Goal: Task Accomplishment & Management: Manage account settings

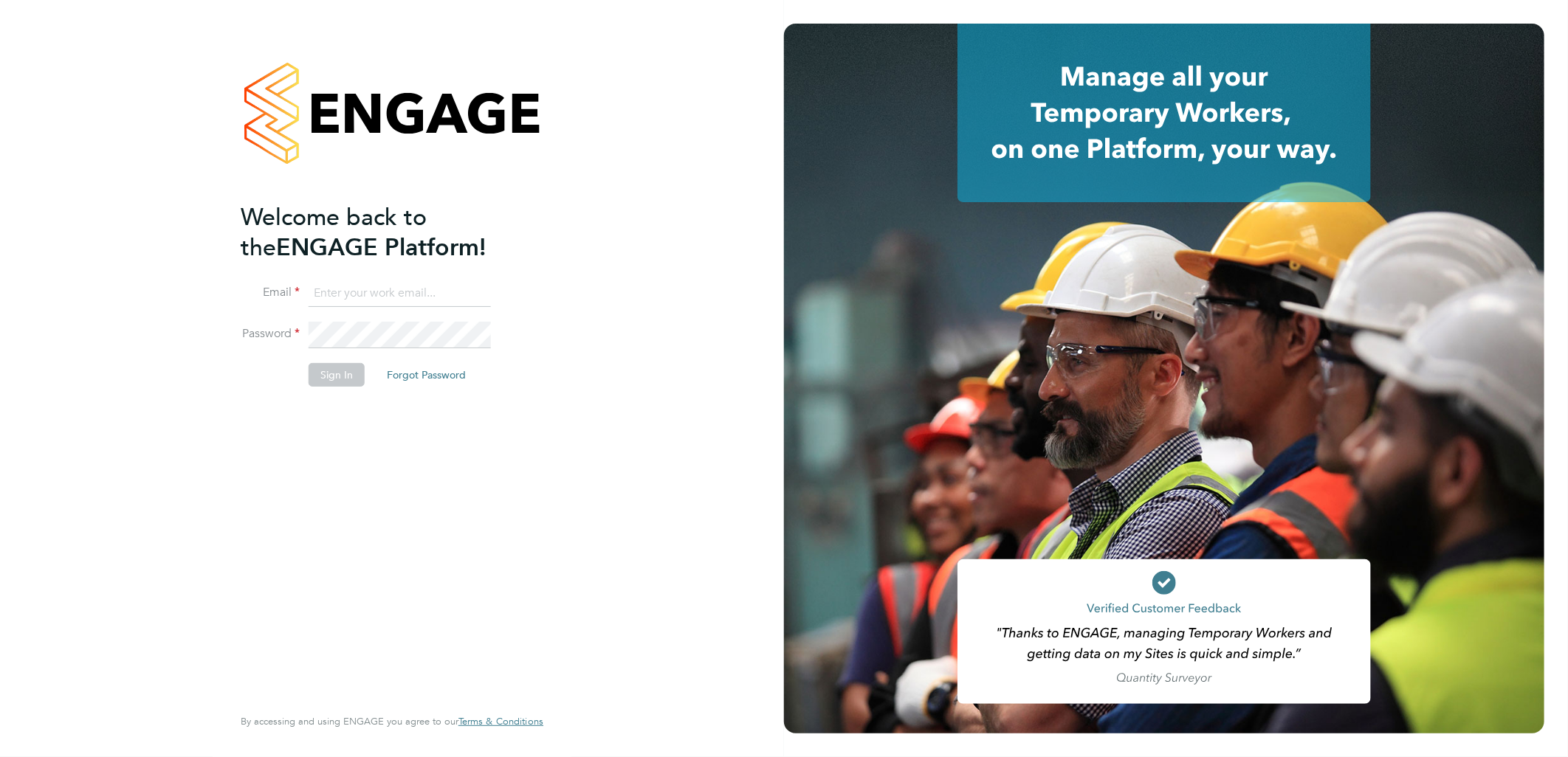
type input "sasha.baird@pretiumresourcing.co.uk"
click at [329, 372] on button "Sign In" at bounding box center [336, 375] width 56 height 24
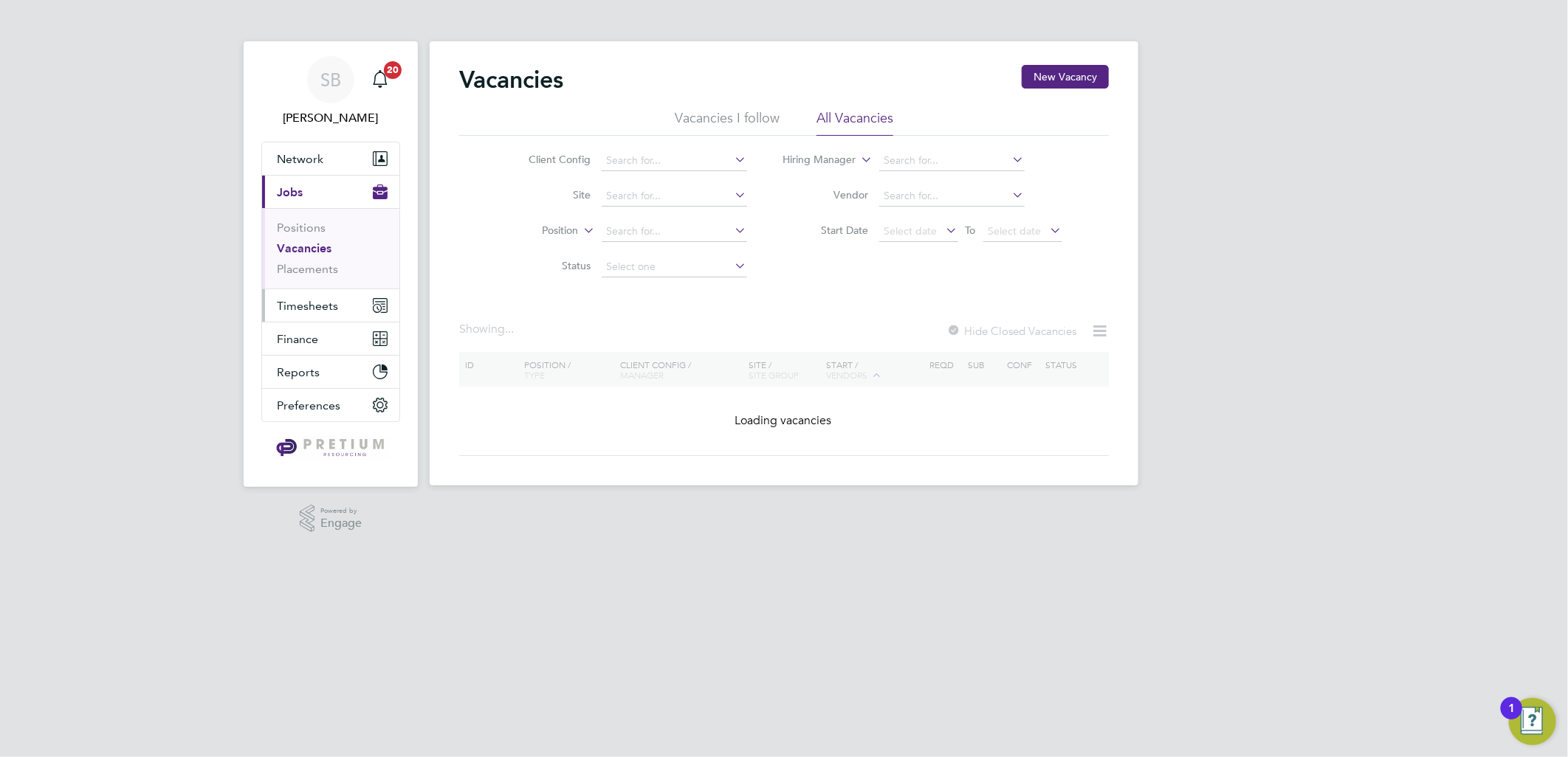
click at [344, 307] on button "Timesheets" at bounding box center [331, 305] width 137 height 33
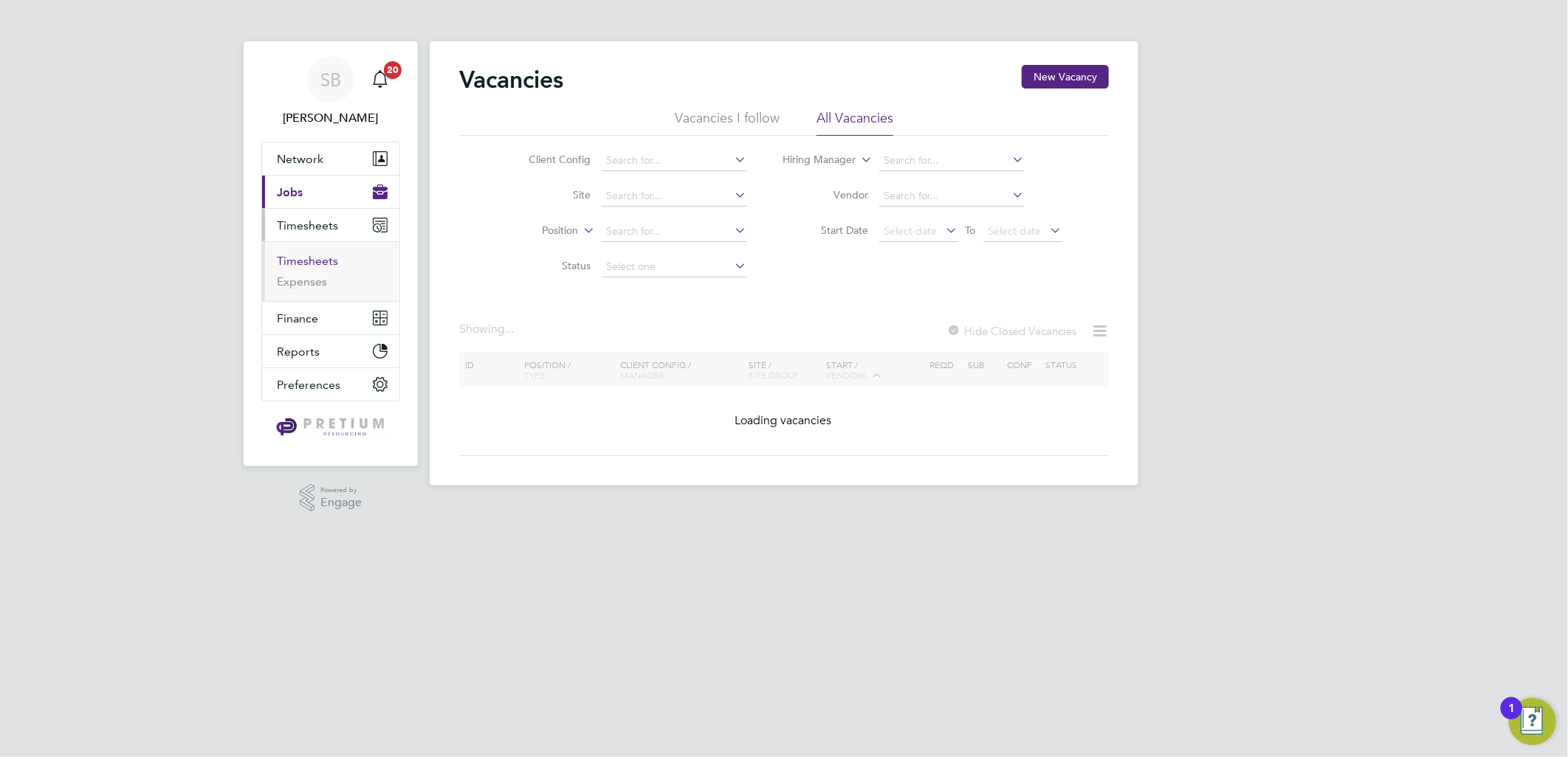
click at [318, 263] on link "Timesheets" at bounding box center [307, 261] width 61 height 14
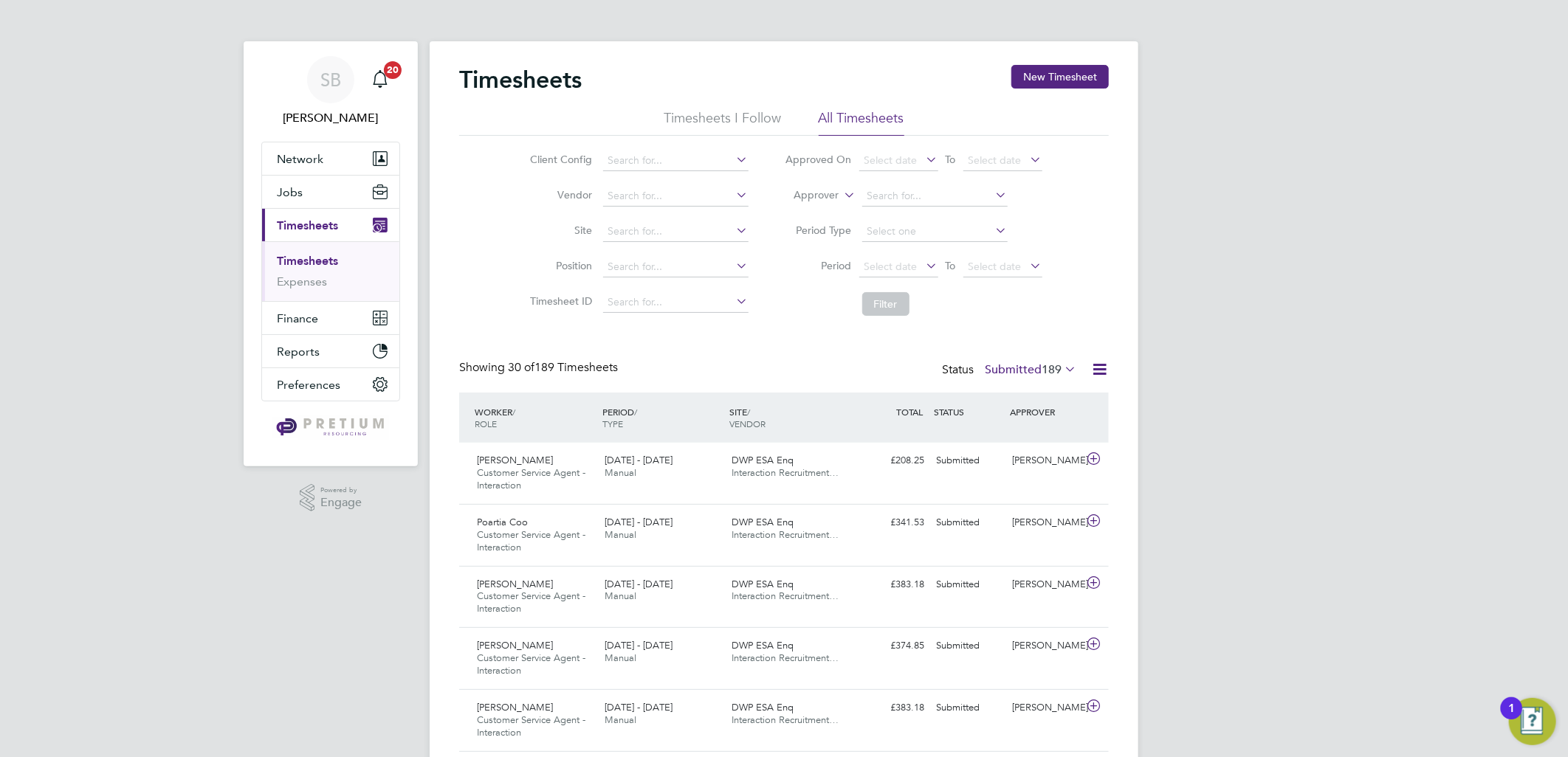
click at [794, 215] on li "Worker" at bounding box center [803, 212] width 73 height 20
click at [917, 201] on input at bounding box center [935, 195] width 146 height 20
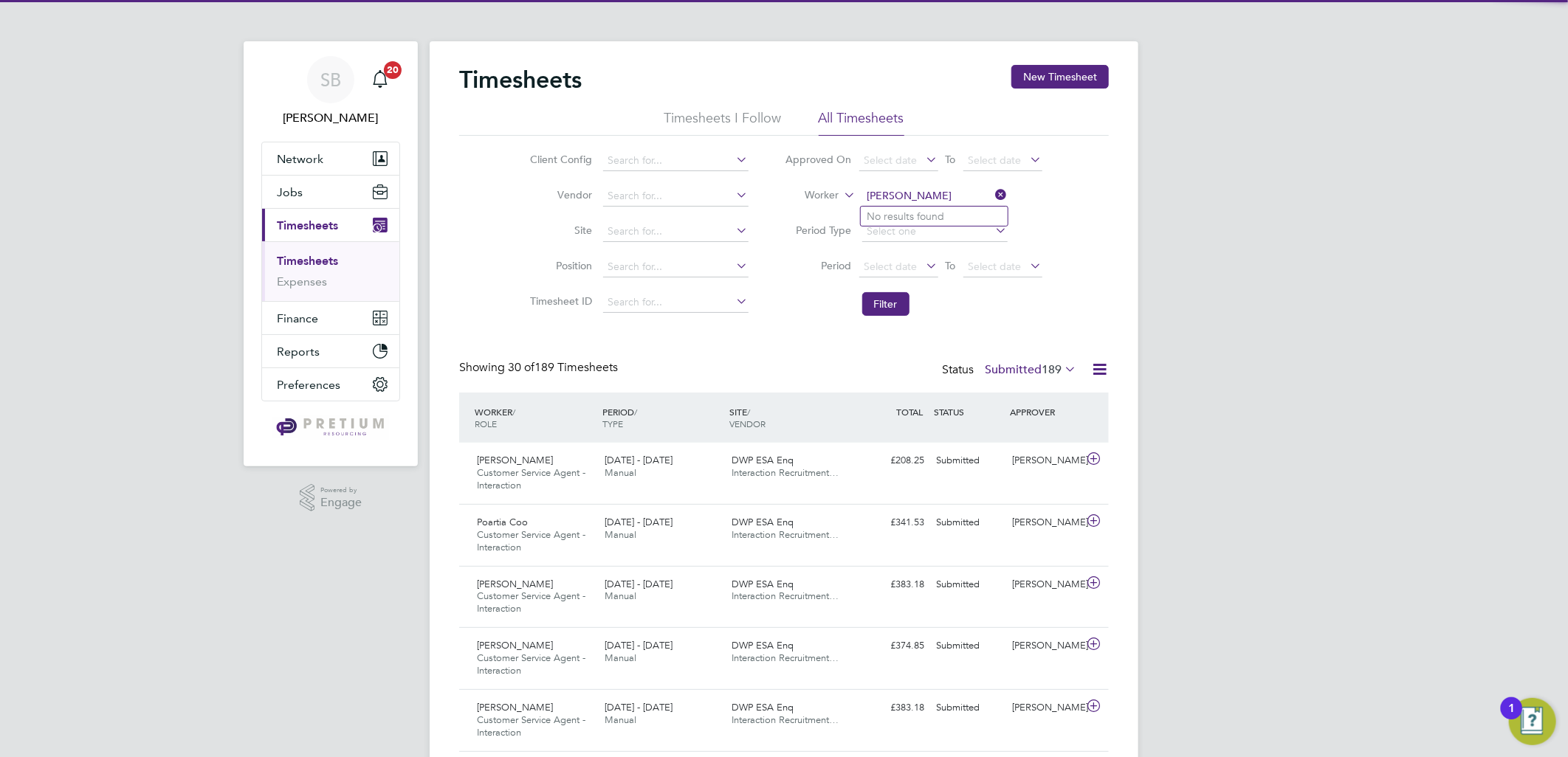
click at [900, 192] on input "liam bbo" at bounding box center [935, 195] width 146 height 20
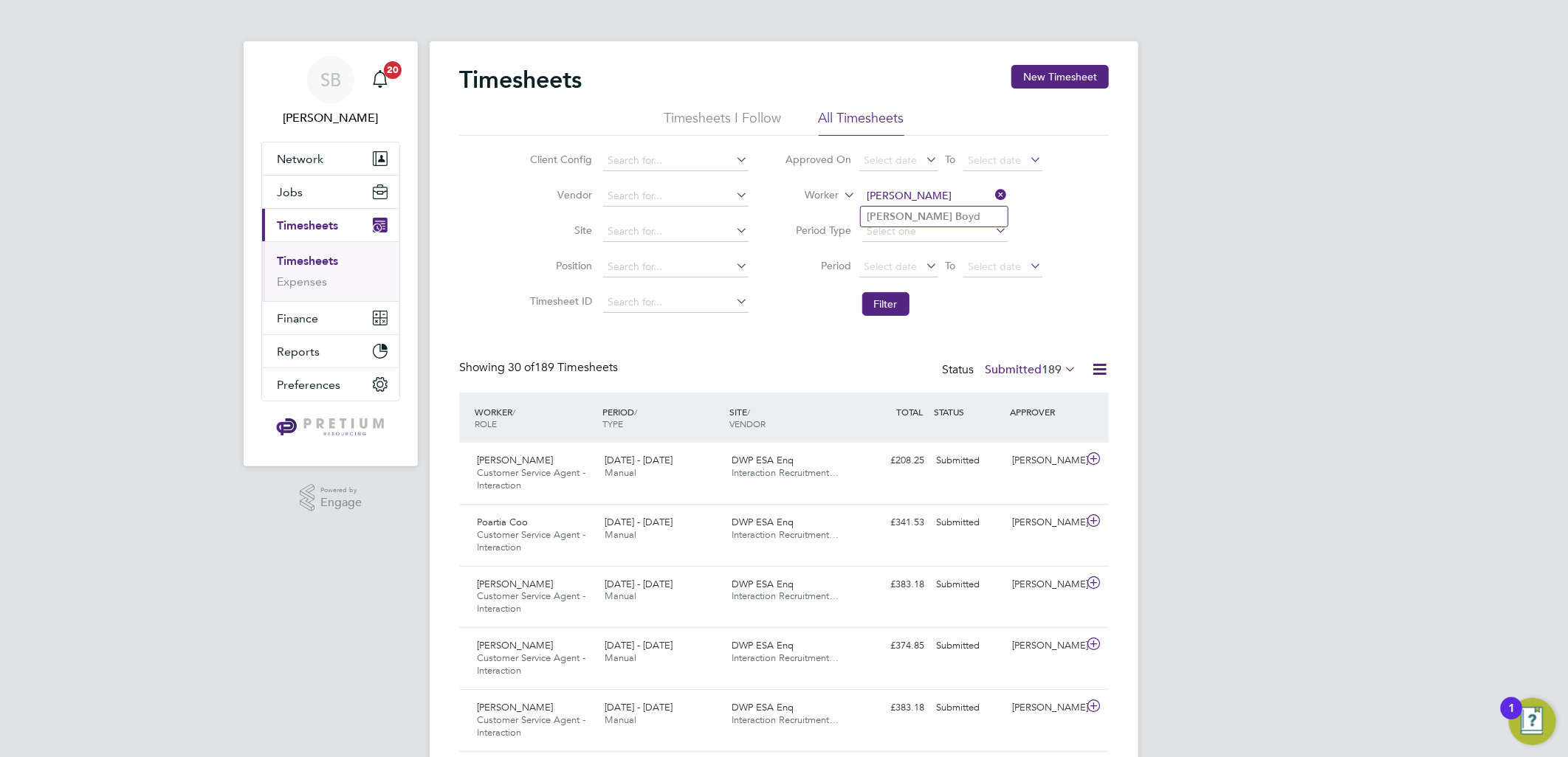
click at [911, 216] on li "Liam Bo yd" at bounding box center [933, 216] width 147 height 20
type input "Liam Boyd"
click at [888, 310] on button "Filter" at bounding box center [885, 304] width 47 height 24
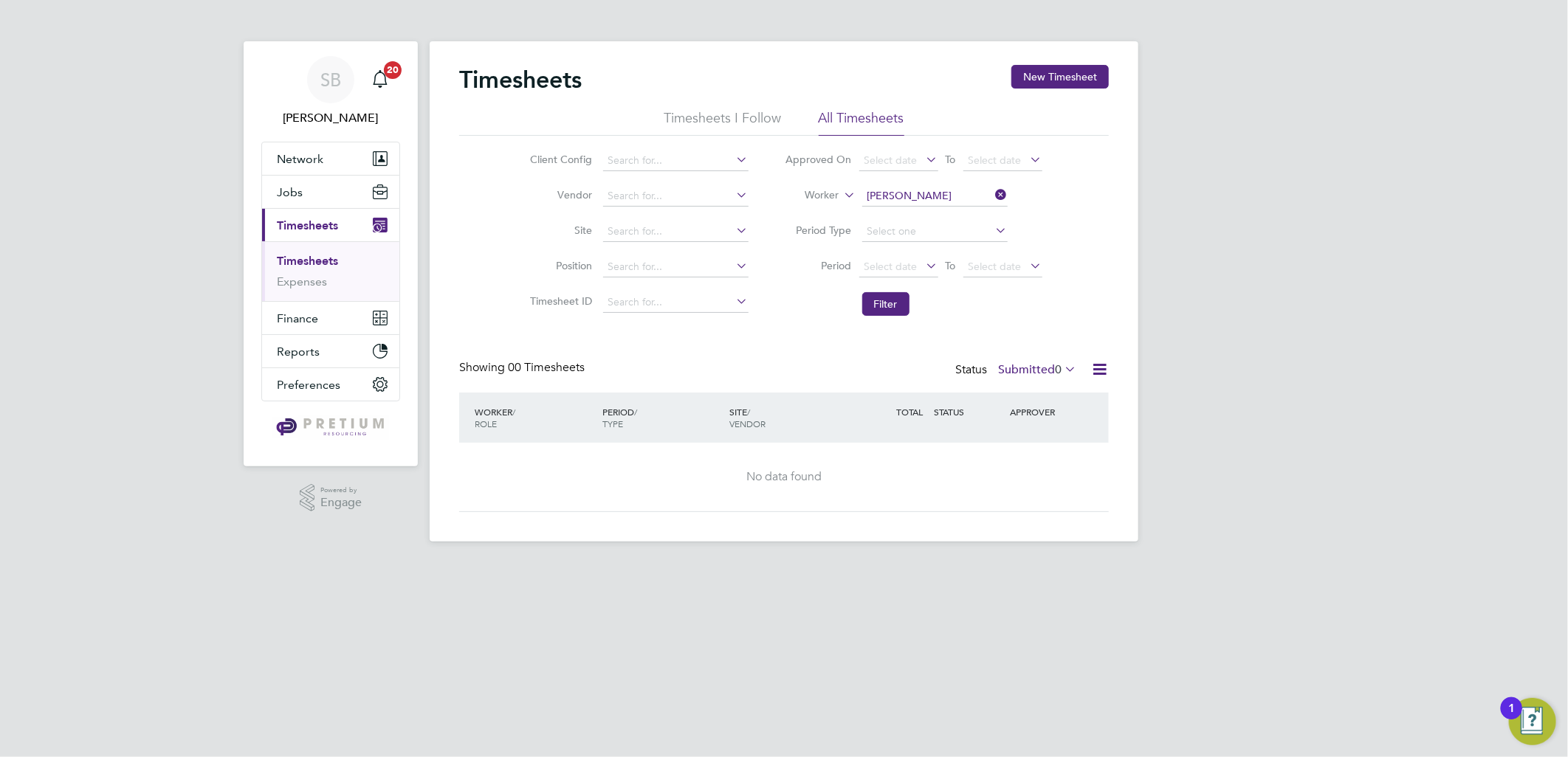
click at [1020, 372] on label "Submitted 0" at bounding box center [1037, 370] width 78 height 15
click at [1024, 389] on li "All" at bounding box center [1035, 394] width 68 height 20
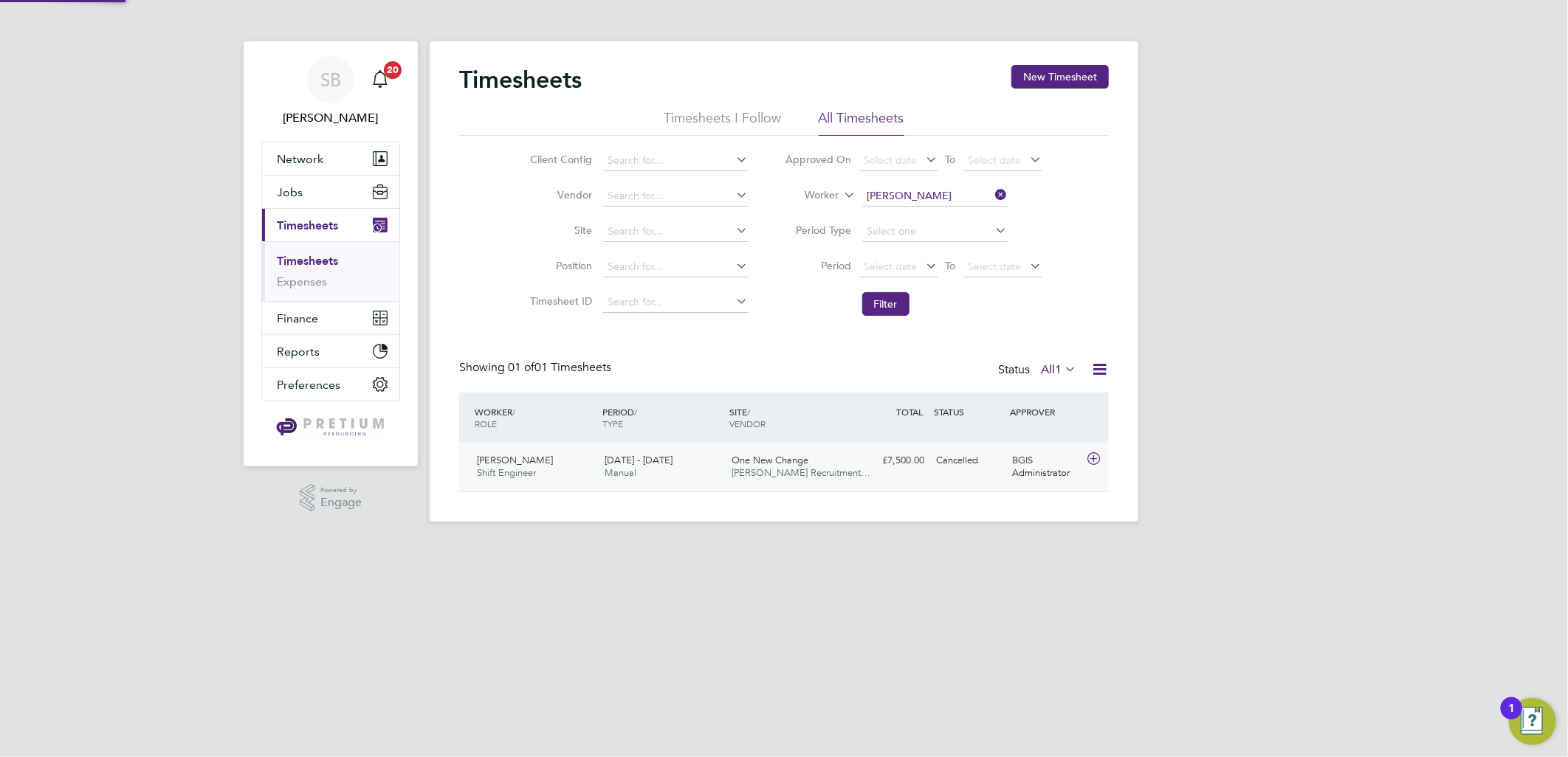
click at [916, 483] on div "Liam Boyd Shift Engineer 18 - 24 Aug 2025 18 - 24 Aug 2025 Manual One New Chang…" at bounding box center [783, 466] width 650 height 49
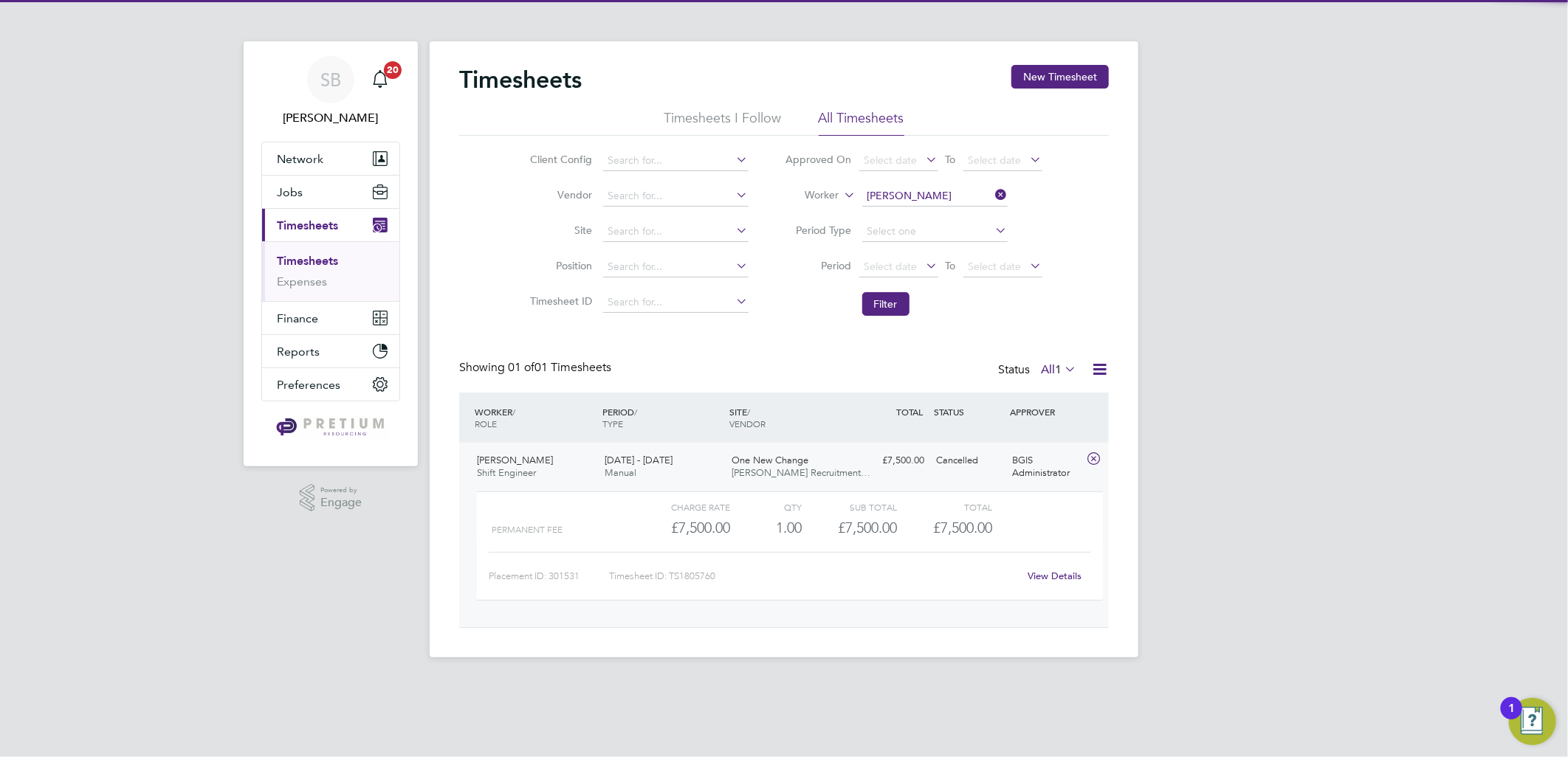
click at [1044, 580] on link "View Details" at bounding box center [1055, 576] width 54 height 12
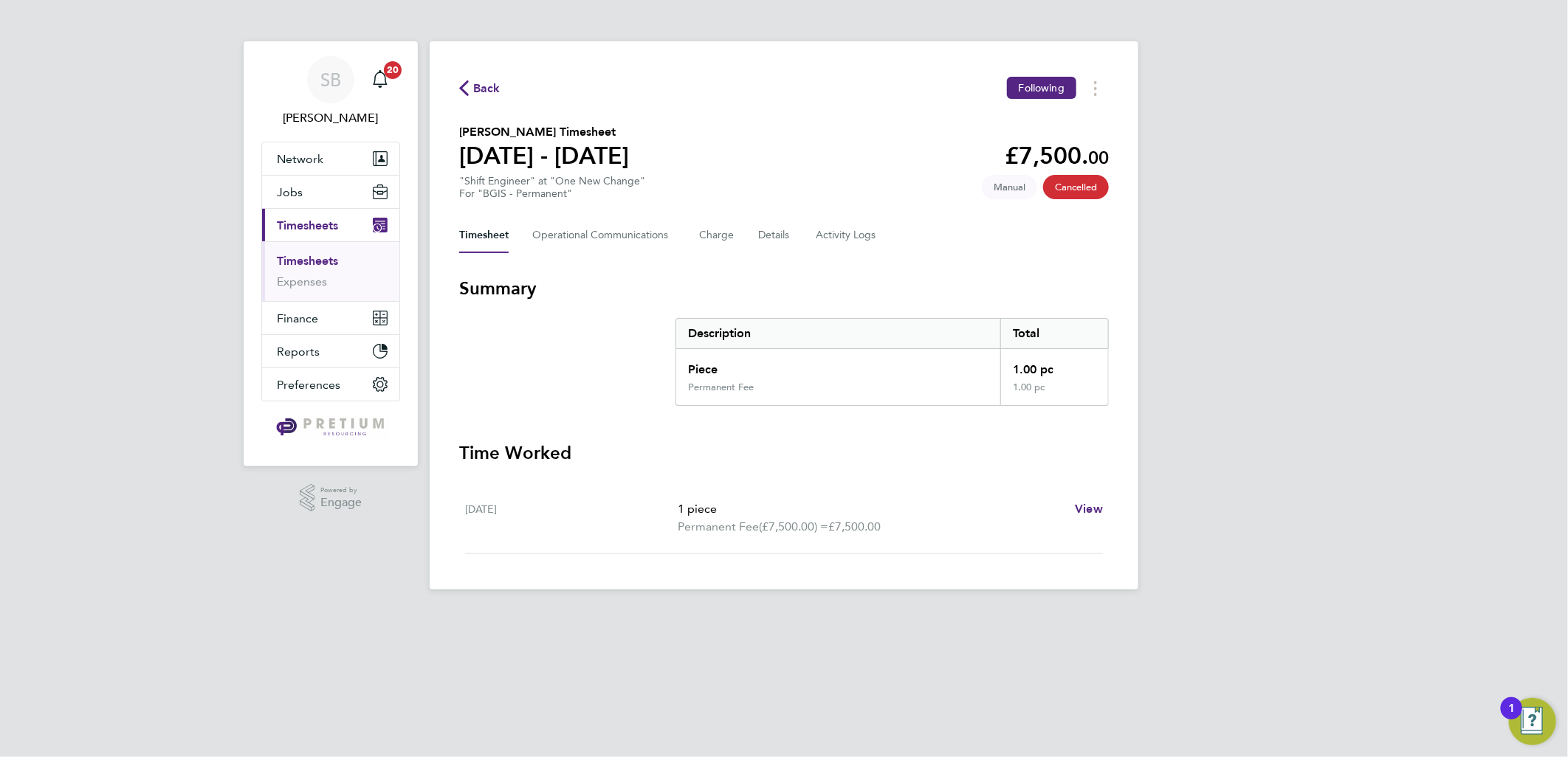
click at [807, 237] on div "Timesheet Operational Communications Charge Details Activity Logs" at bounding box center [783, 235] width 650 height 36
click at [836, 239] on Logs-tab "Activity Logs" at bounding box center [847, 235] width 62 height 36
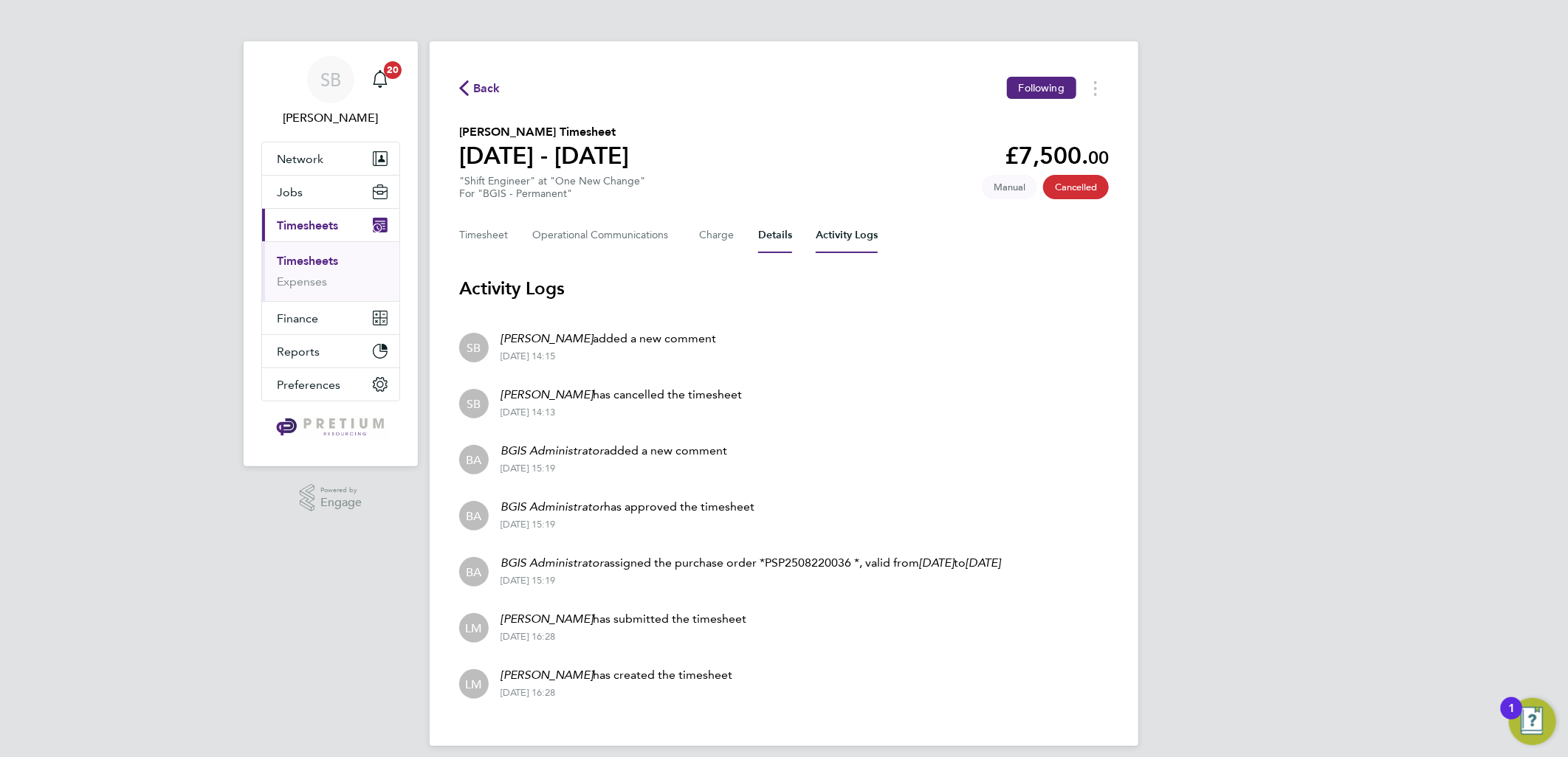
click at [783, 242] on button "Details" at bounding box center [775, 235] width 34 height 36
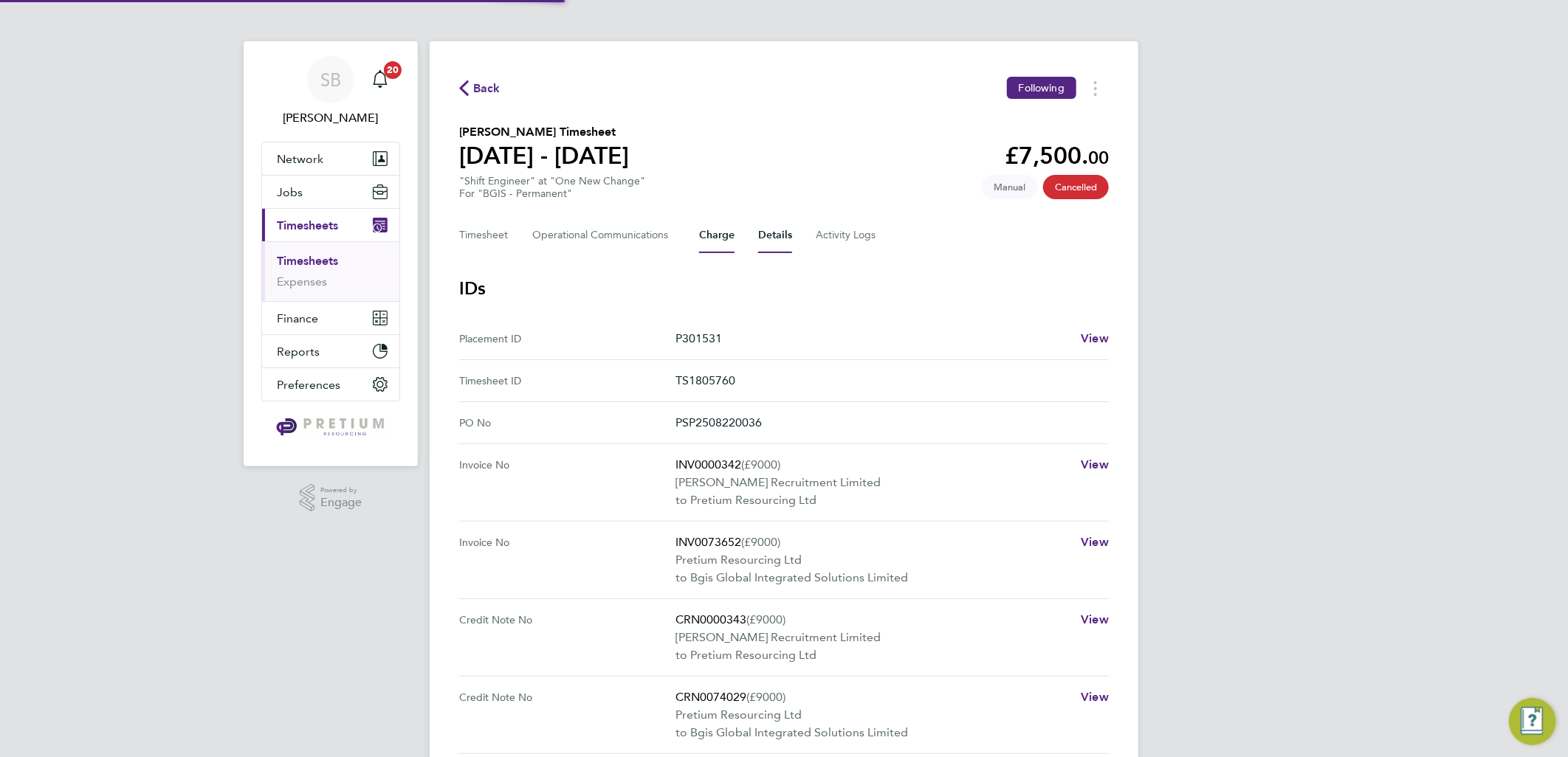
click at [708, 232] on button "Charge" at bounding box center [716, 235] width 36 height 36
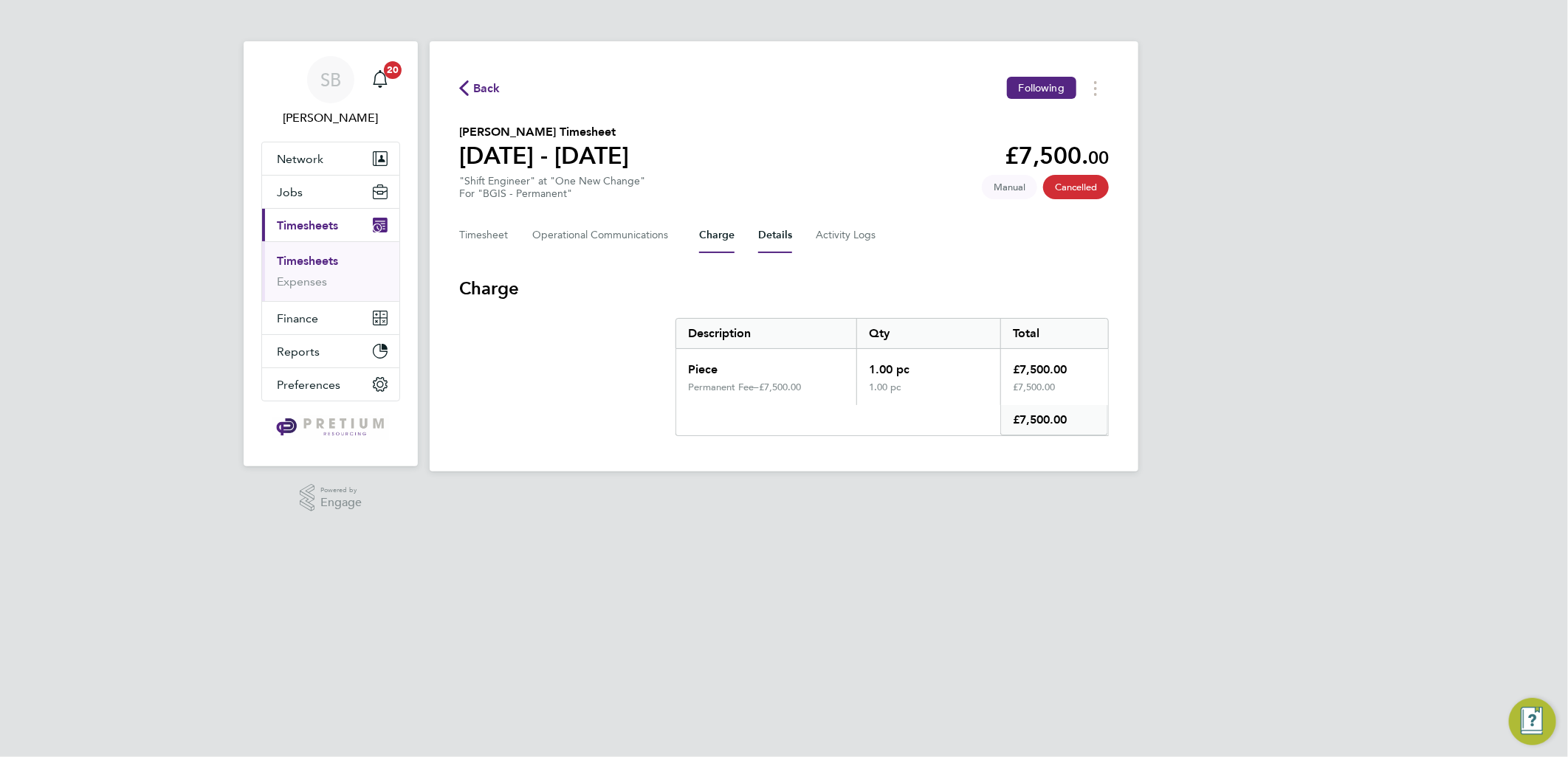
click at [758, 234] on button "Details" at bounding box center [775, 235] width 34 height 36
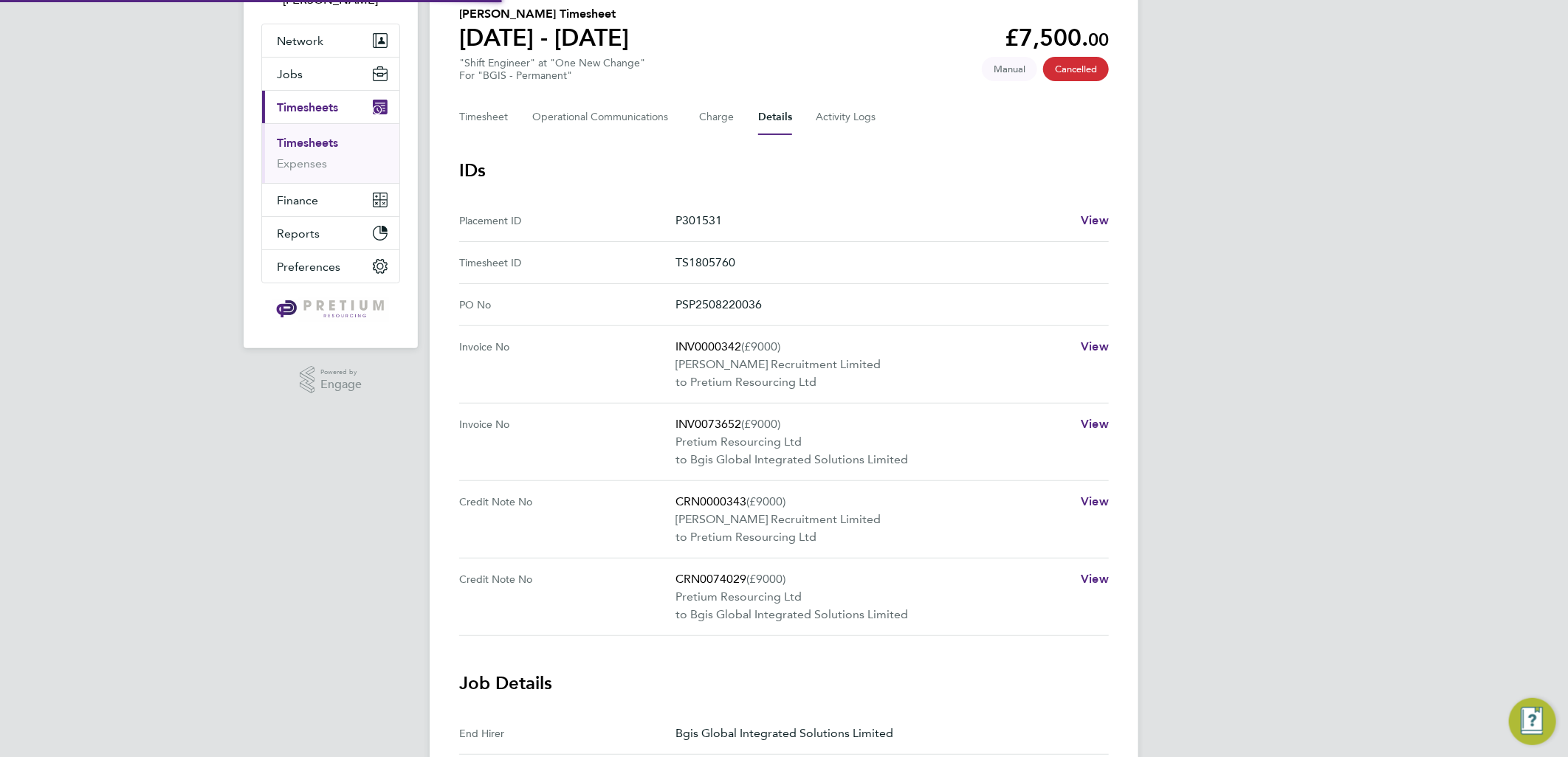
scroll to position [246, 0]
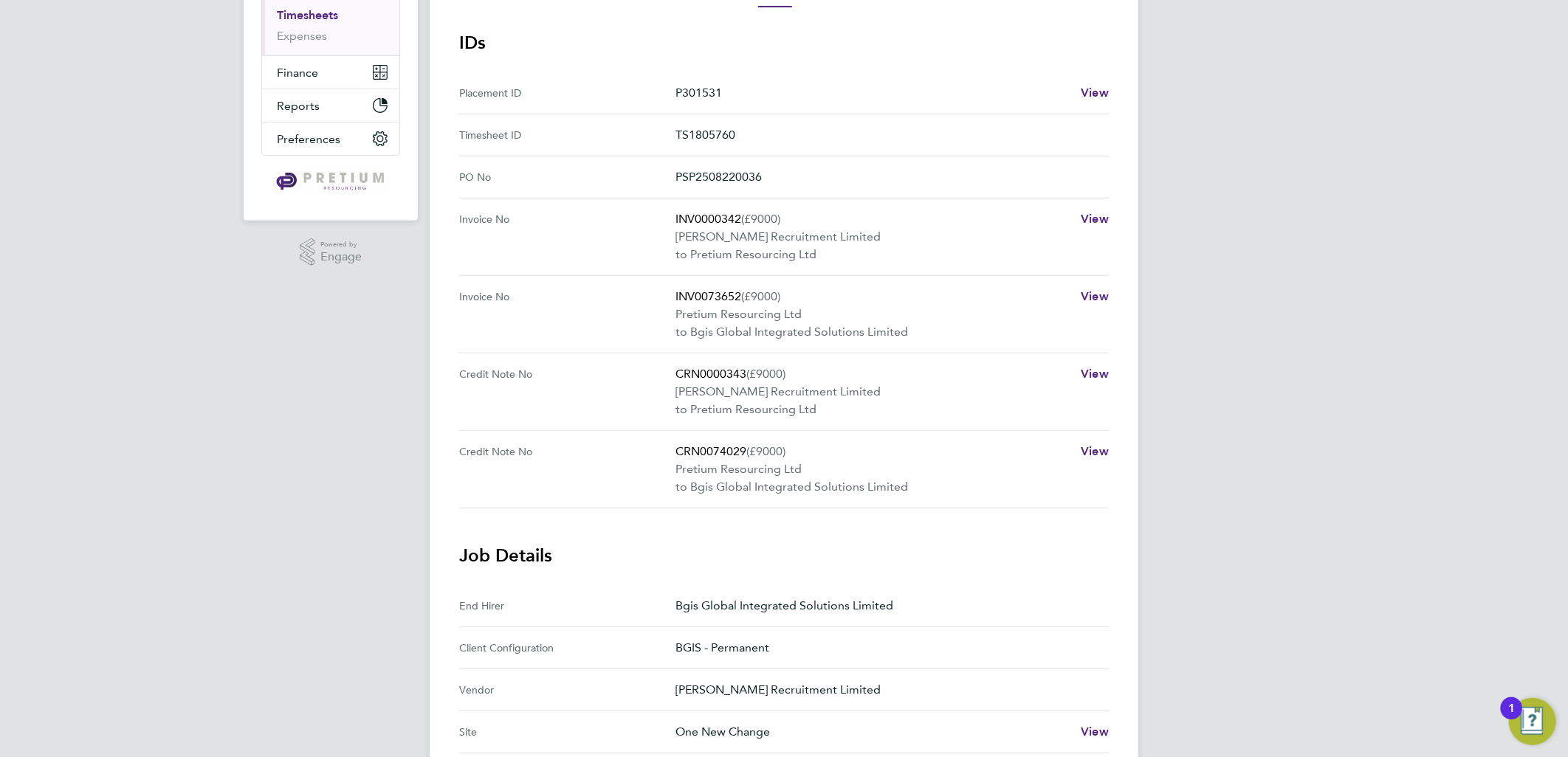
click at [706, 450] on p "CRN0074029 (£9000)" at bounding box center [872, 451] width 394 height 18
copy p "CRN0074029"
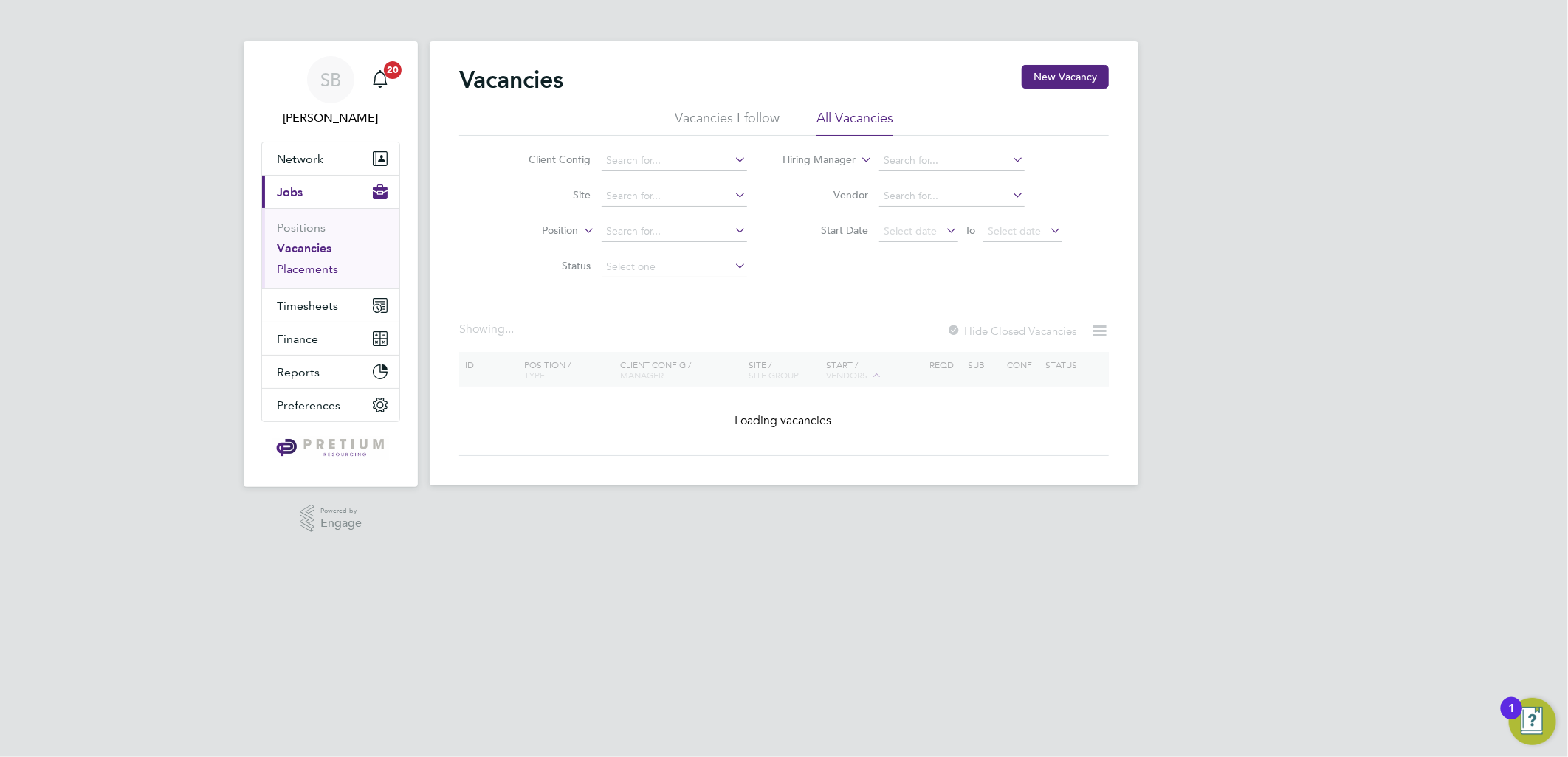
click at [319, 266] on link "Placements" at bounding box center [307, 269] width 61 height 14
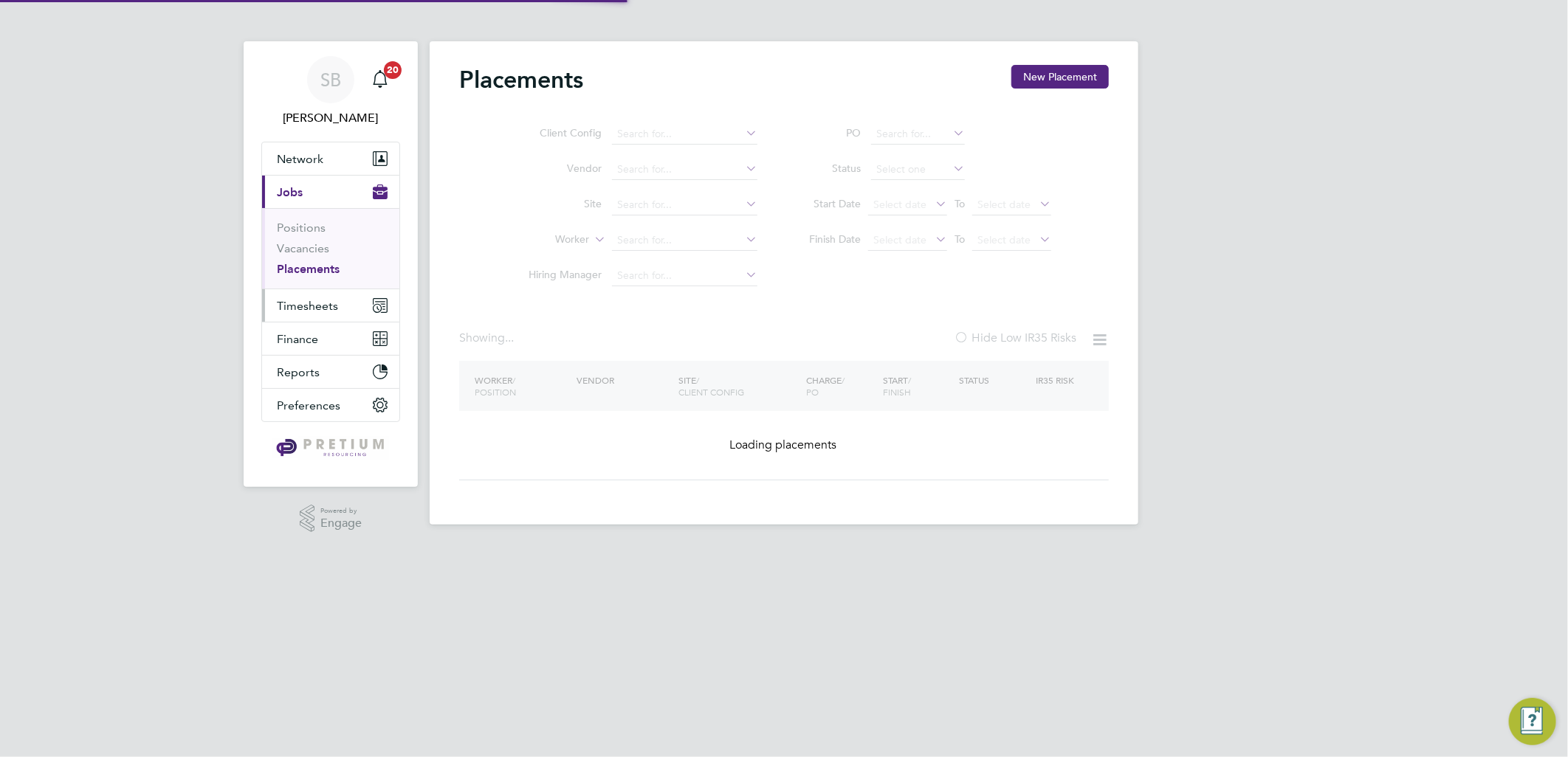
click at [320, 307] on span "Timesheets" at bounding box center [307, 306] width 61 height 14
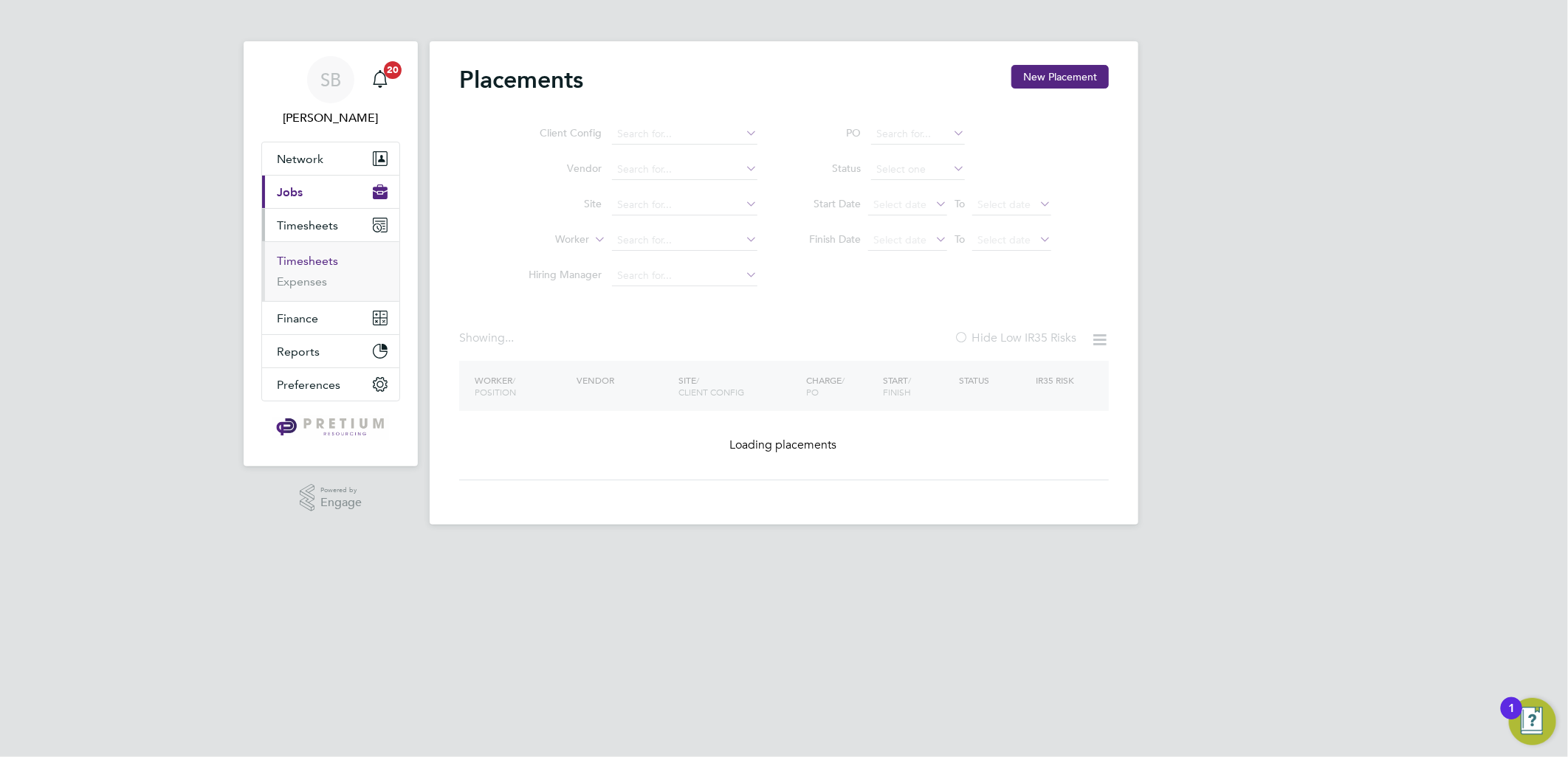
drag, startPoint x: 300, startPoint y: 266, endPoint x: 308, endPoint y: 262, distance: 8.9
click at [300, 267] on link "Timesheets" at bounding box center [307, 261] width 61 height 14
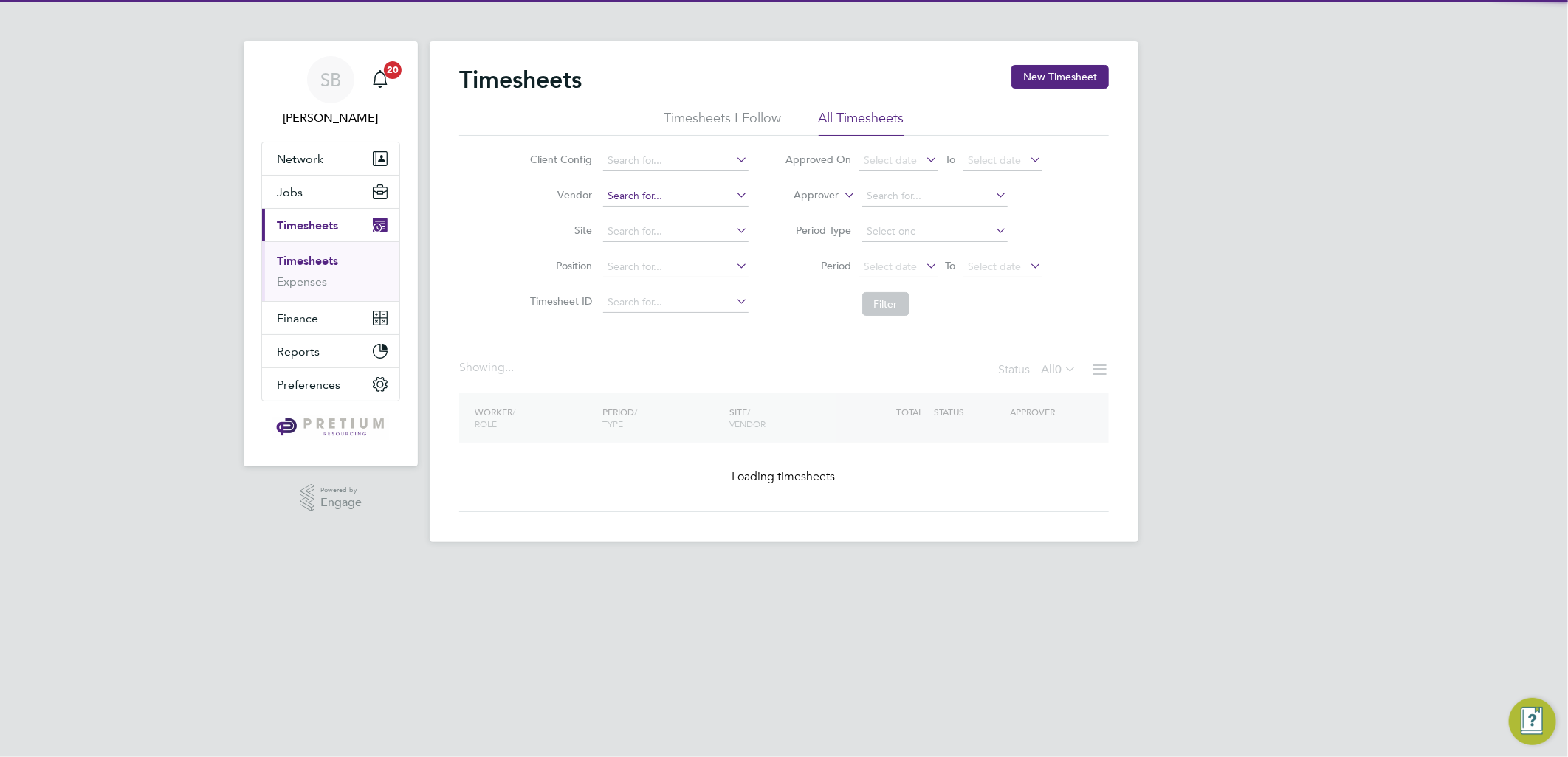
click at [654, 197] on input at bounding box center [676, 195] width 146 height 20
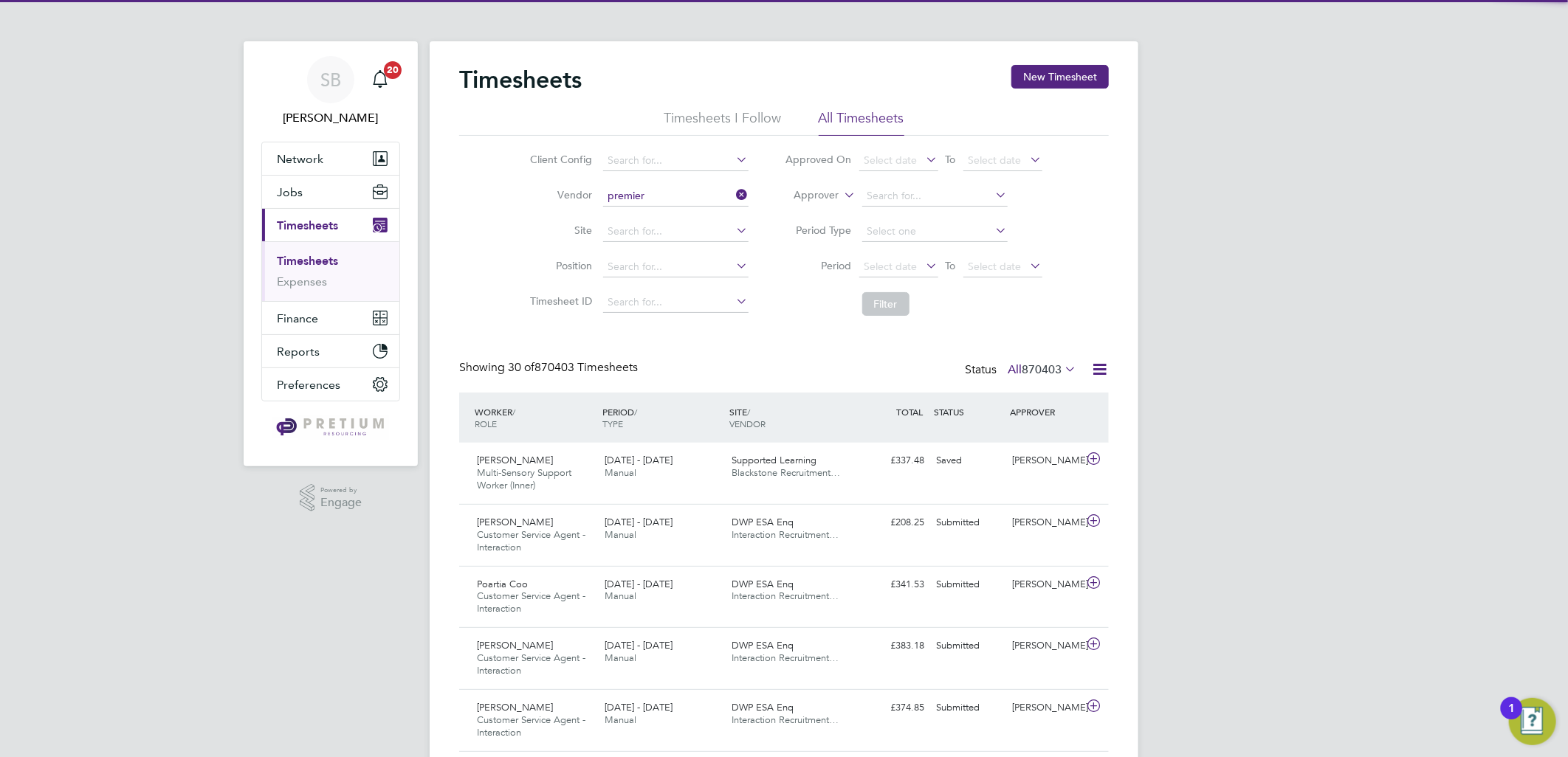
click at [661, 215] on li "Premier Group Recruitment Limited" at bounding box center [691, 216] width 178 height 20
type input "Premier Group Recruitment Limited"
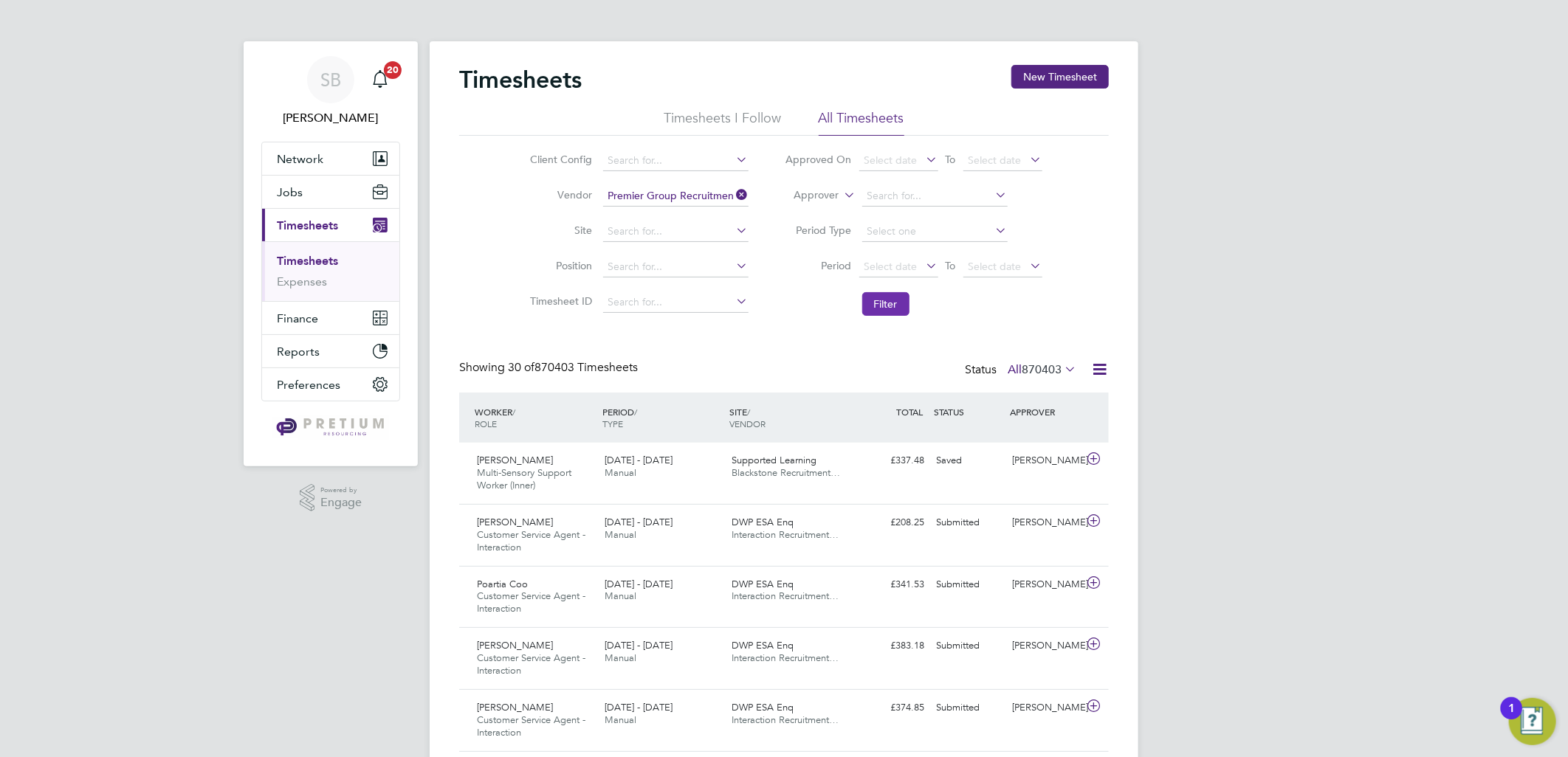
click at [876, 302] on button "Filter" at bounding box center [885, 304] width 47 height 24
drag, startPoint x: 307, startPoint y: 173, endPoint x: 303, endPoint y: 200, distance: 27.3
click at [307, 179] on ul "Network Team Members Businesses Sites Workers Contacts Jobs Positions Vacancies…" at bounding box center [331, 271] width 139 height 259
click at [298, 197] on span "Jobs" at bounding box center [289, 192] width 26 height 14
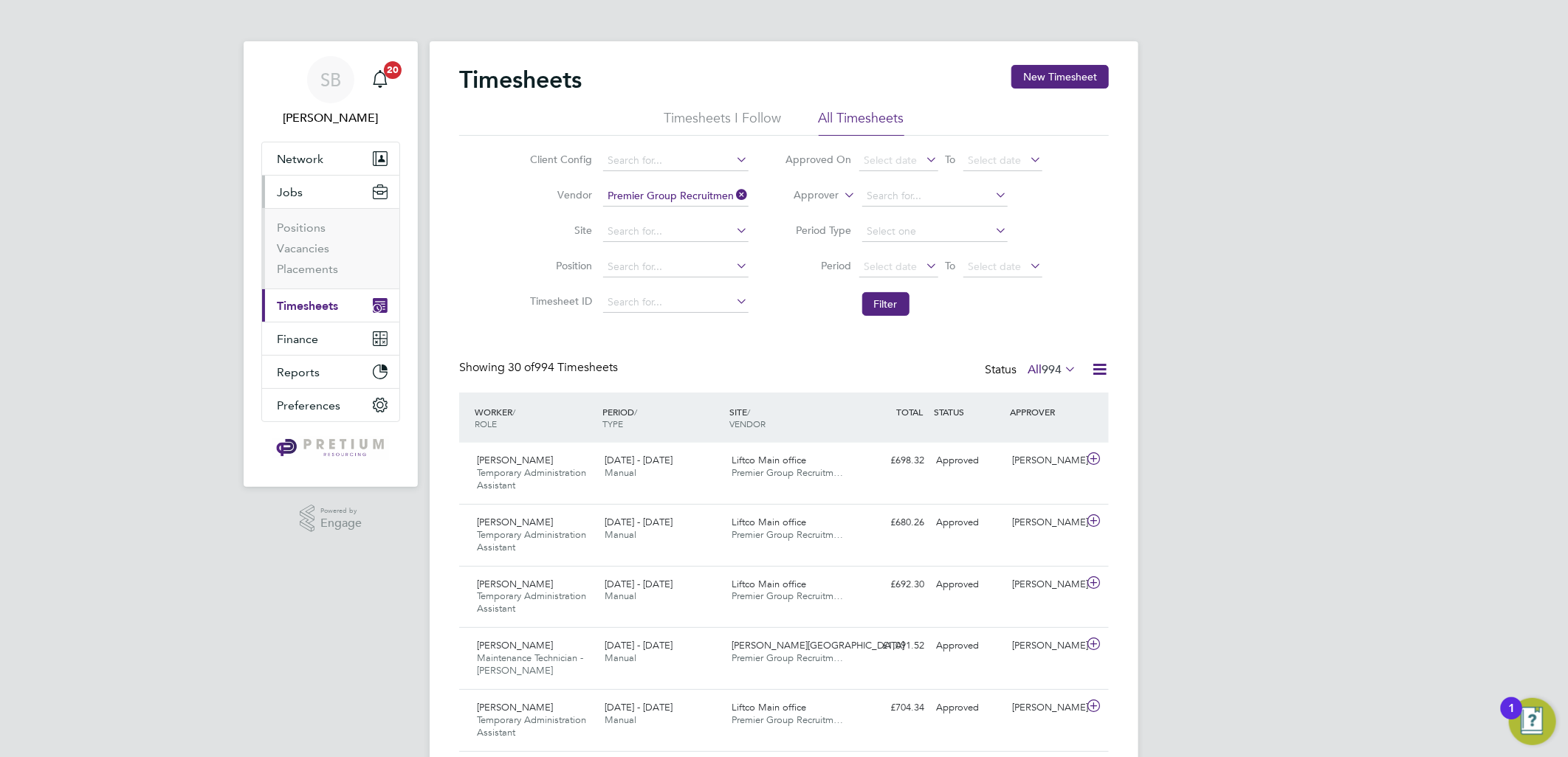
click at [285, 237] on li "Positions" at bounding box center [332, 230] width 111 height 20
click at [296, 245] on link "Vacancies" at bounding box center [302, 249] width 52 height 14
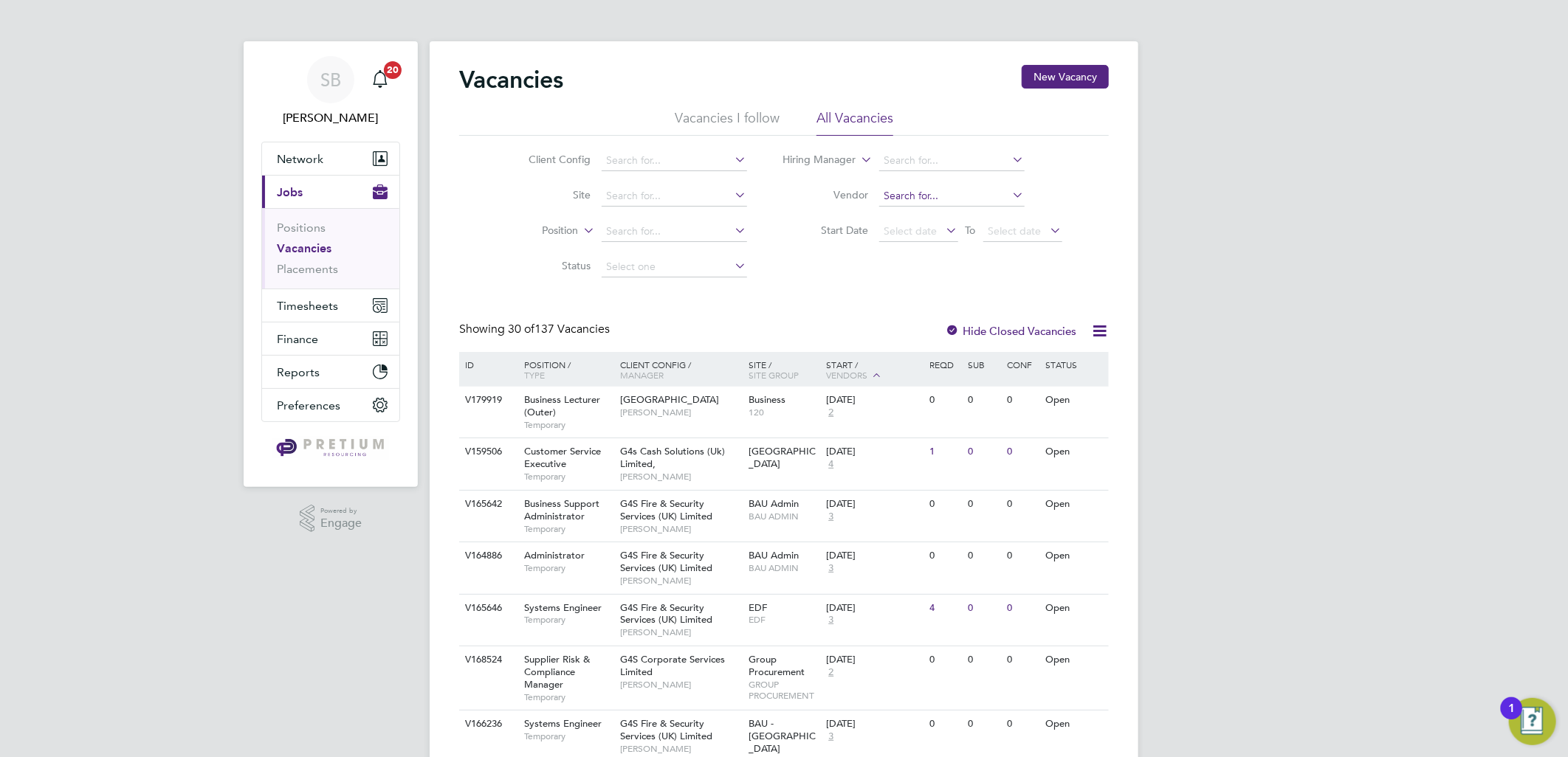
click at [886, 202] on input at bounding box center [952, 195] width 146 height 20
click at [914, 219] on li "Thrive sw Limited" at bounding box center [950, 216] width 147 height 20
type input "Thrivesw Limited"
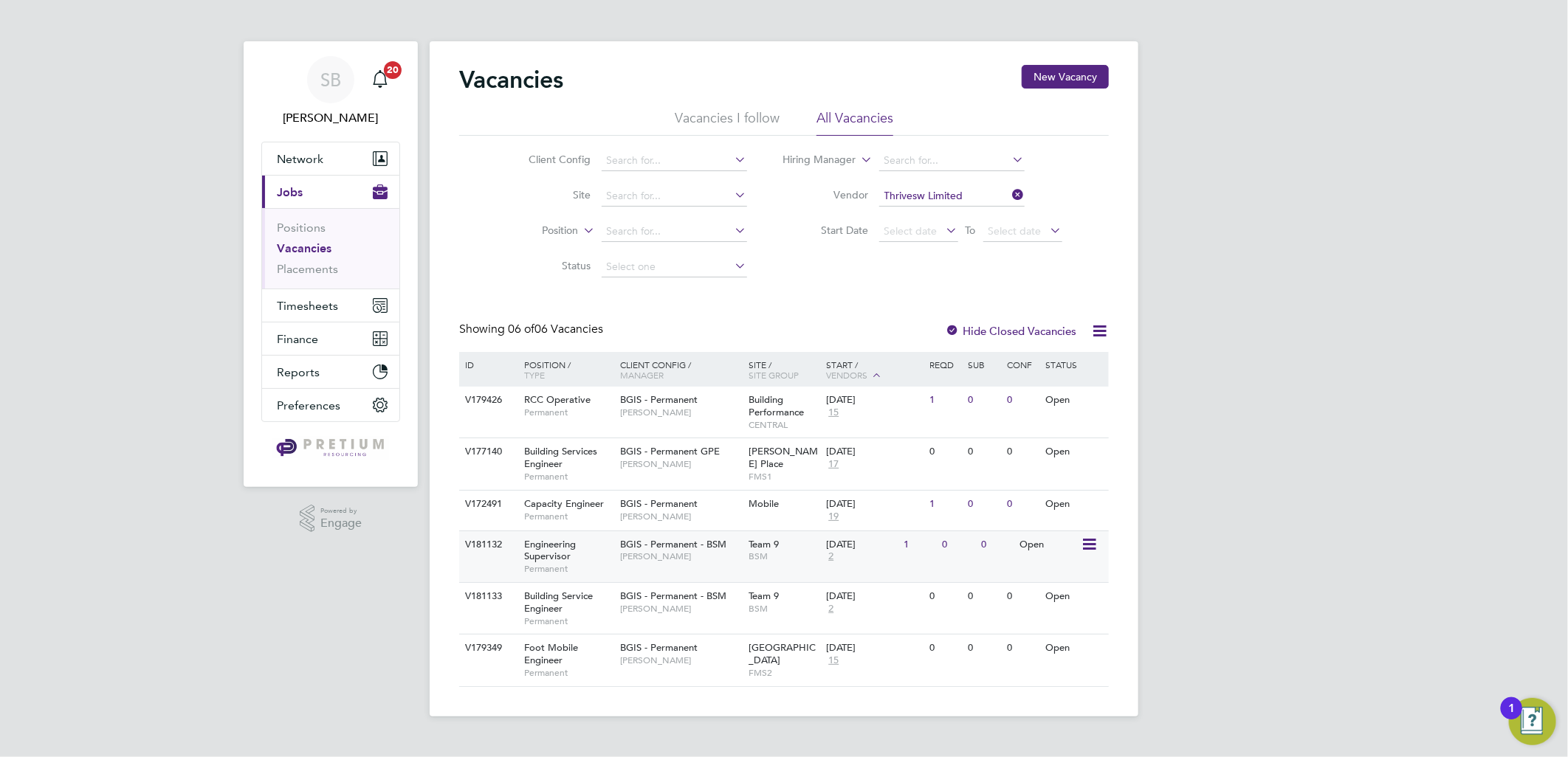
click at [673, 563] on div "BGIS - Permanent - BSM Cindy Thomas" at bounding box center [680, 550] width 129 height 38
click at [708, 602] on span "BGIS - Permanent - BSM" at bounding box center [673, 595] width 107 height 12
click at [948, 194] on input at bounding box center [952, 195] width 146 height 20
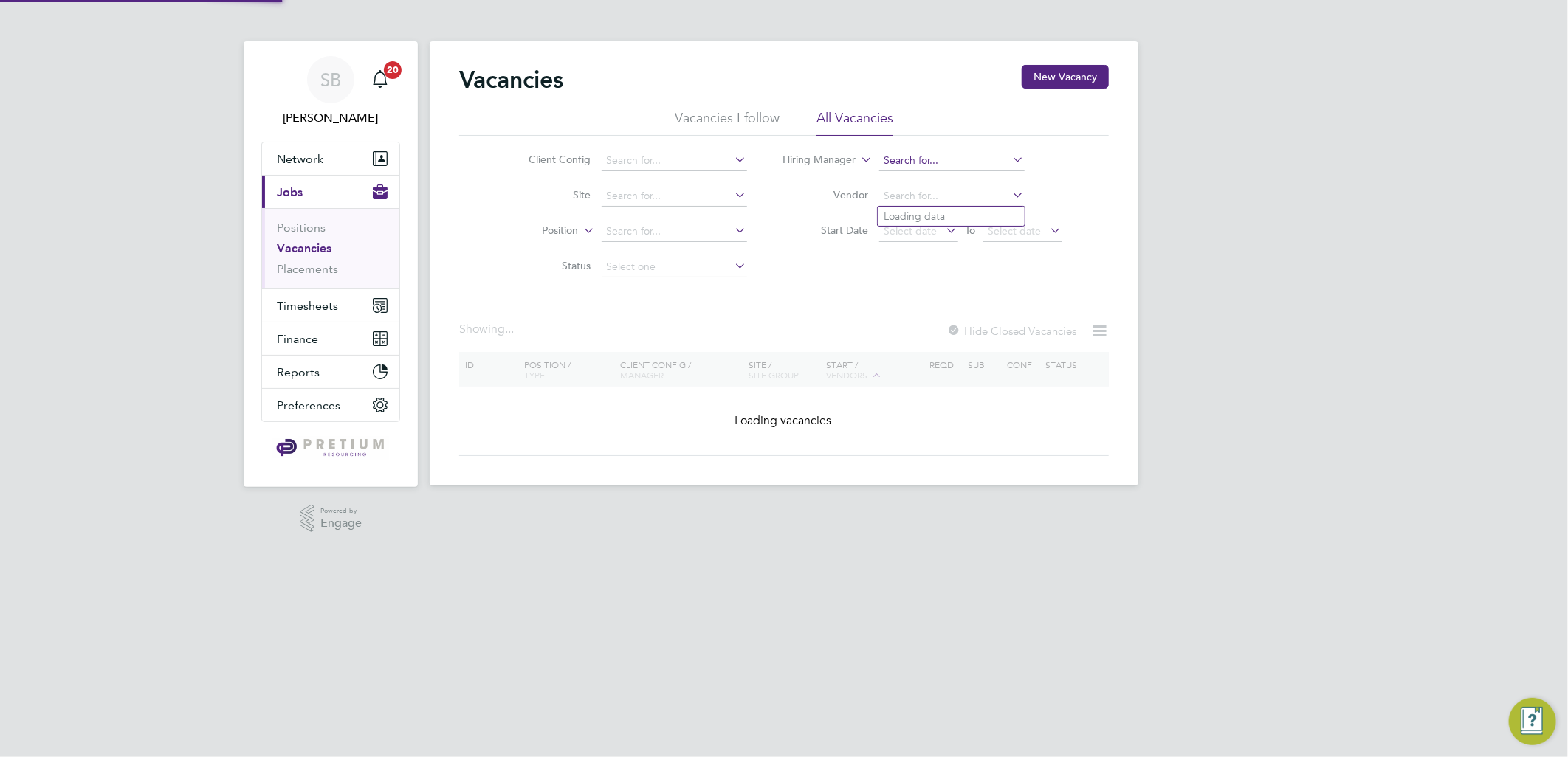
click at [964, 156] on input at bounding box center [952, 160] width 146 height 20
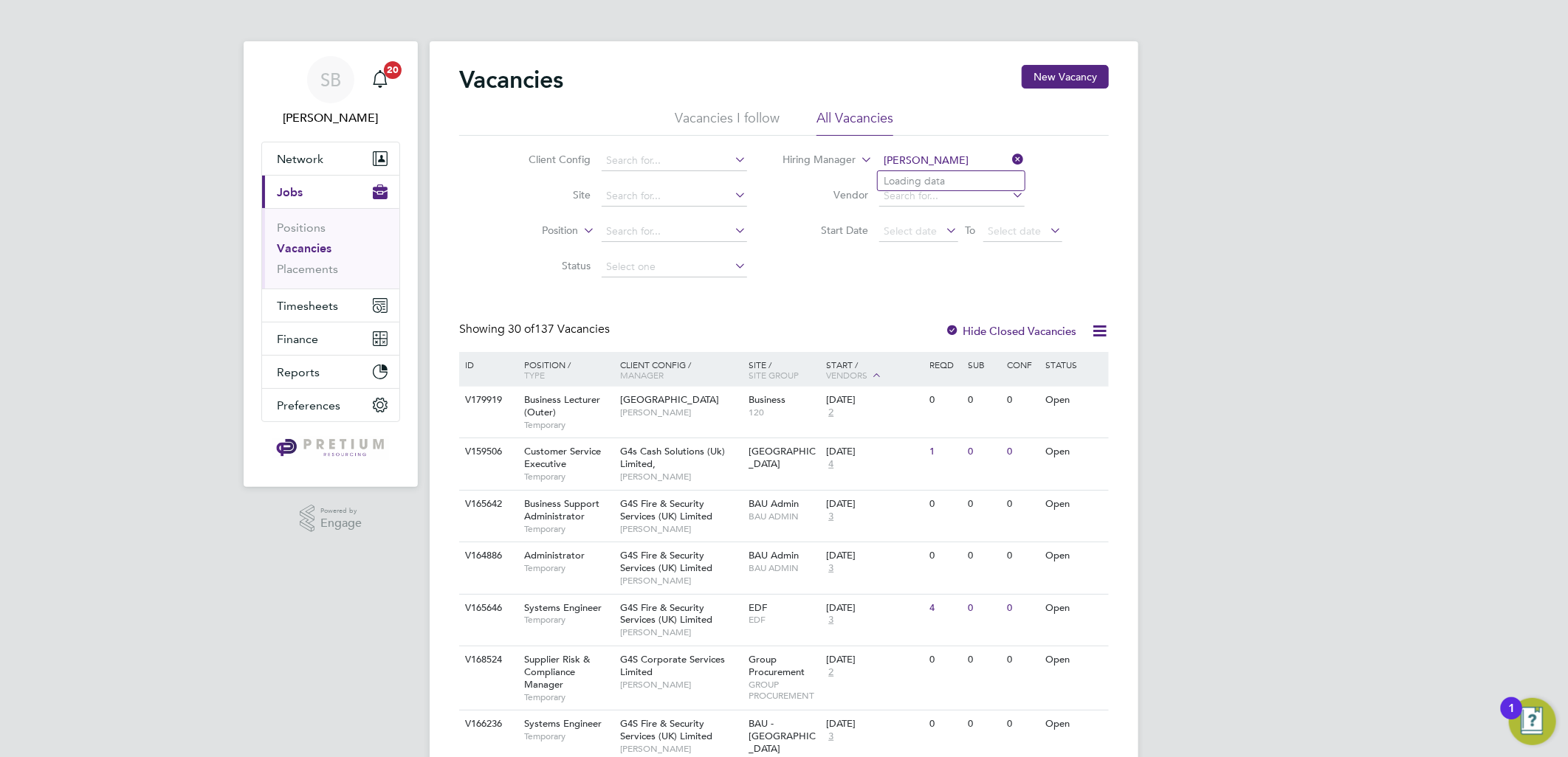
type input "craig grote"
click at [619, 167] on input at bounding box center [675, 160] width 146 height 20
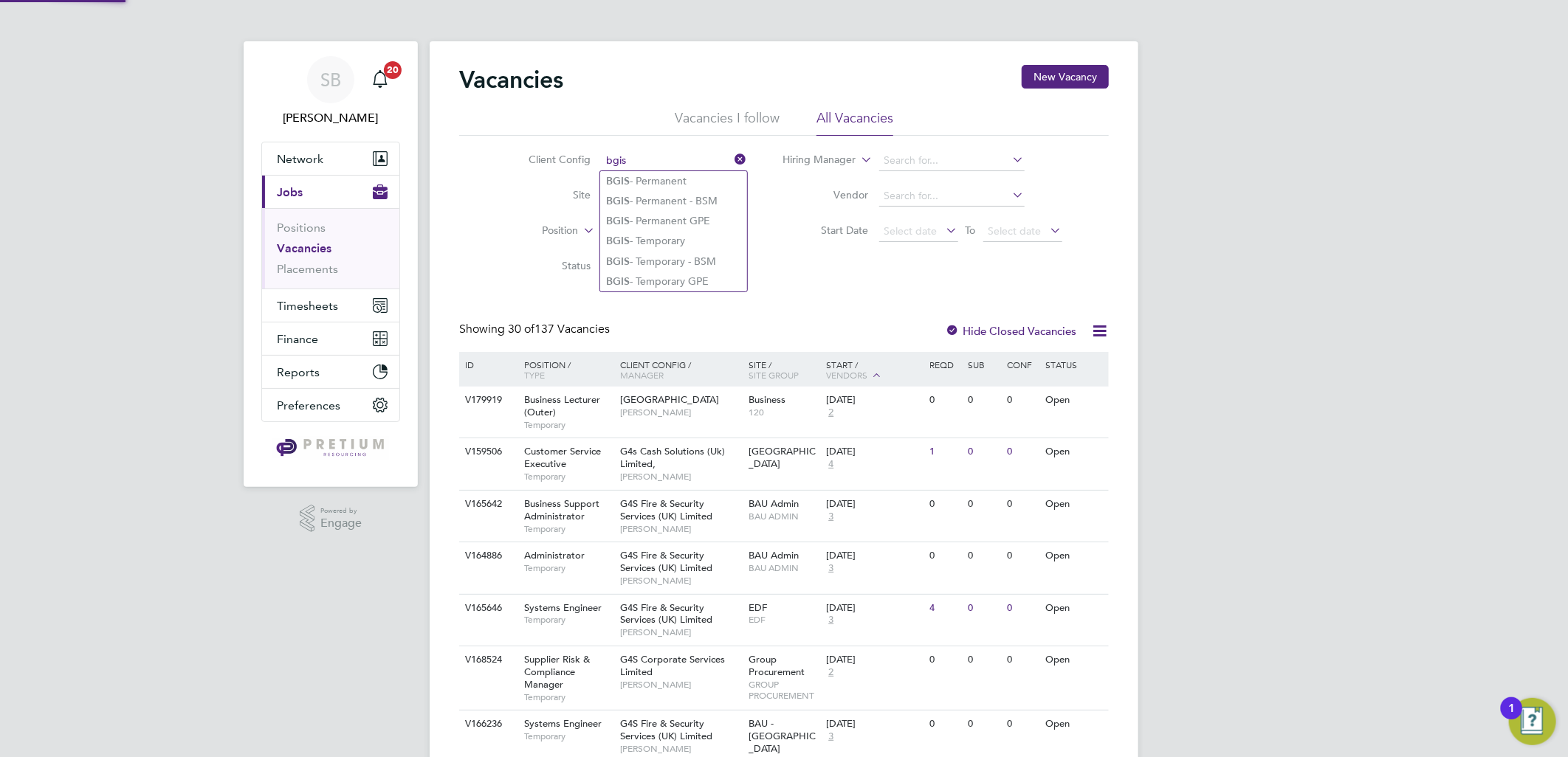
click at [660, 174] on li "BGIS - Permanent" at bounding box center [673, 181] width 147 height 20
type input "BGIS - Permanent"
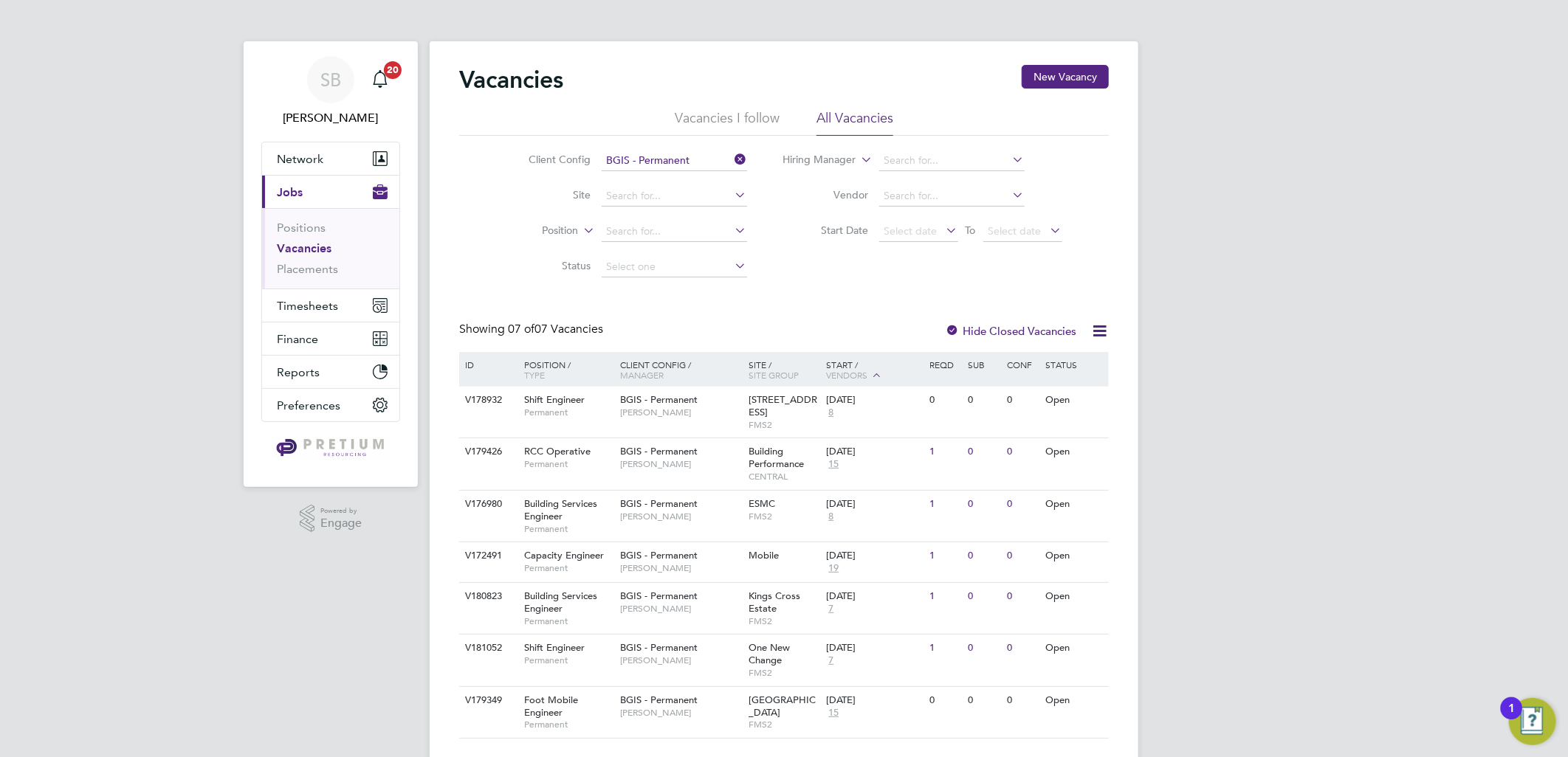
click at [1212, 242] on div "SB Sasha Baird Notifications 20 Applications: Network Team Members Businesses S…" at bounding box center [784, 395] width 1568 height 792
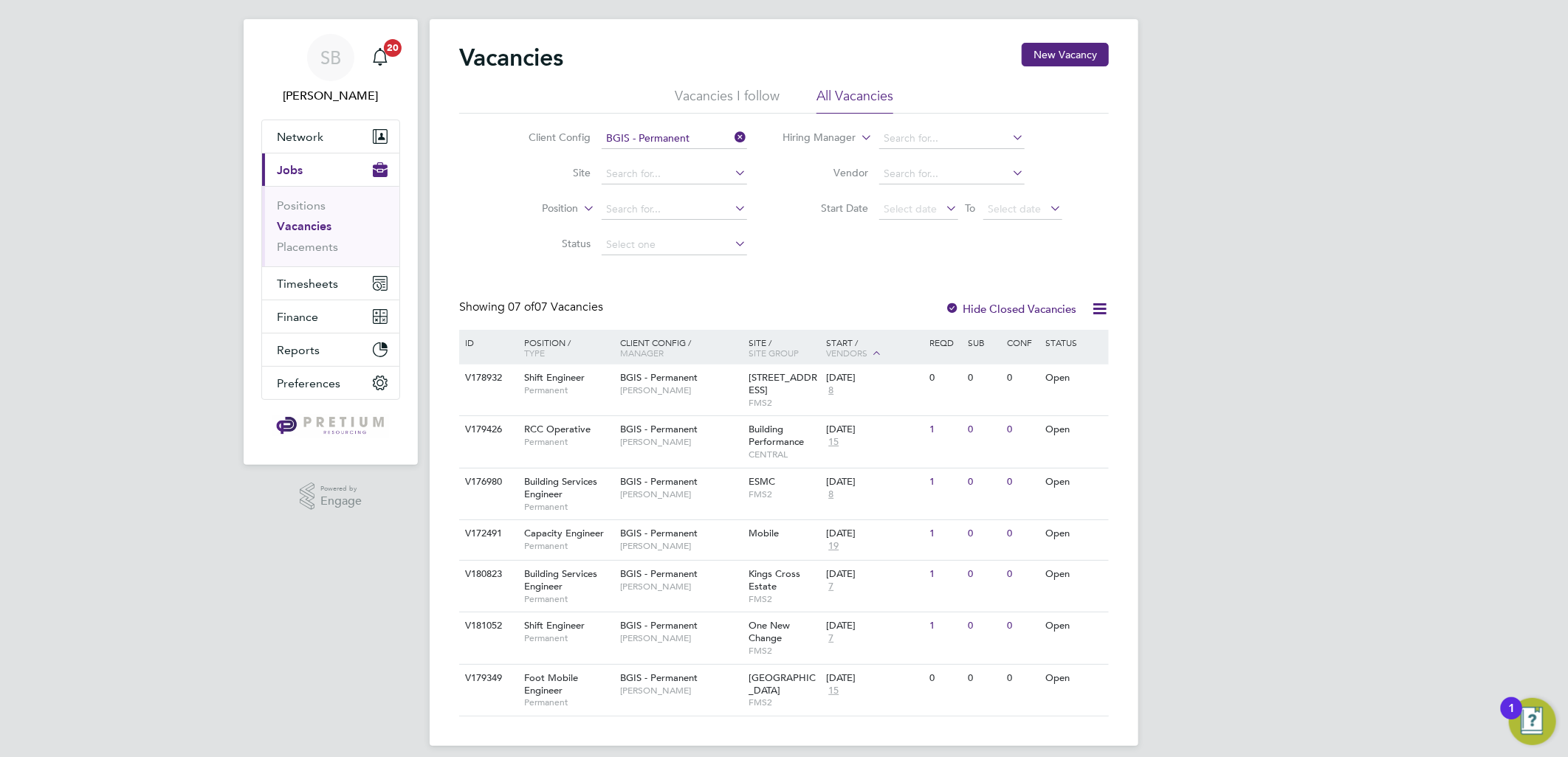
scroll to position [34, 0]
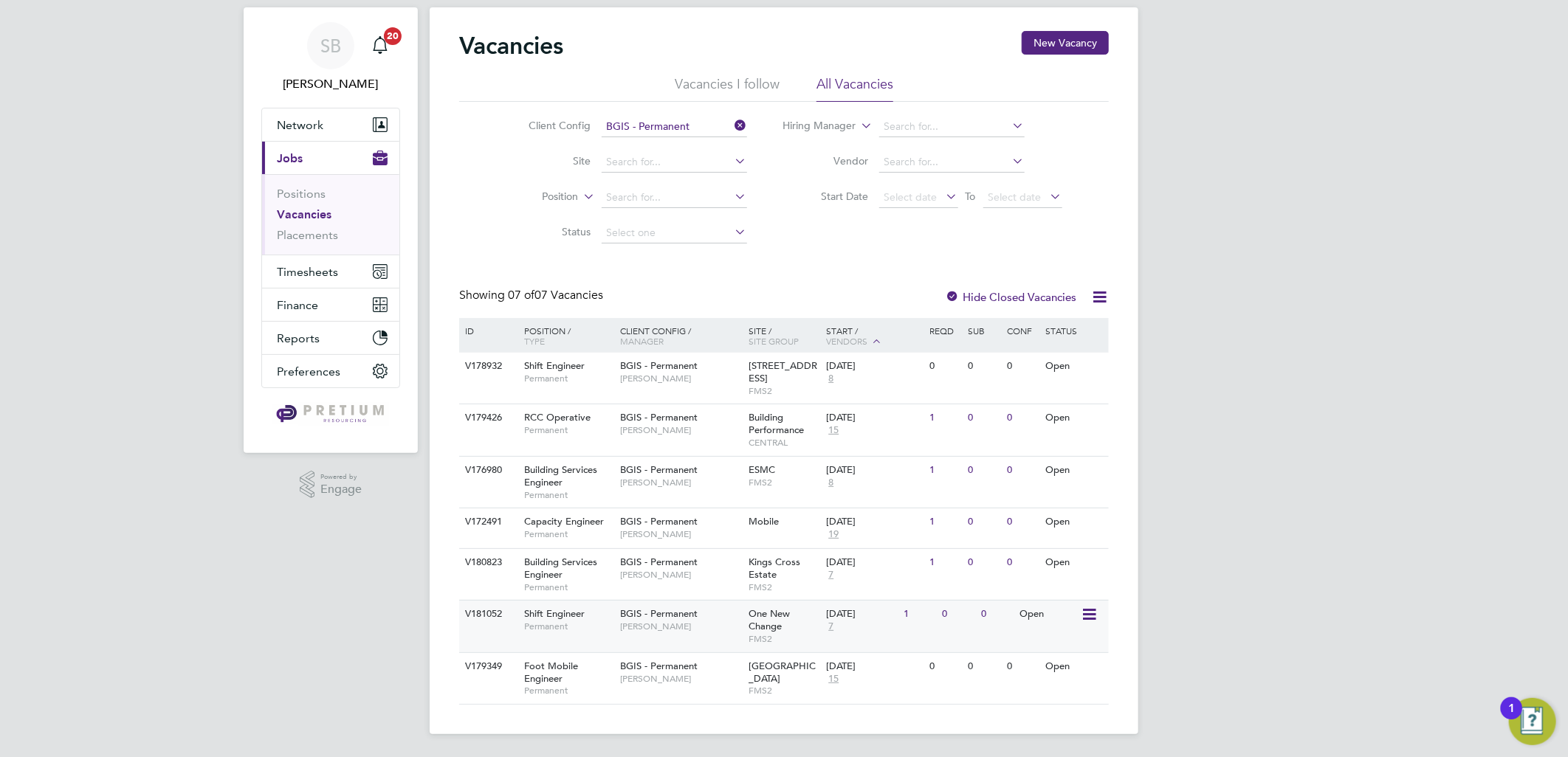
click at [668, 624] on span "[PERSON_NAME]" at bounding box center [680, 626] width 122 height 12
click at [296, 279] on button "Timesheets" at bounding box center [331, 271] width 137 height 33
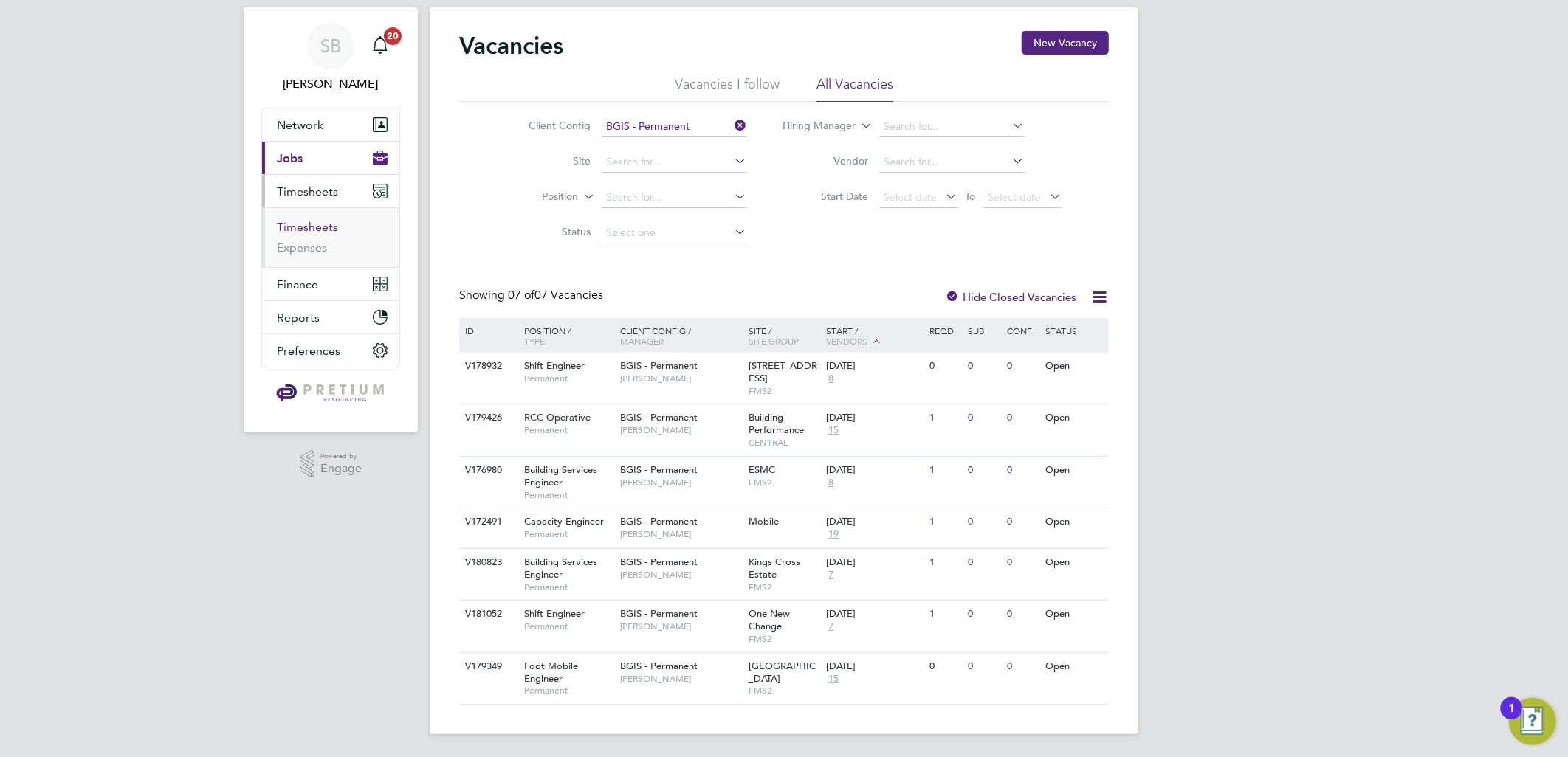
drag, startPoint x: 302, startPoint y: 221, endPoint x: 415, endPoint y: 232, distance: 113.5
click at [302, 221] on link "Timesheets" at bounding box center [307, 227] width 61 height 14
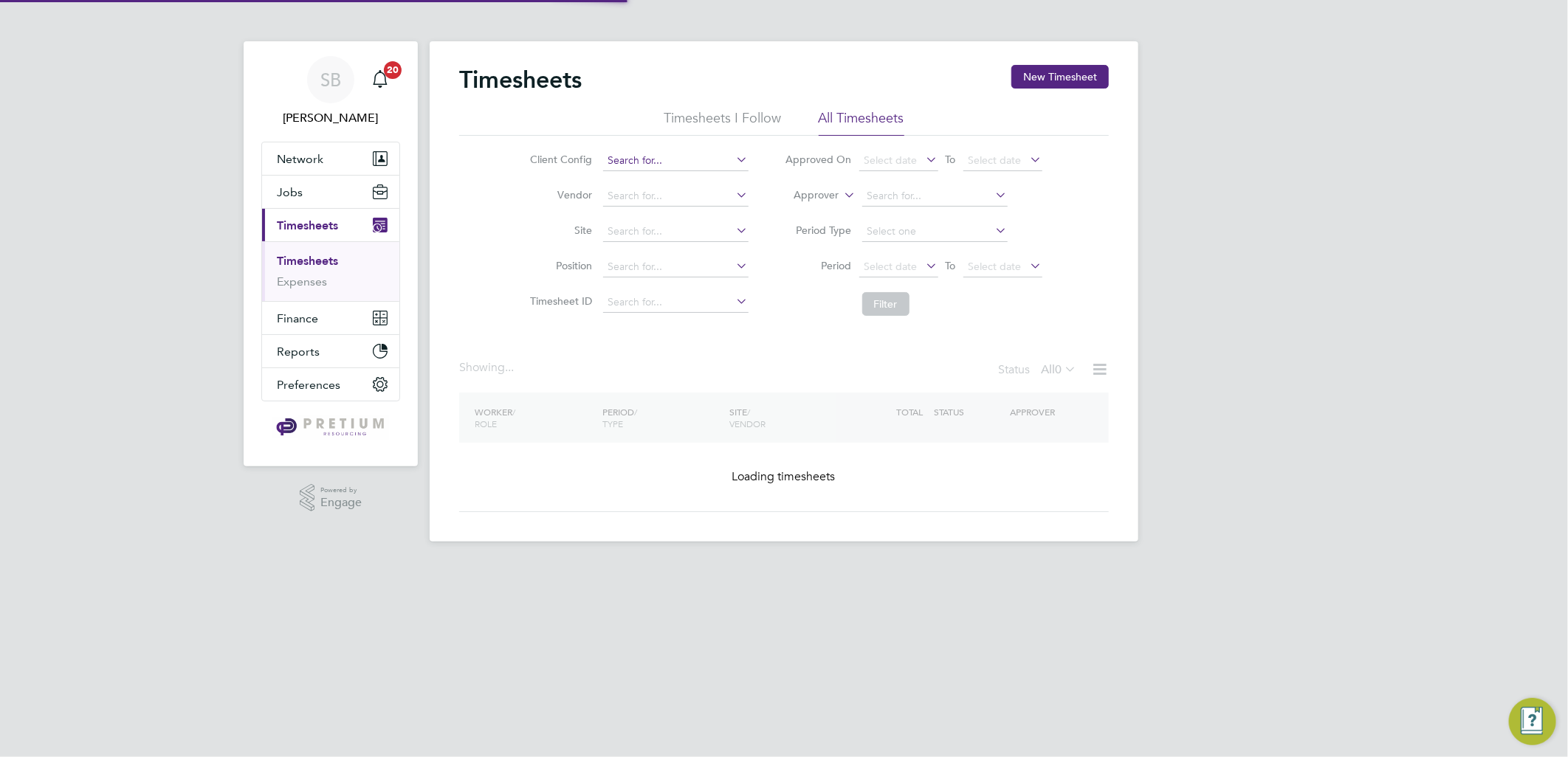
click at [628, 155] on input at bounding box center [676, 160] width 146 height 20
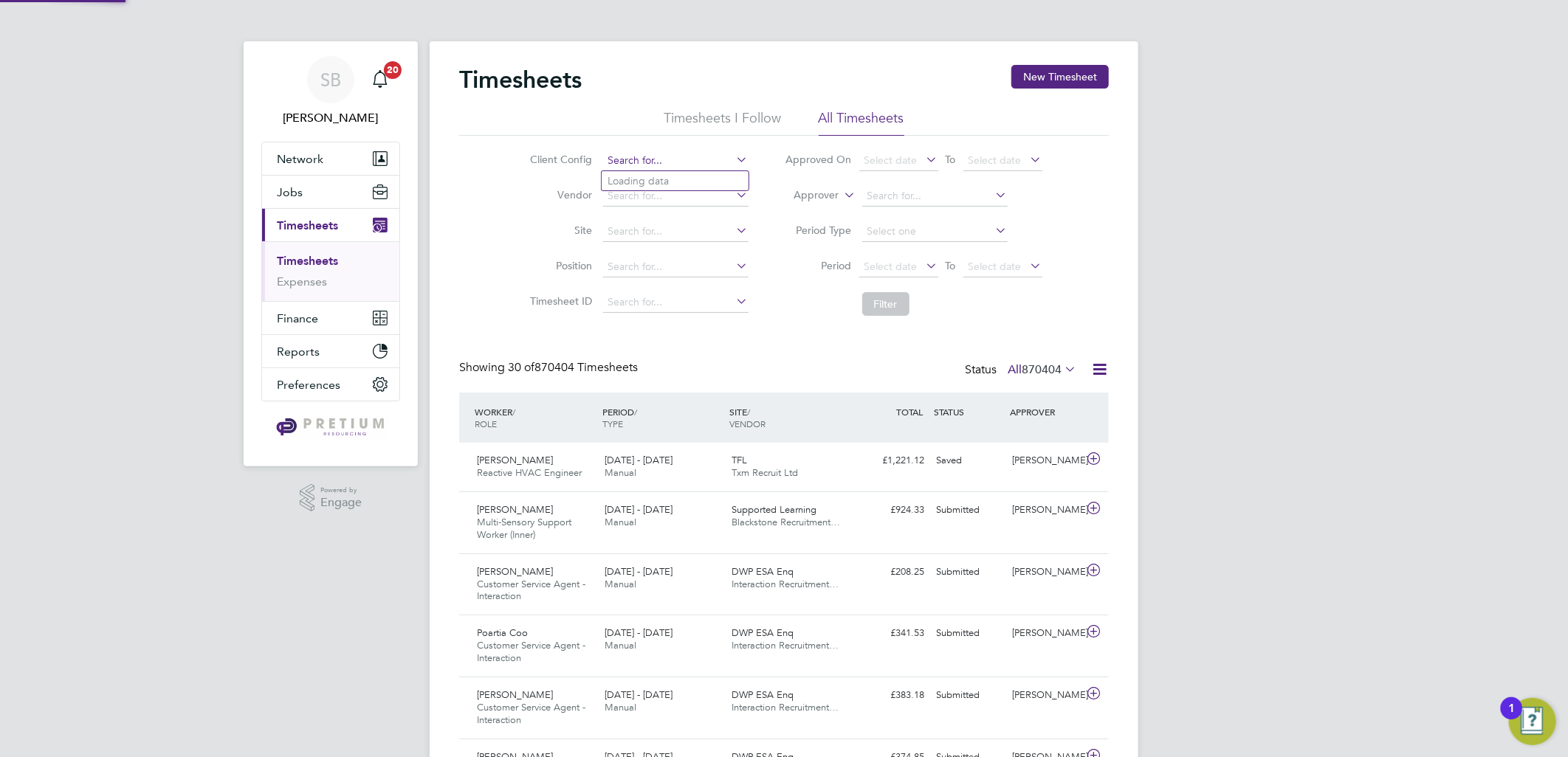
scroll to position [50, 128]
click at [669, 225] on li "BGIS - Perm anent" at bounding box center [675, 220] width 147 height 20
type input "BGIS - Permanent"
click at [892, 299] on button "Filter" at bounding box center [885, 304] width 47 height 24
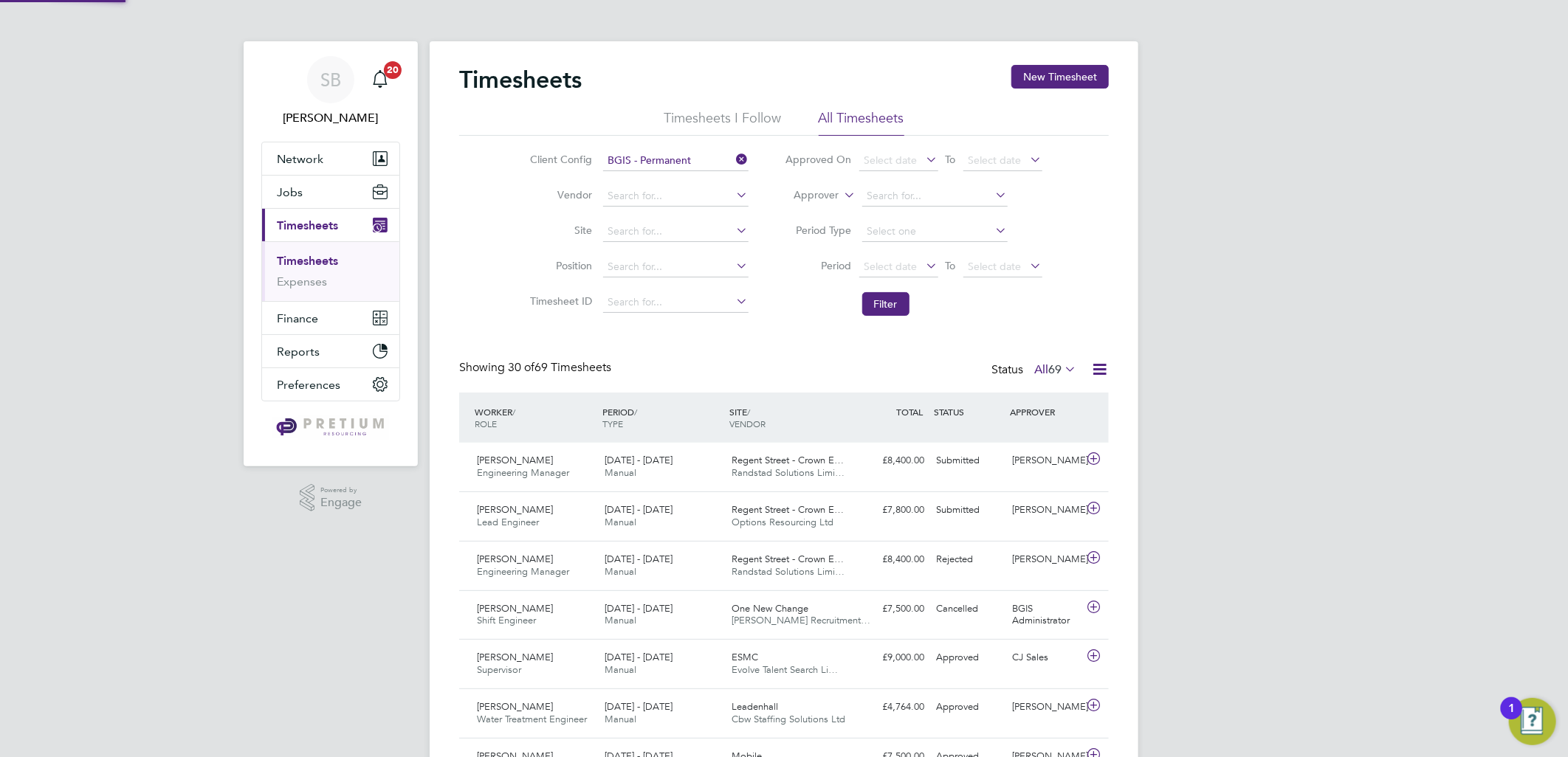
click at [1049, 371] on span "69" at bounding box center [1054, 370] width 13 height 15
click at [1038, 442] on li "Submitted" at bounding box center [1046, 436] width 68 height 20
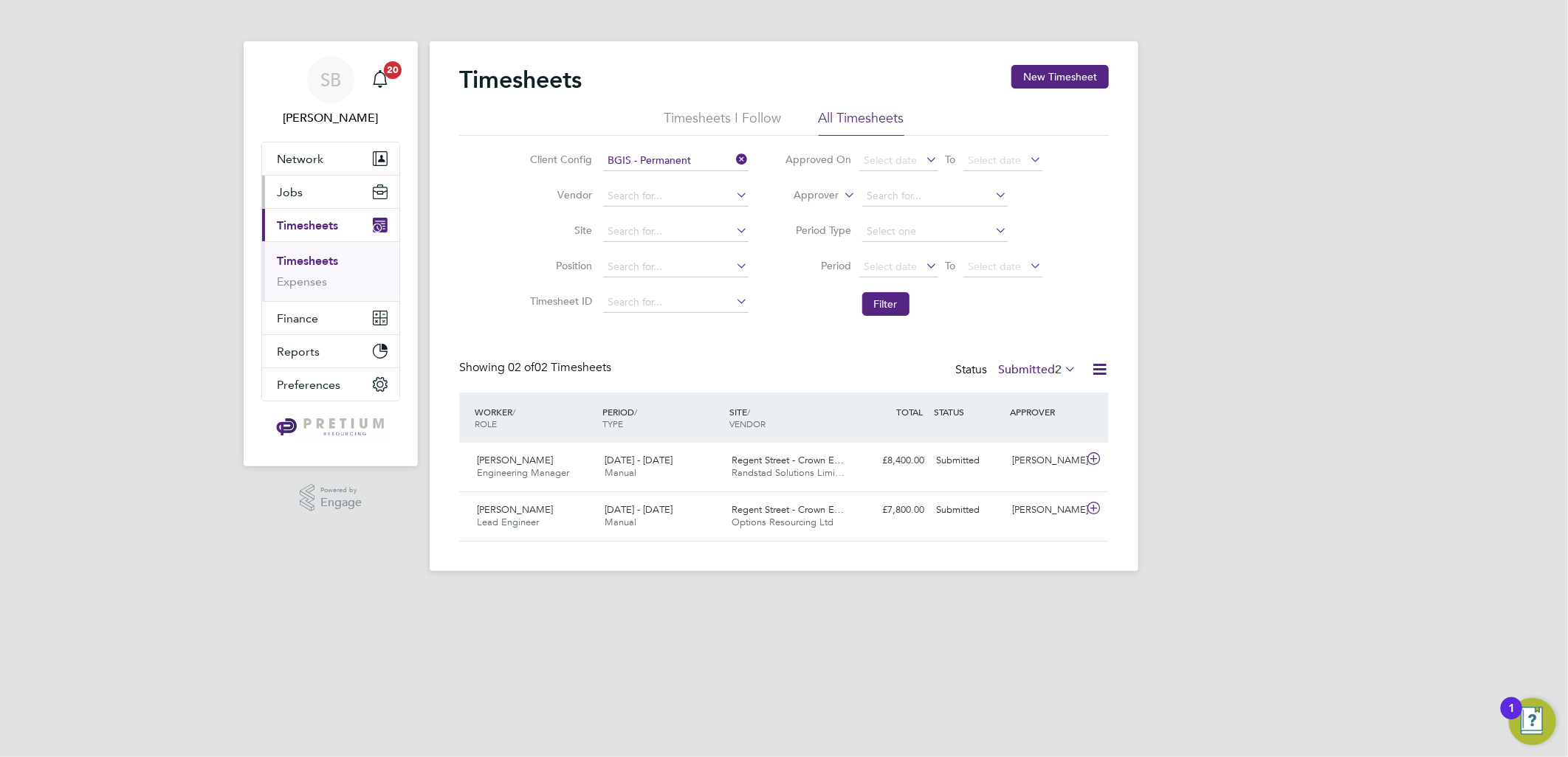
click at [320, 198] on button "Jobs" at bounding box center [331, 192] width 137 height 33
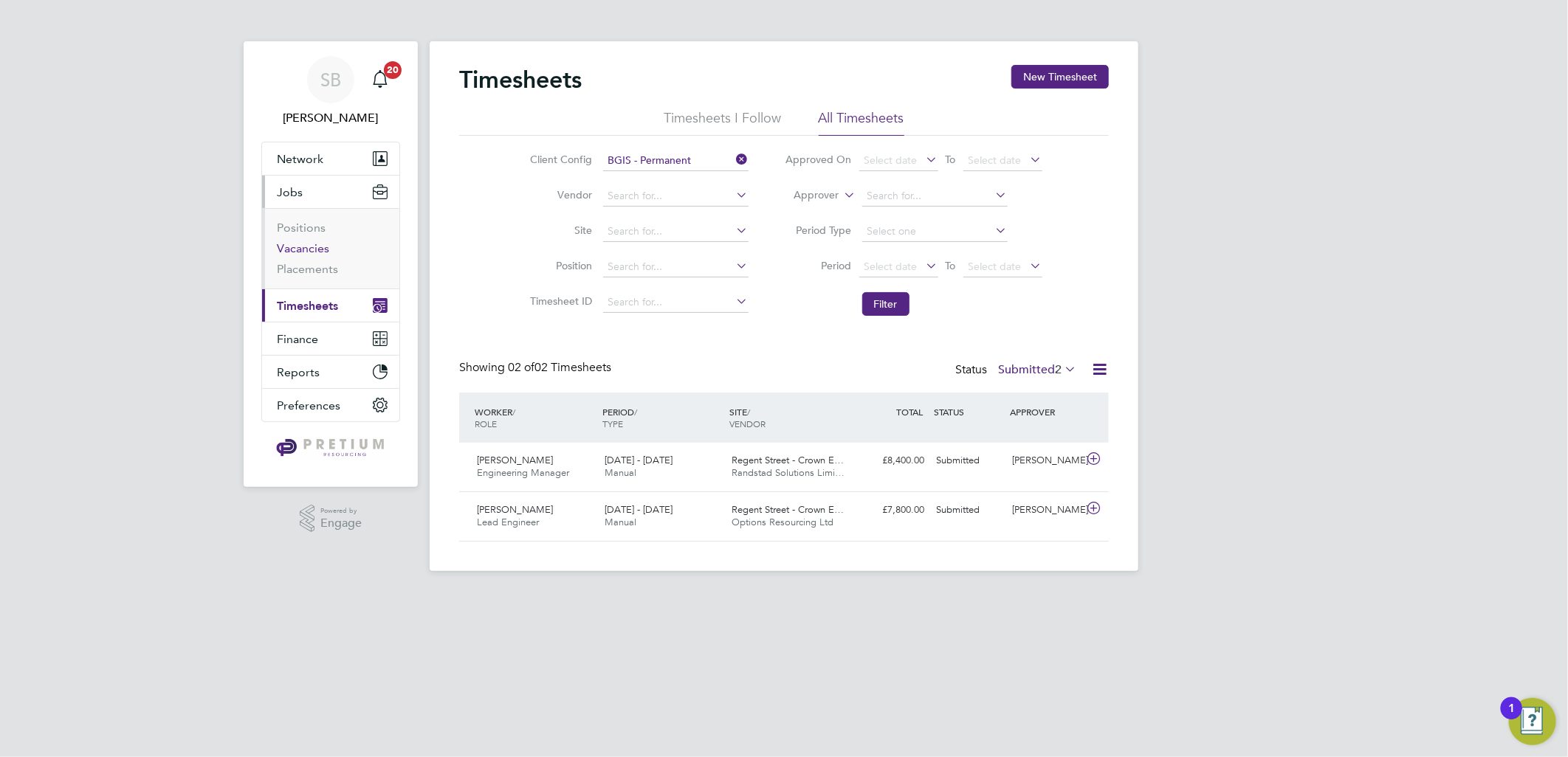
click at [295, 246] on link "Vacancies" at bounding box center [302, 249] width 52 height 14
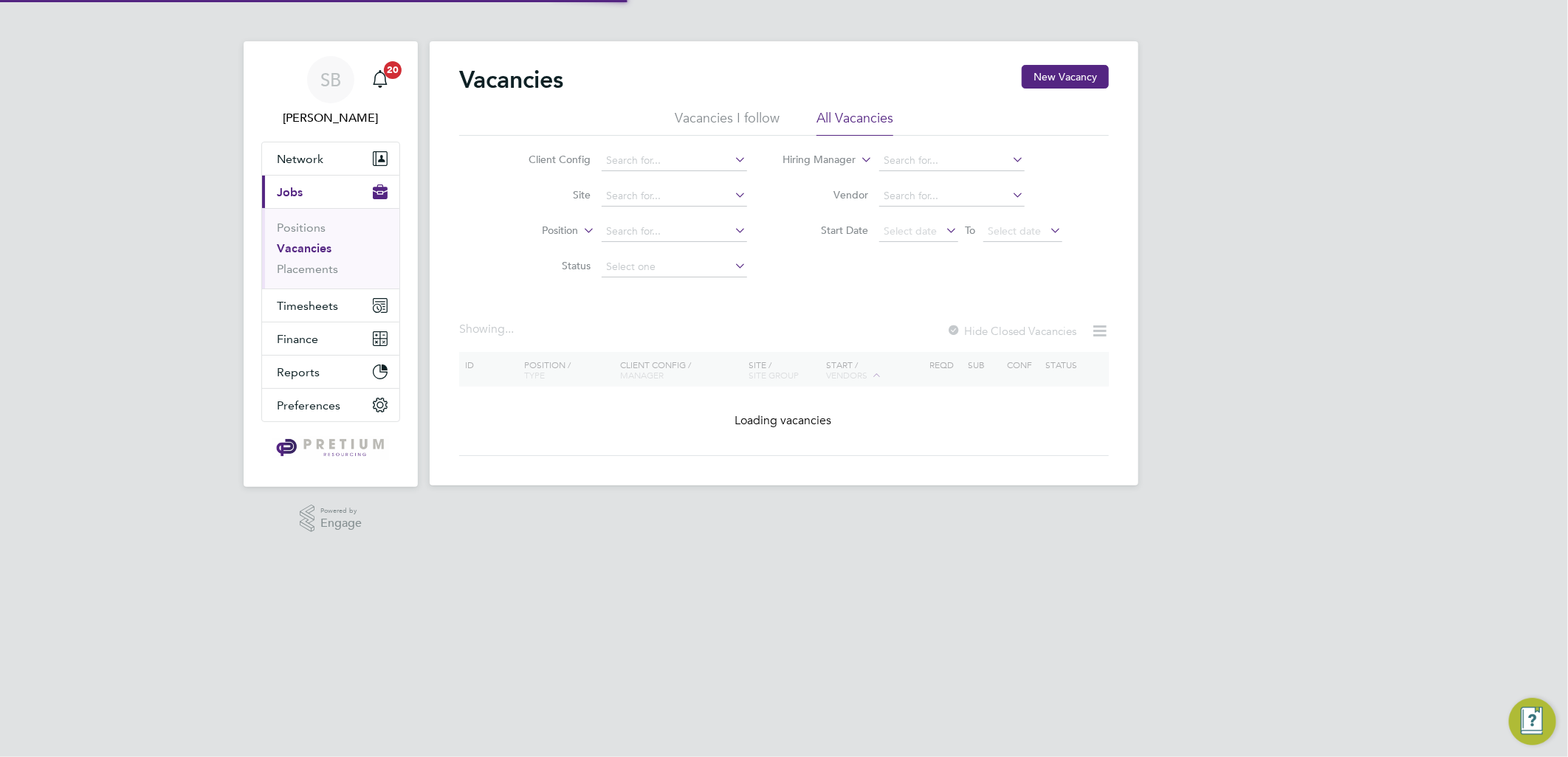
click at [1169, 179] on div "SB Sasha Baird Notifications 20 Applications: Network Team Members Businesses S…" at bounding box center [784, 254] width 1568 height 509
click at [664, 155] on input at bounding box center [675, 160] width 146 height 20
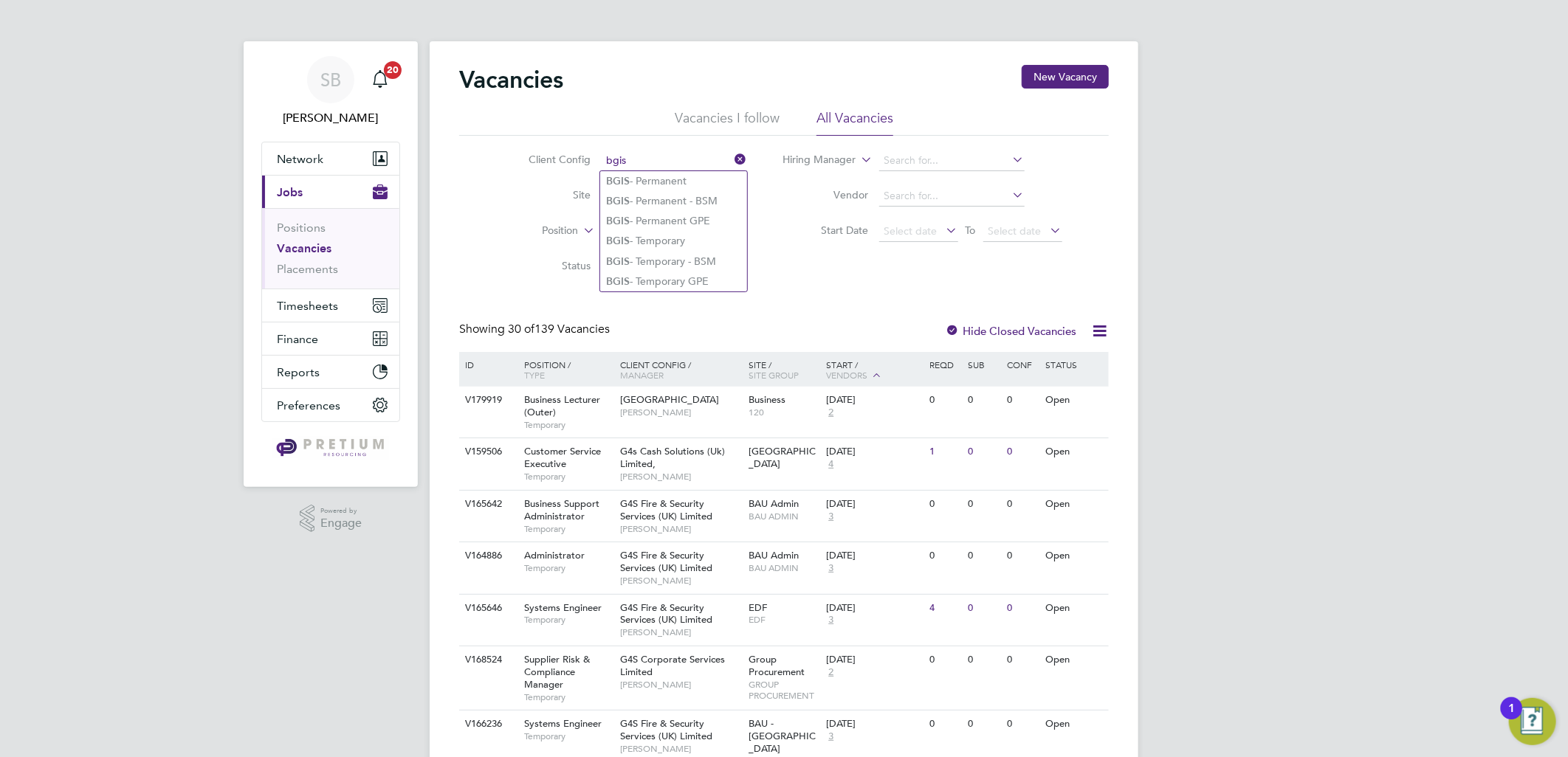
click at [653, 178] on li "BGIS - Permanent" at bounding box center [673, 181] width 147 height 20
type input "BGIS - Permanent"
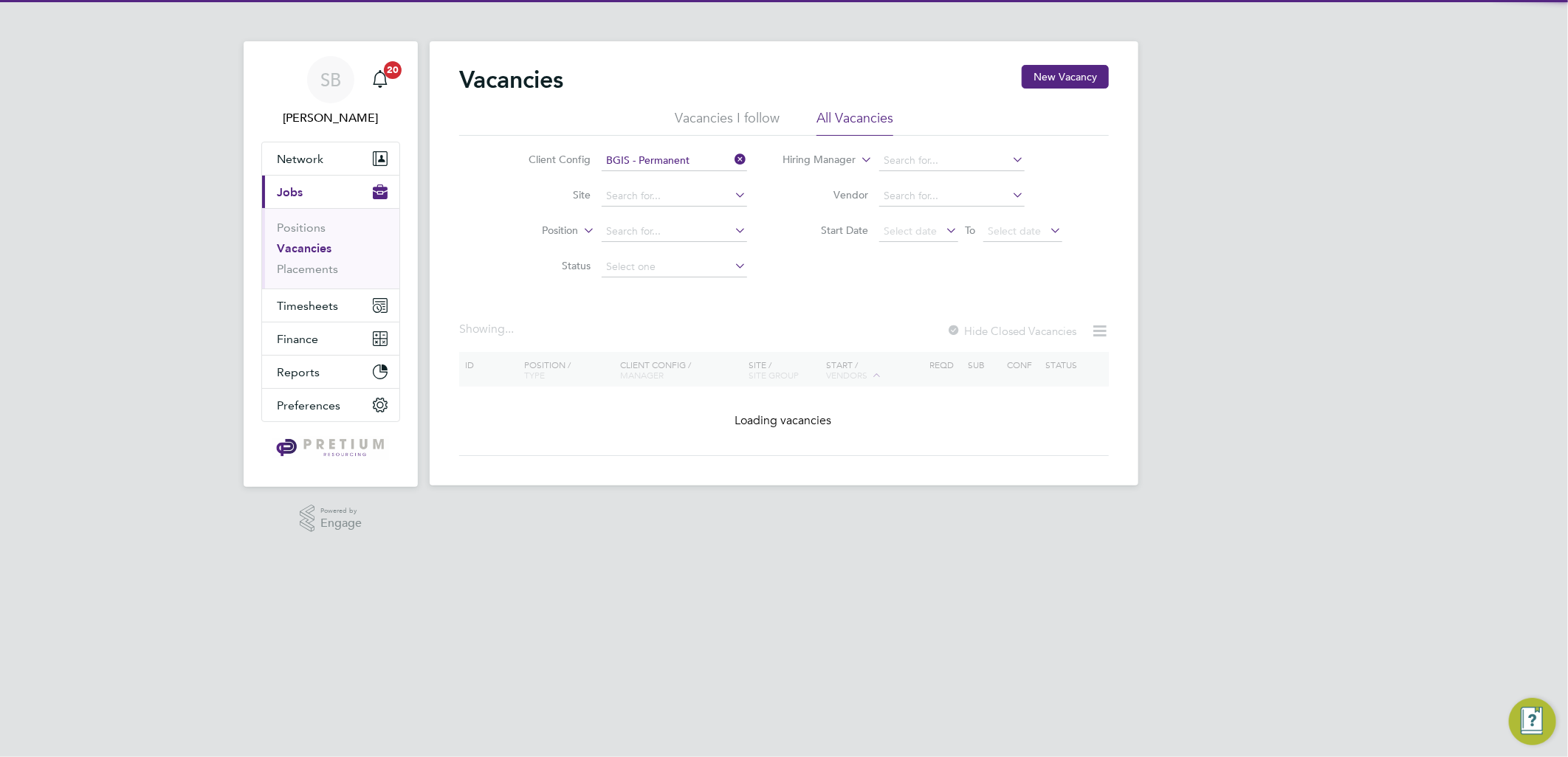
click at [1177, 211] on div "SB Sasha Baird Notifications 20 Applications: Network Team Members Businesses S…" at bounding box center [784, 254] width 1568 height 509
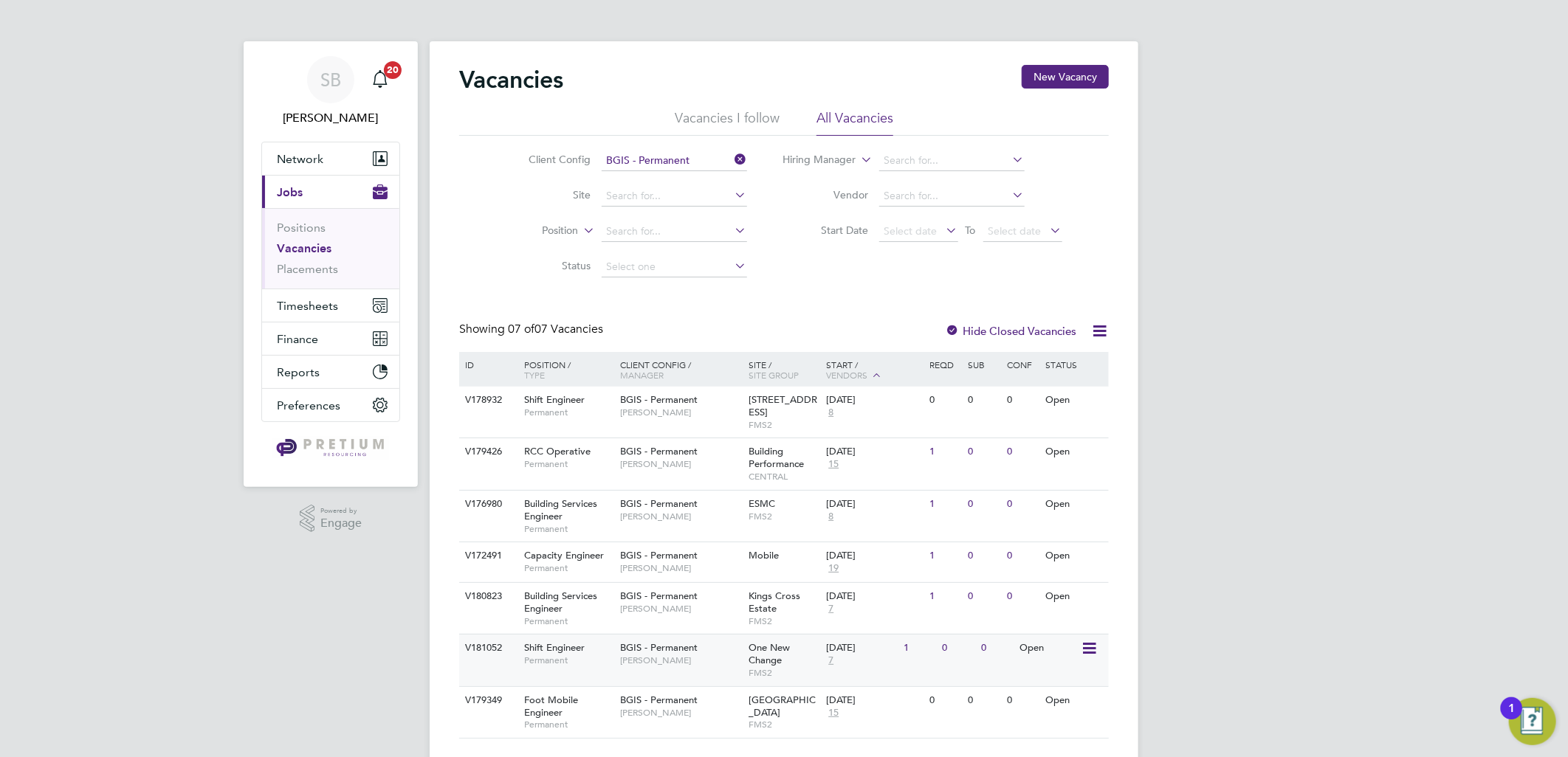
click at [738, 664] on span "[PERSON_NAME]" at bounding box center [680, 660] width 122 height 12
click at [1231, 194] on div "SB Sasha Baird Notifications 20 Applications: Network Team Members Businesses S…" at bounding box center [784, 395] width 1568 height 792
click at [653, 590] on span "BGIS - Permanent" at bounding box center [658, 595] width 77 height 12
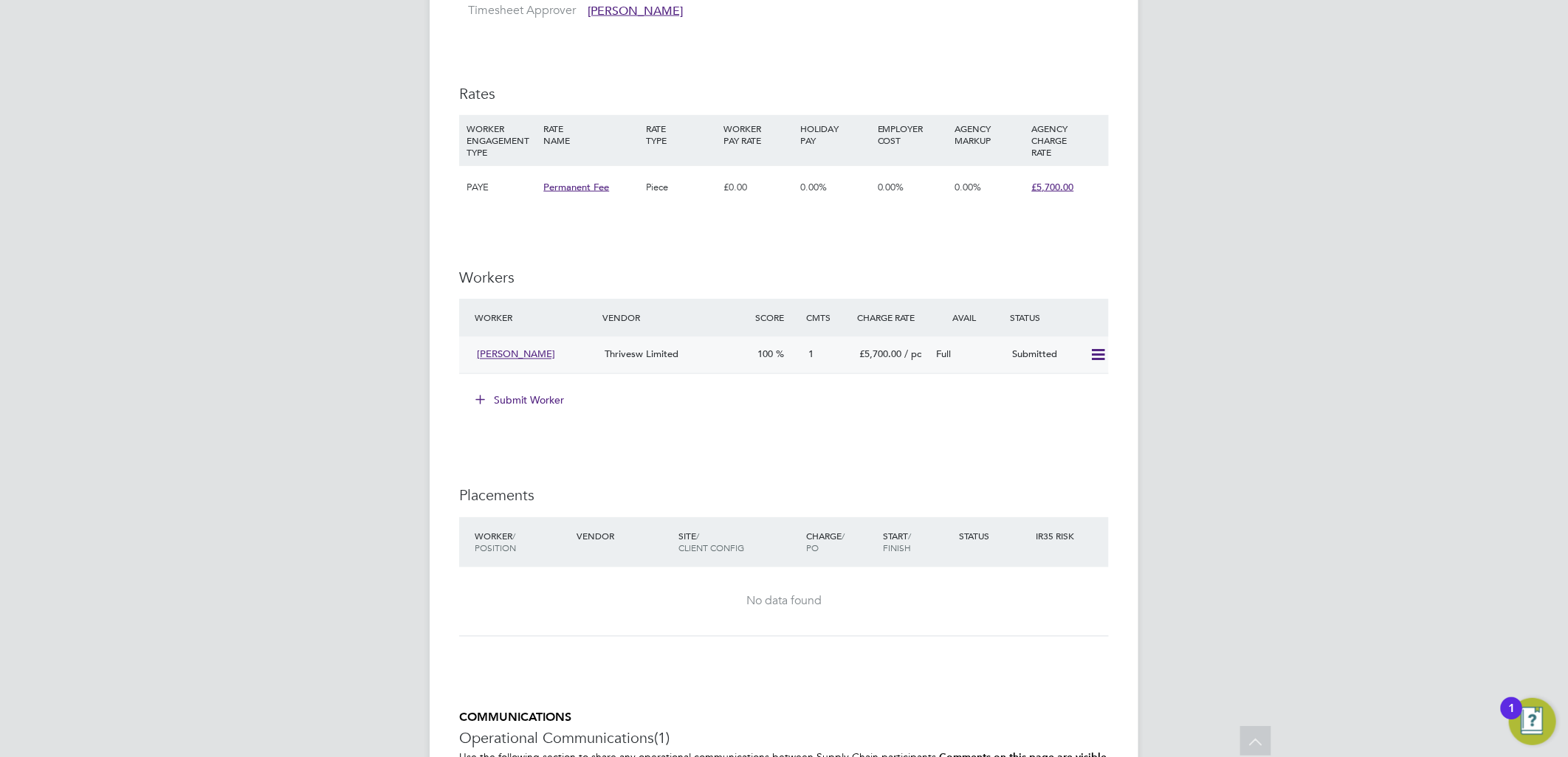
click at [1097, 355] on icon at bounding box center [1098, 355] width 19 height 12
click at [1060, 388] on li "Offer" at bounding box center [1078, 387] width 52 height 20
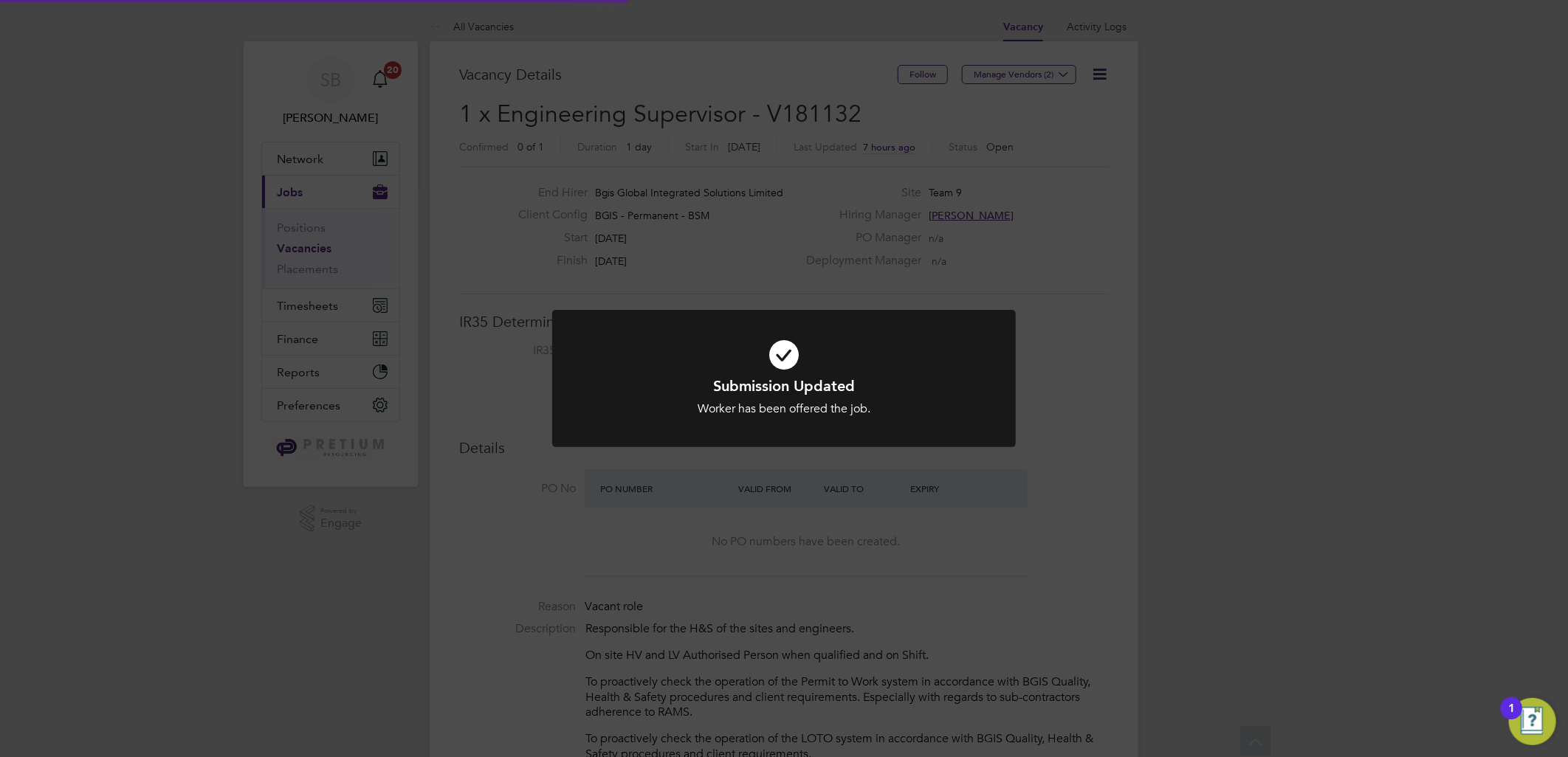
scroll to position [43, 103]
click at [1048, 248] on div "Submission Updated Worker has been offered the job. Cancel Okay" at bounding box center [784, 378] width 1568 height 757
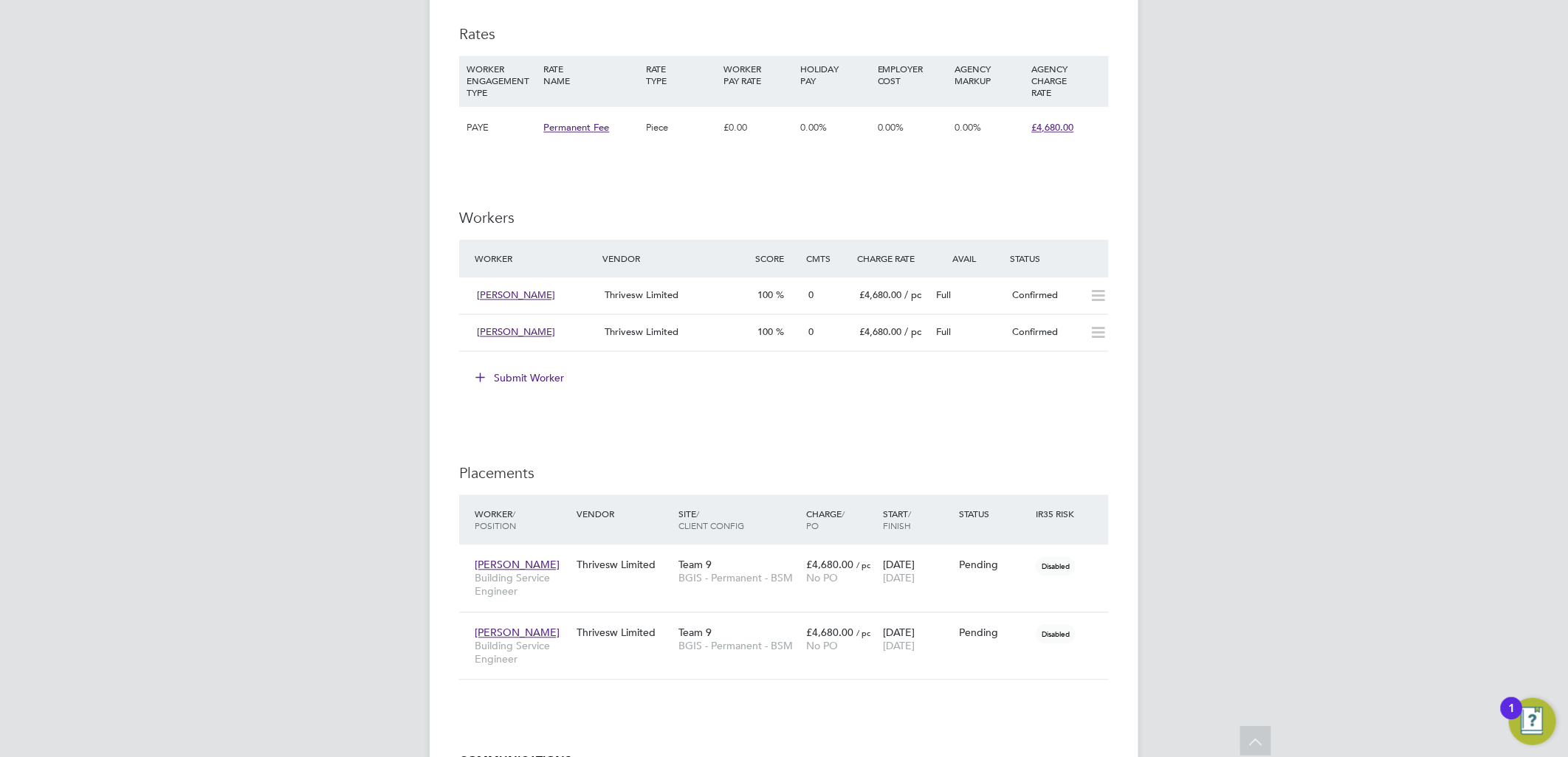
scroll to position [1967, 0]
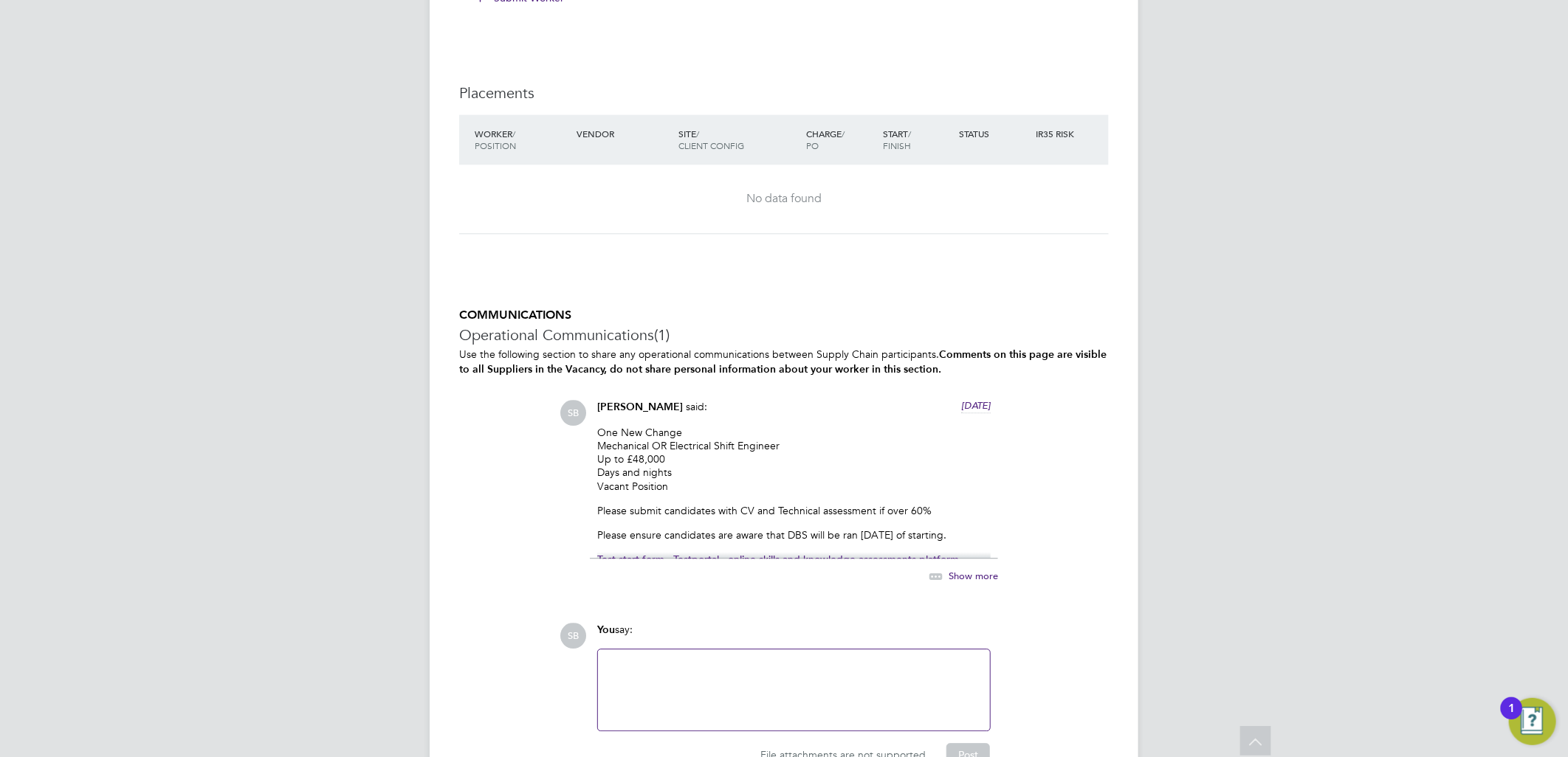
scroll to position [2298, 0]
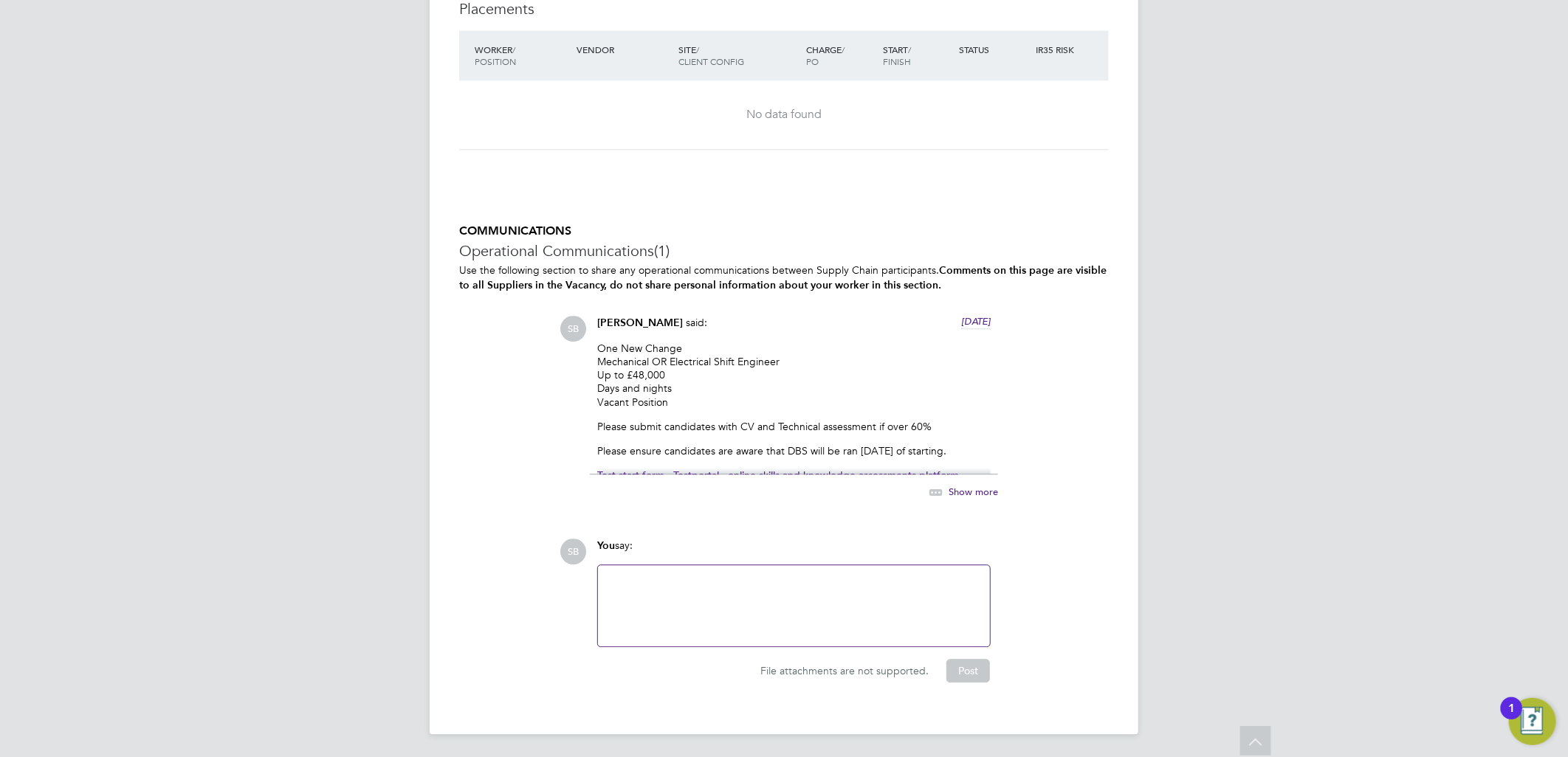
click at [980, 484] on div "Show more" at bounding box center [948, 492] width 101 height 19
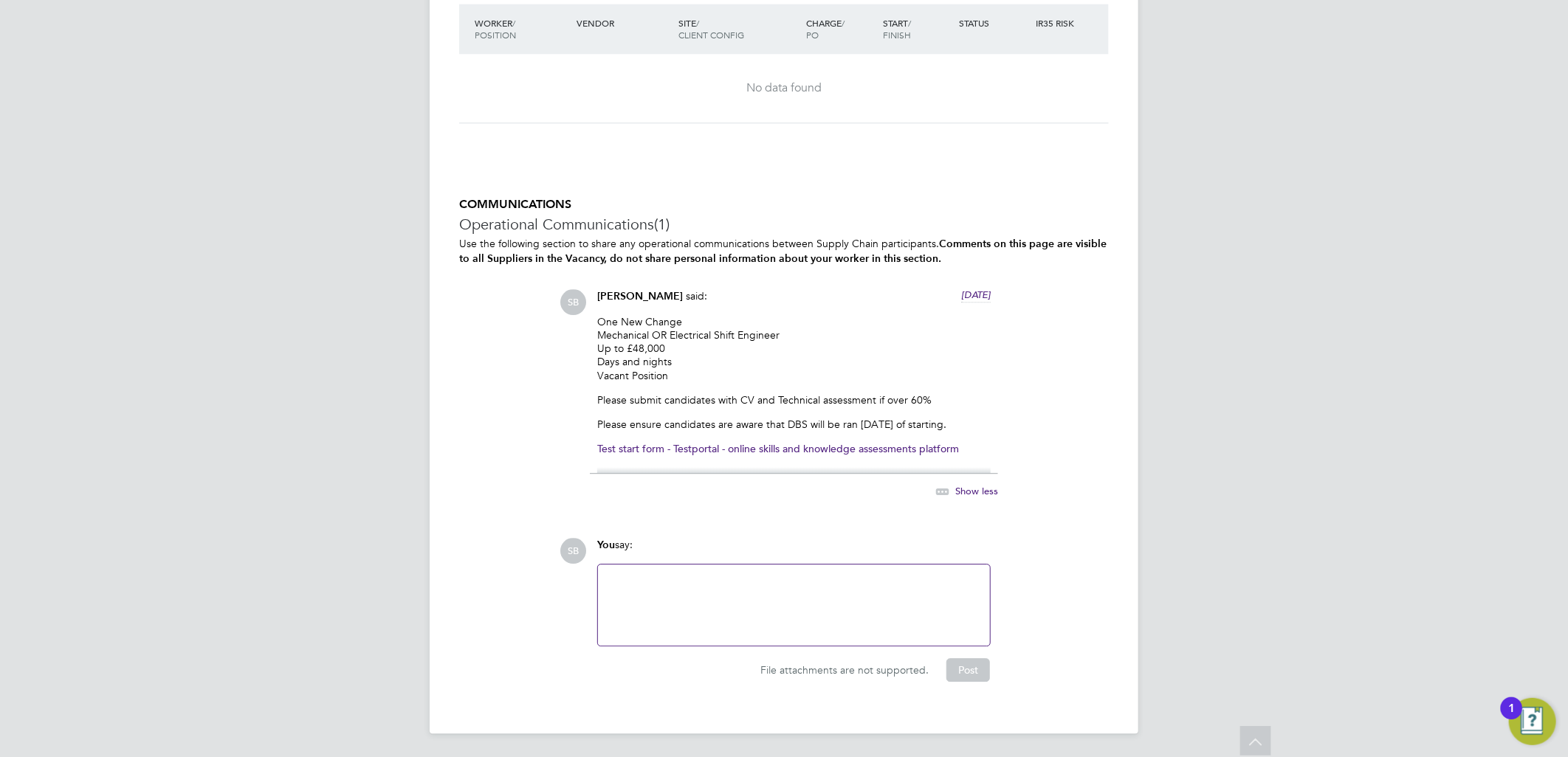
click at [700, 602] on div at bounding box center [794, 604] width 374 height 63
paste div
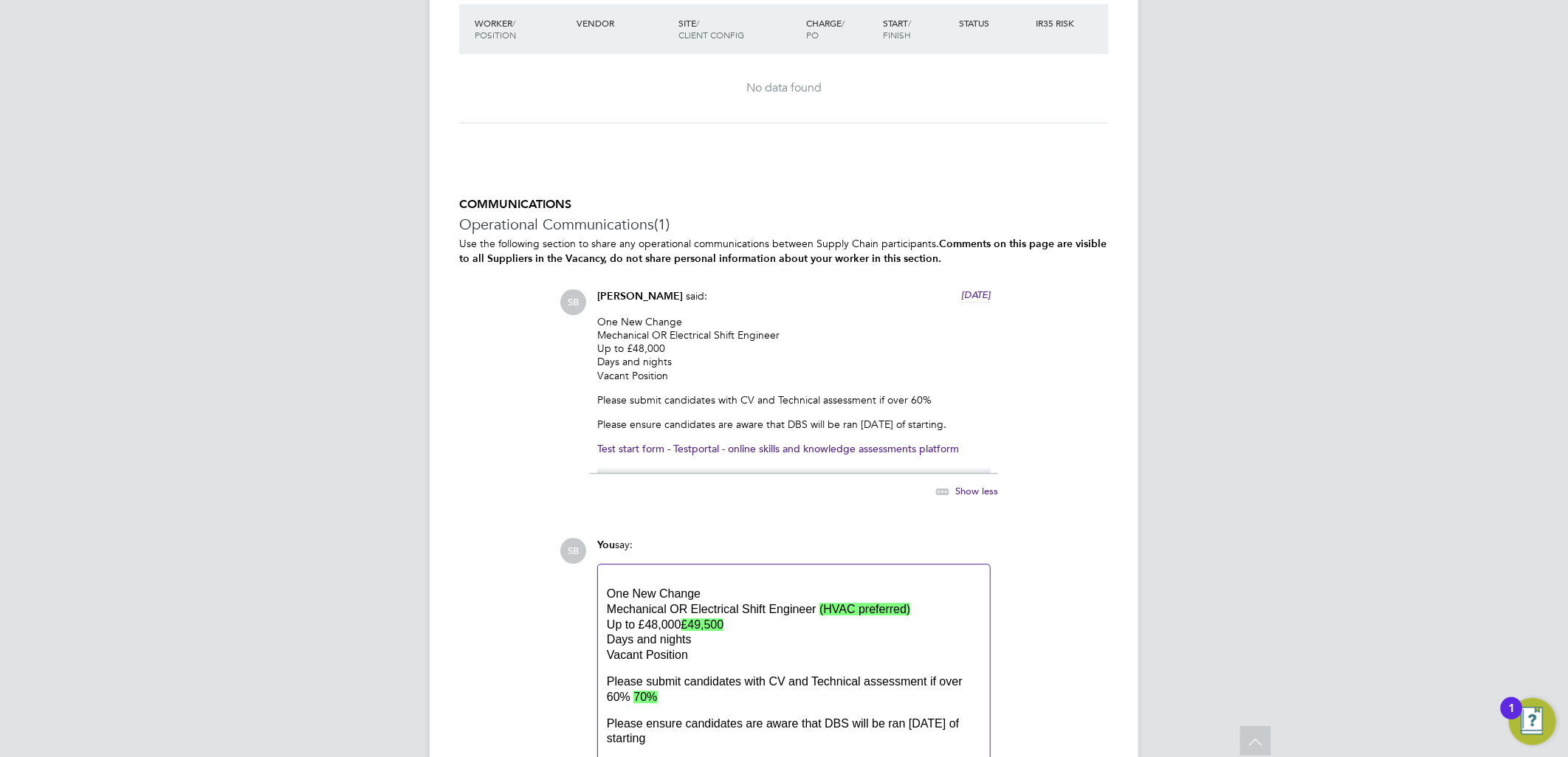
scroll to position [2339, 0]
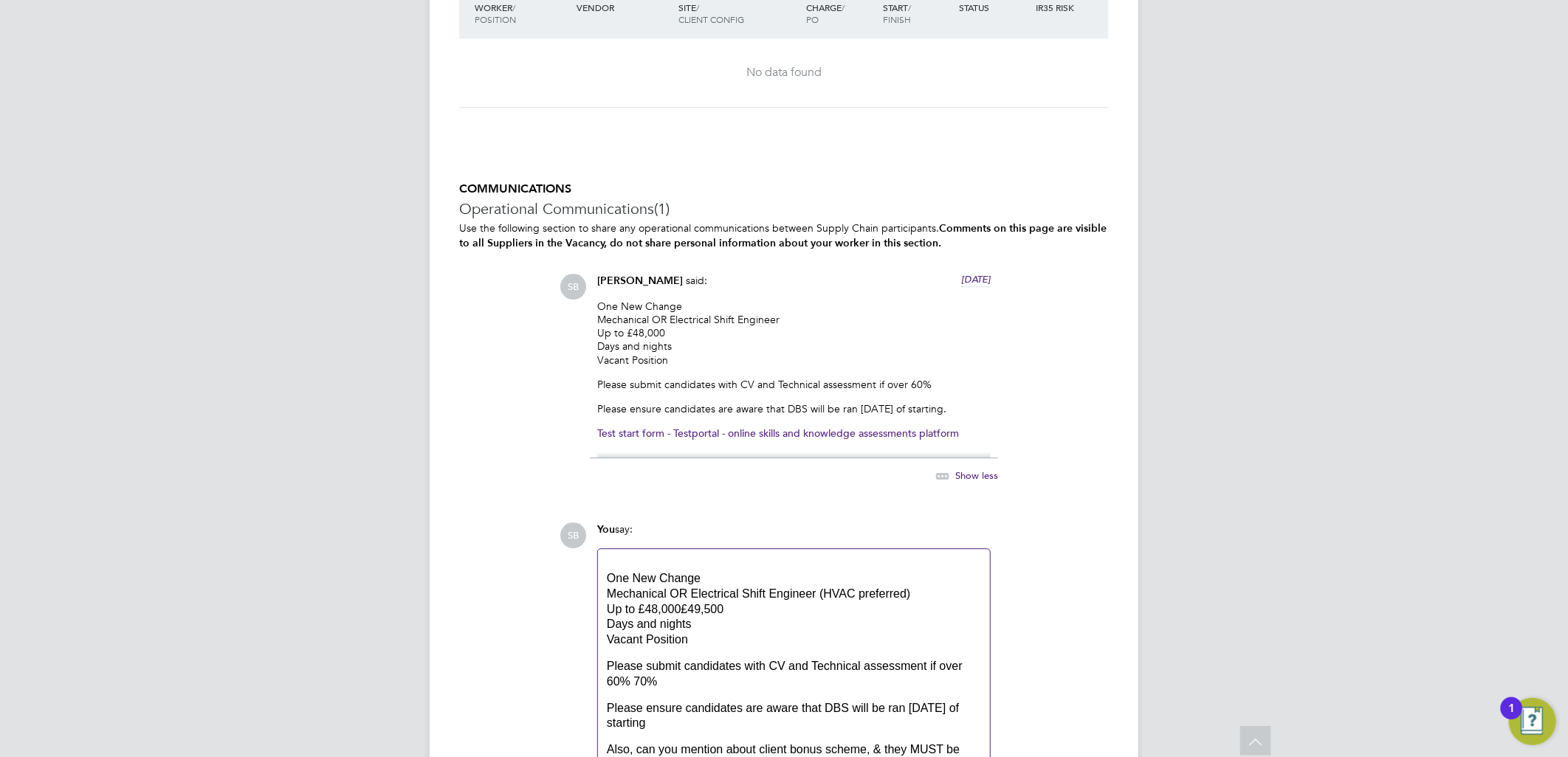
click at [681, 610] on div "One New Change Mechanical OR Electrical Shift Engineer (HVAC preferred) Up to £…" at bounding box center [794, 610] width 374 height 76
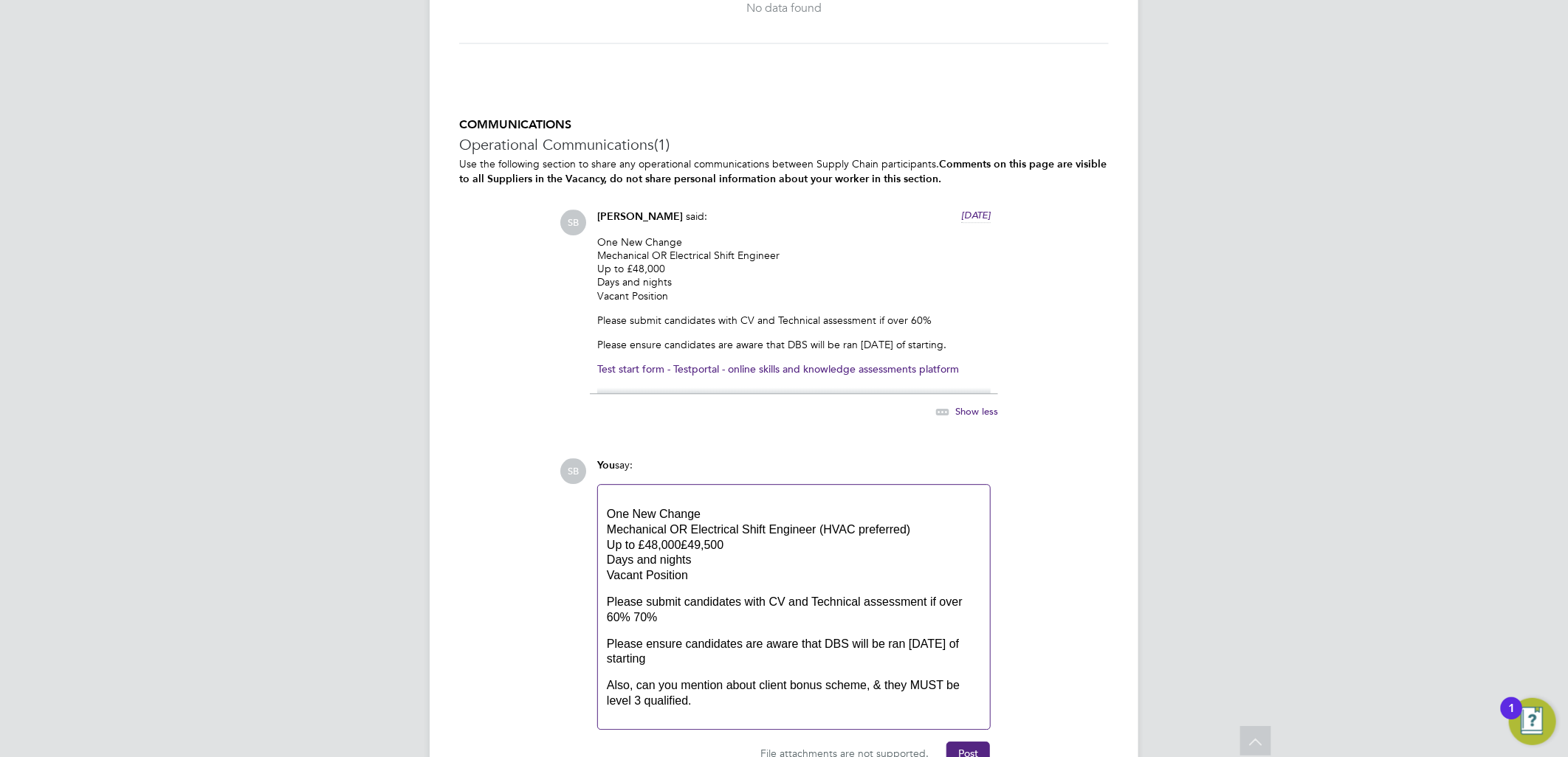
scroll to position [2472, 0]
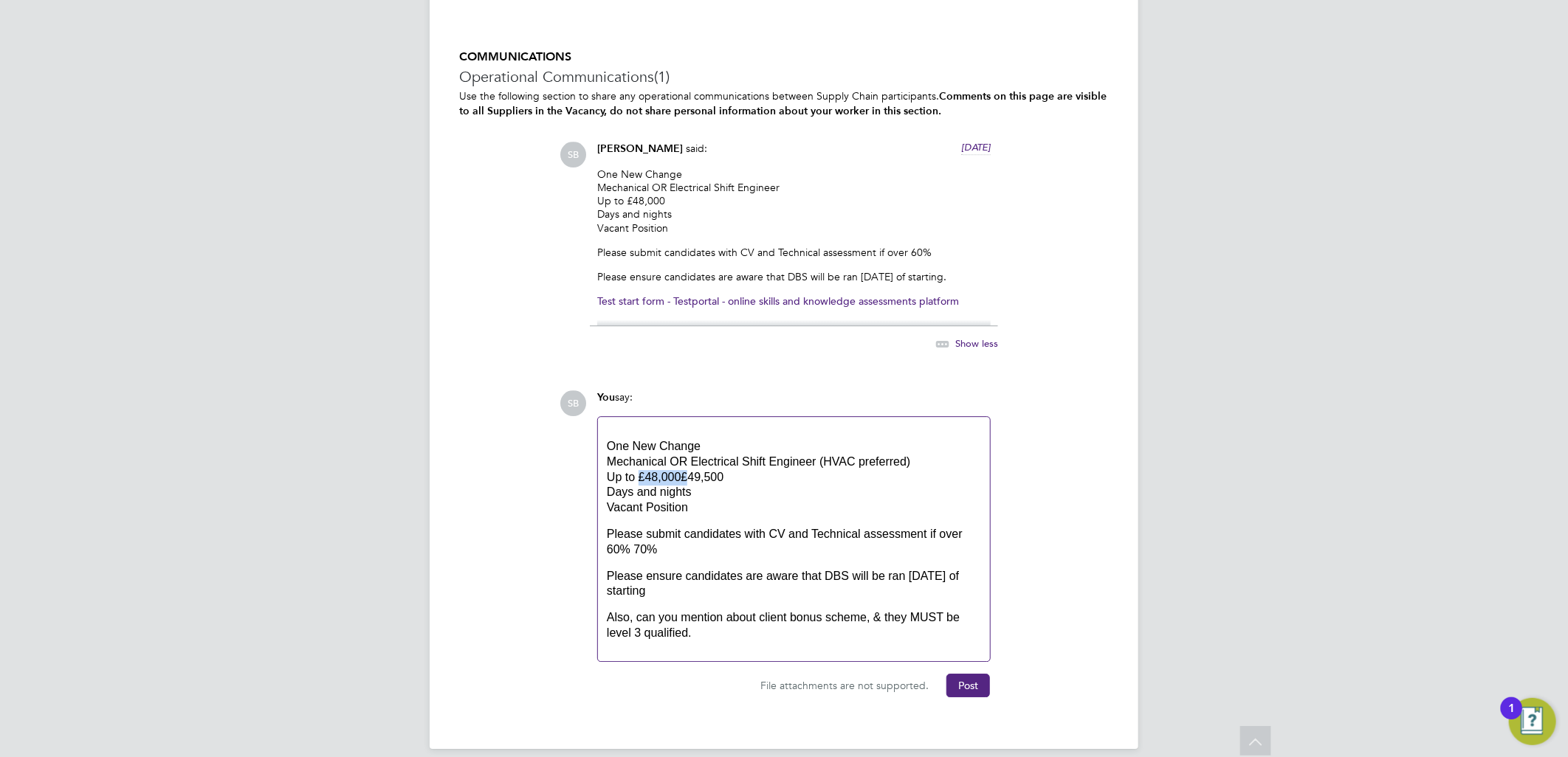
drag, startPoint x: 687, startPoint y: 477, endPoint x: 637, endPoint y: 475, distance: 50.0
click at [637, 475] on div "One New Change Mechanical OR Electrical Shift Engineer (HVAC preferred) Up to £…" at bounding box center [794, 477] width 374 height 76
drag, startPoint x: 946, startPoint y: 535, endPoint x: 924, endPoint y: 537, distance: 22.1
click at [924, 537] on div "Please submit candidates with CV and Technical assessment if over 60% 70%" at bounding box center [794, 542] width 374 height 31
click at [950, 537] on div "Please submit candidates with CV and Technical assessment if over 60% 70%" at bounding box center [794, 542] width 374 height 31
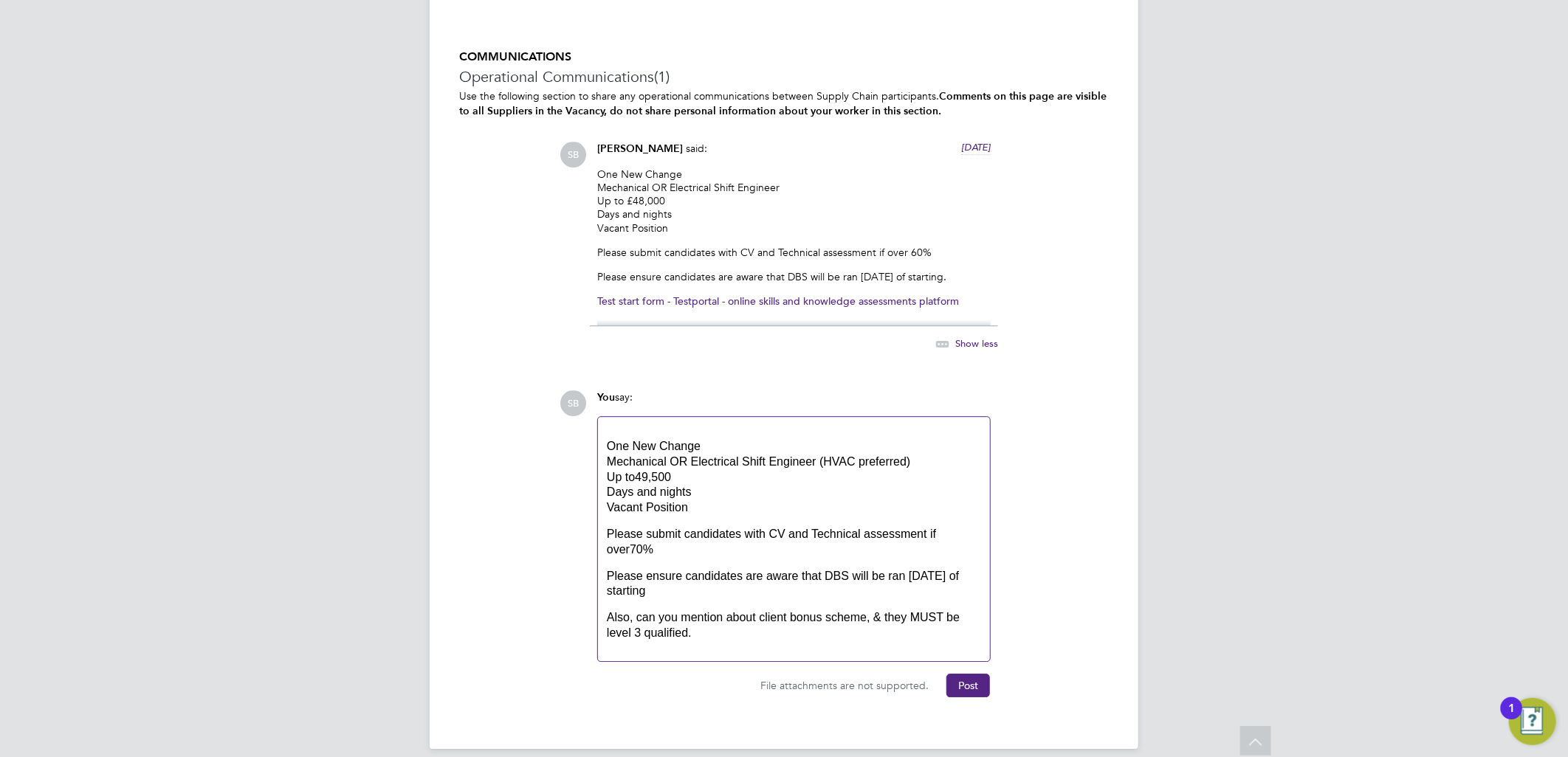
click at [732, 616] on div "Also, can you mention about client bonus scheme, & they MUST be level 3 qualifi…" at bounding box center [794, 626] width 374 height 31
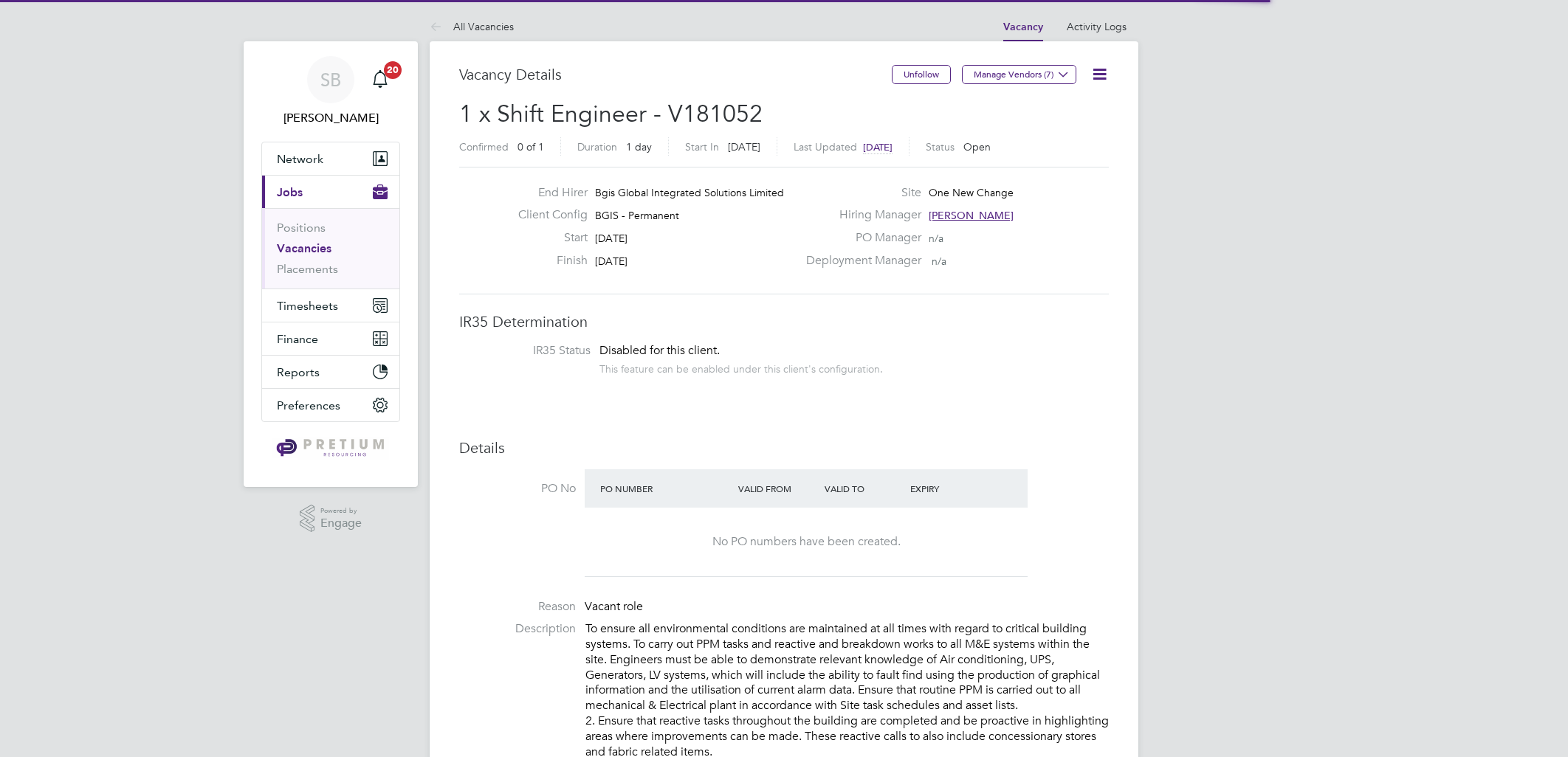
click at [1030, 67] on button "Manage Vendors (7)" at bounding box center [1019, 75] width 115 height 20
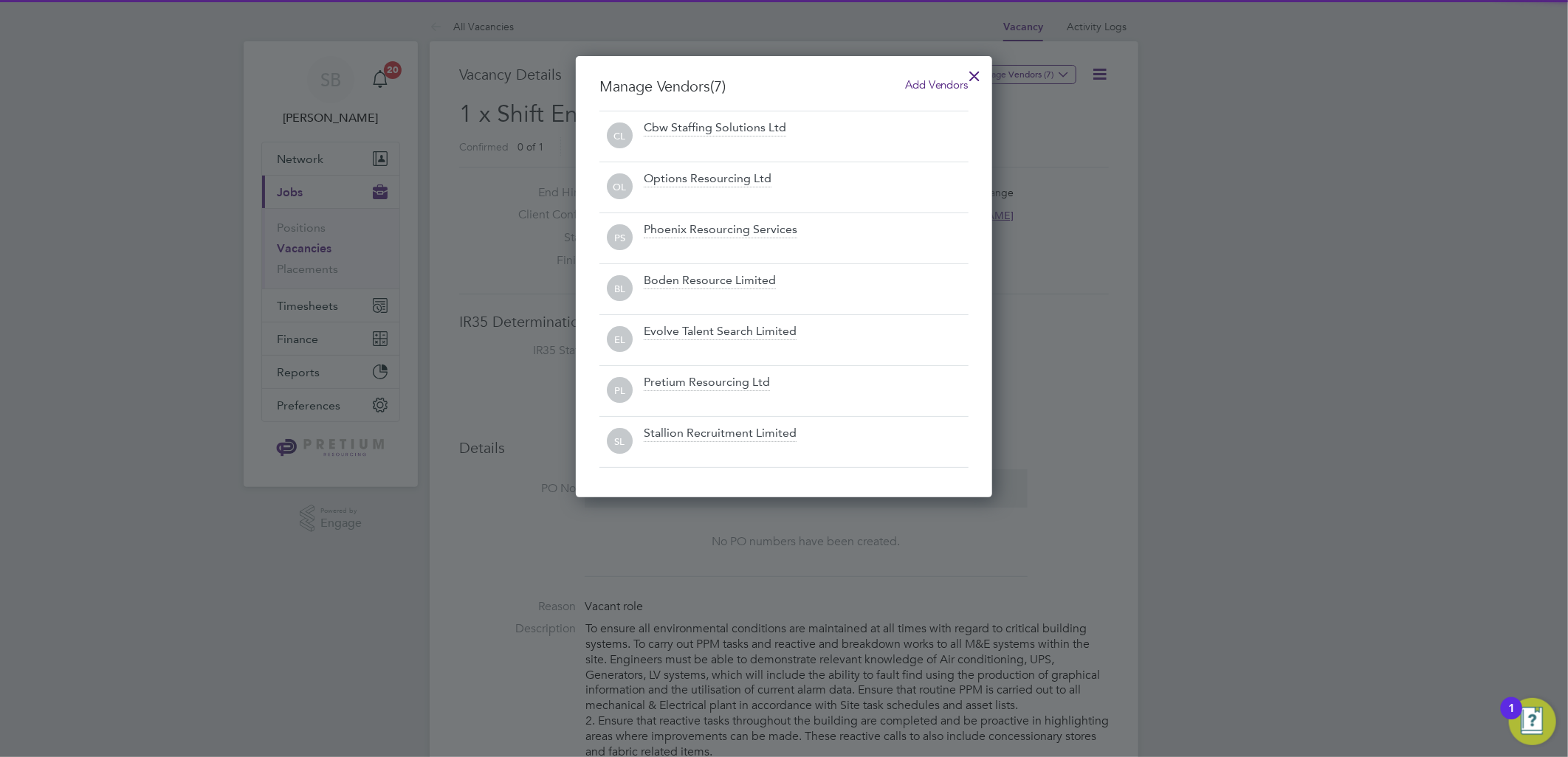
click at [954, 83] on span "Add Vendors" at bounding box center [936, 84] width 63 height 14
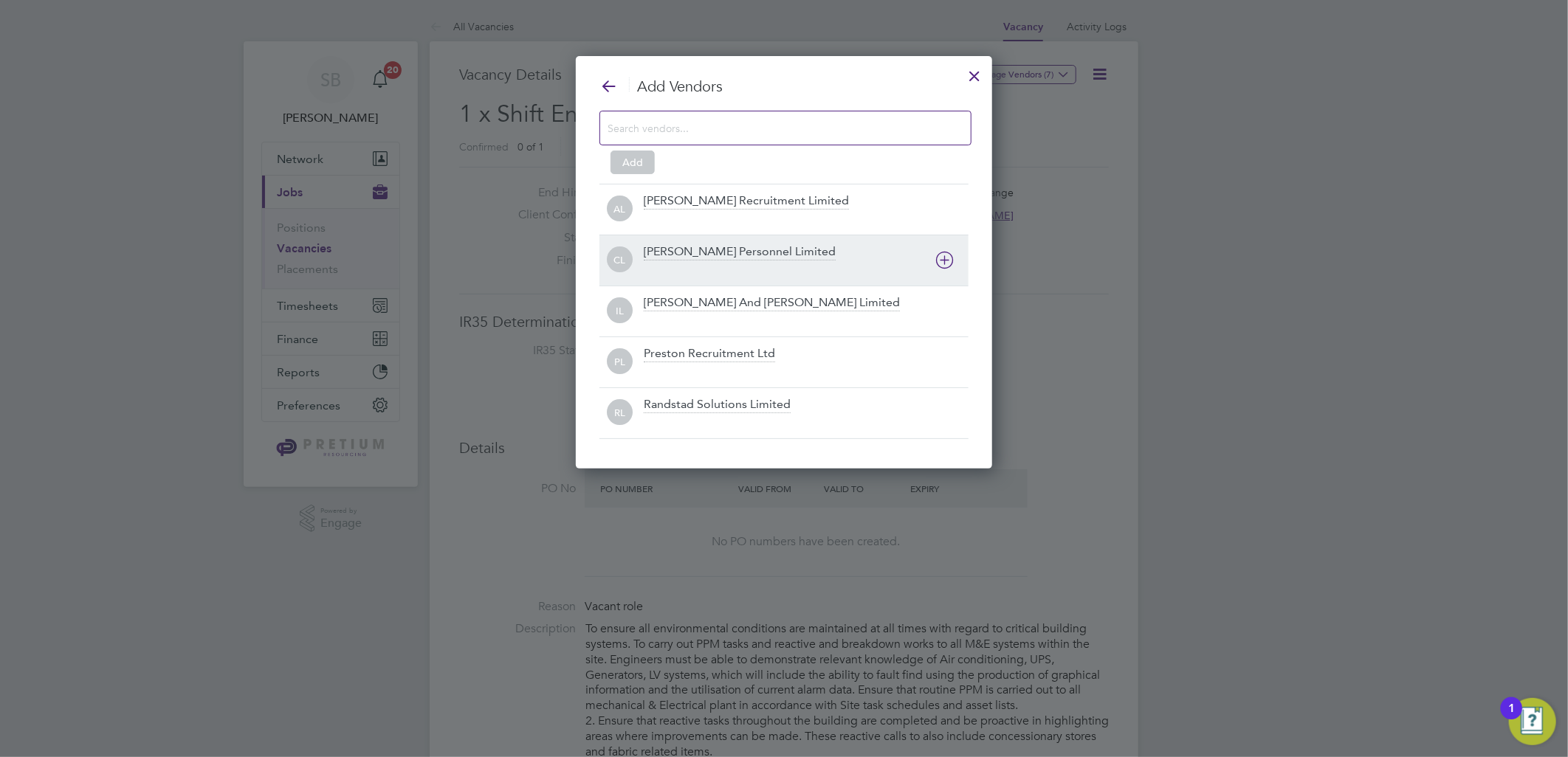
click at [757, 288] on div "IL [PERSON_NAME] And [PERSON_NAME] Limited" at bounding box center [783, 310] width 369 height 51
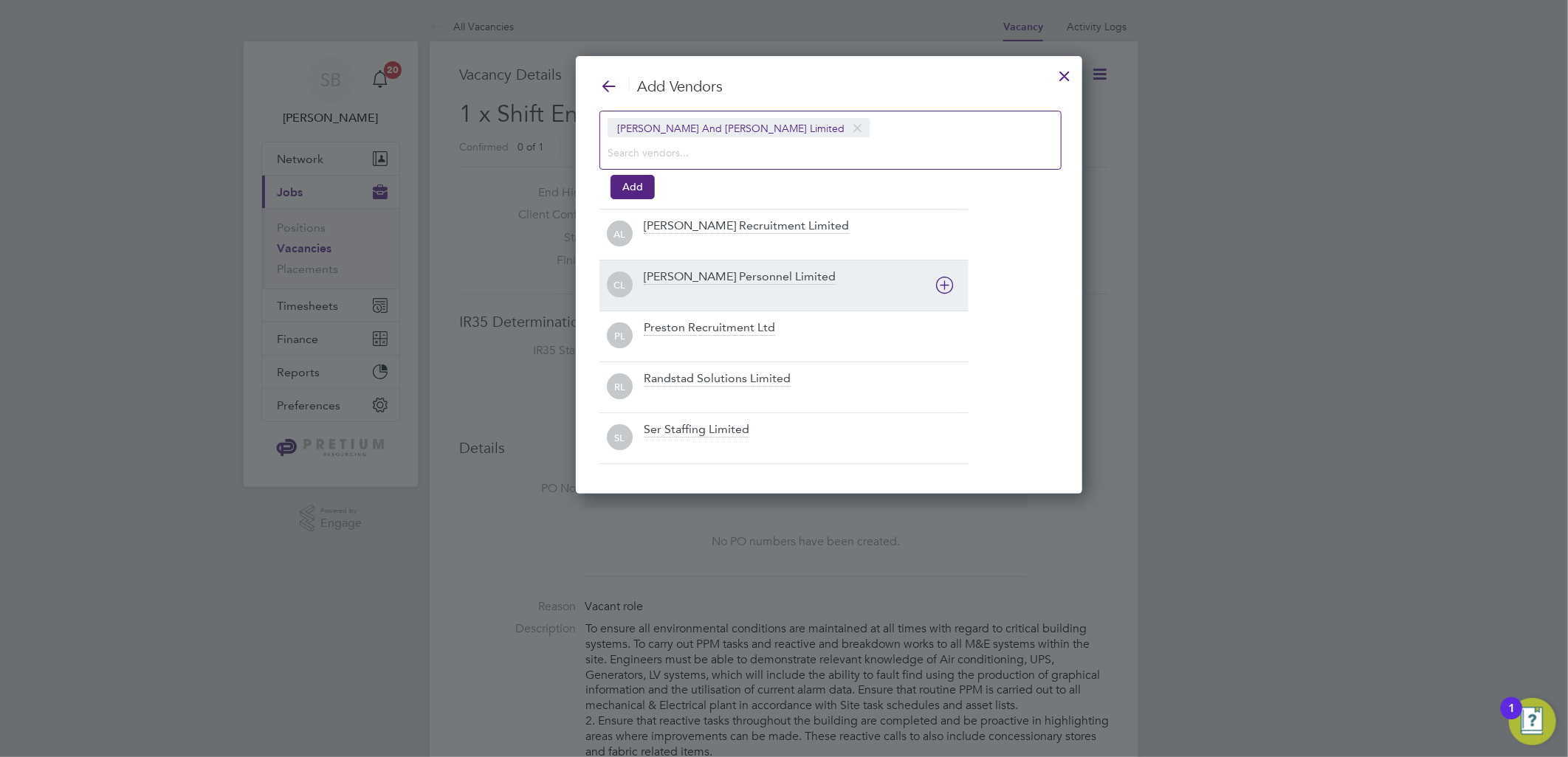
click at [757, 288] on div at bounding box center [805, 294] width 324 height 15
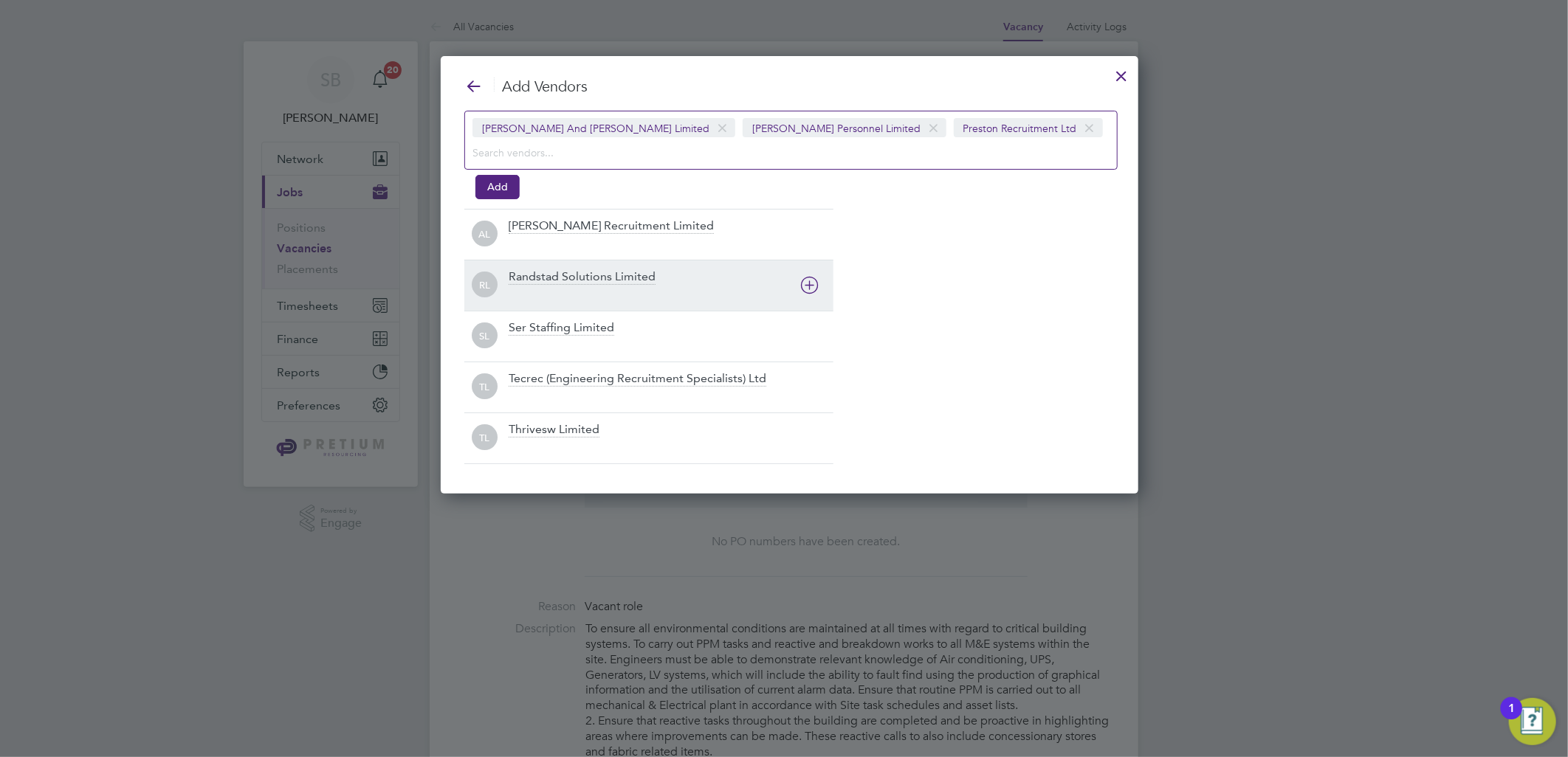
click at [757, 288] on div at bounding box center [670, 294] width 324 height 15
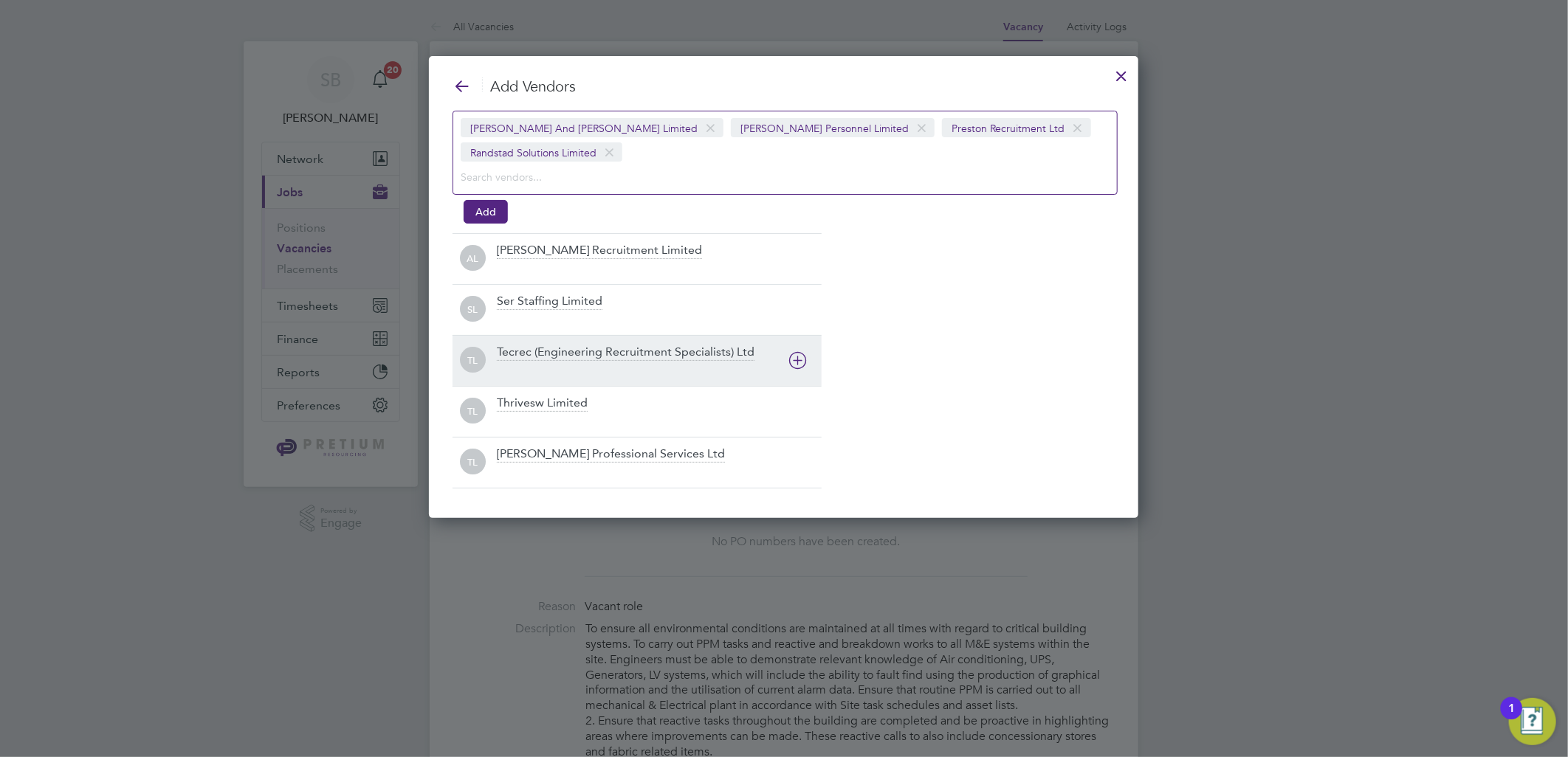
click at [631, 386] on div "TL Thrivesw Limited" at bounding box center [636, 410] width 369 height 51
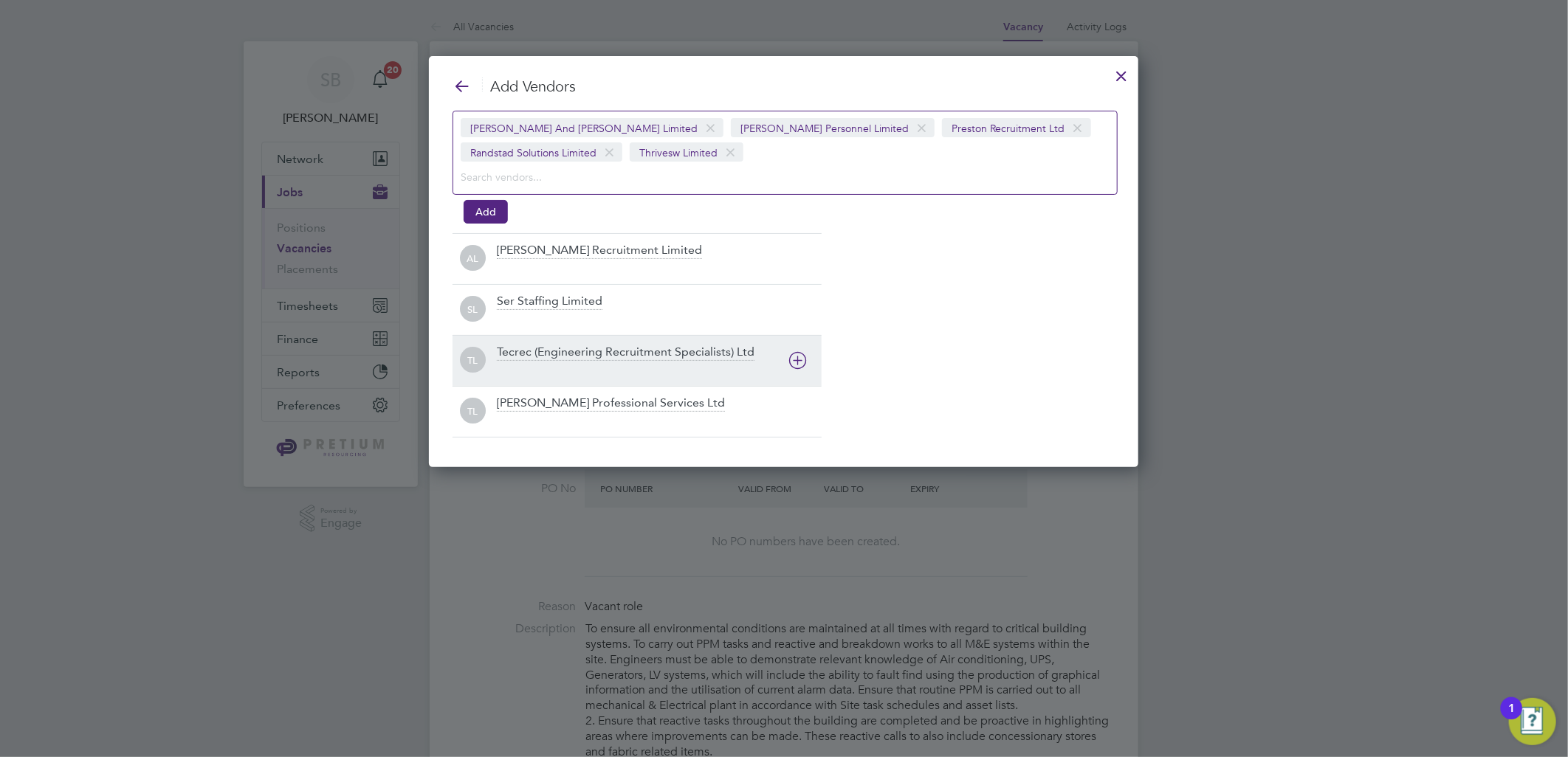
click at [631, 367] on div at bounding box center [659, 371] width 324 height 15
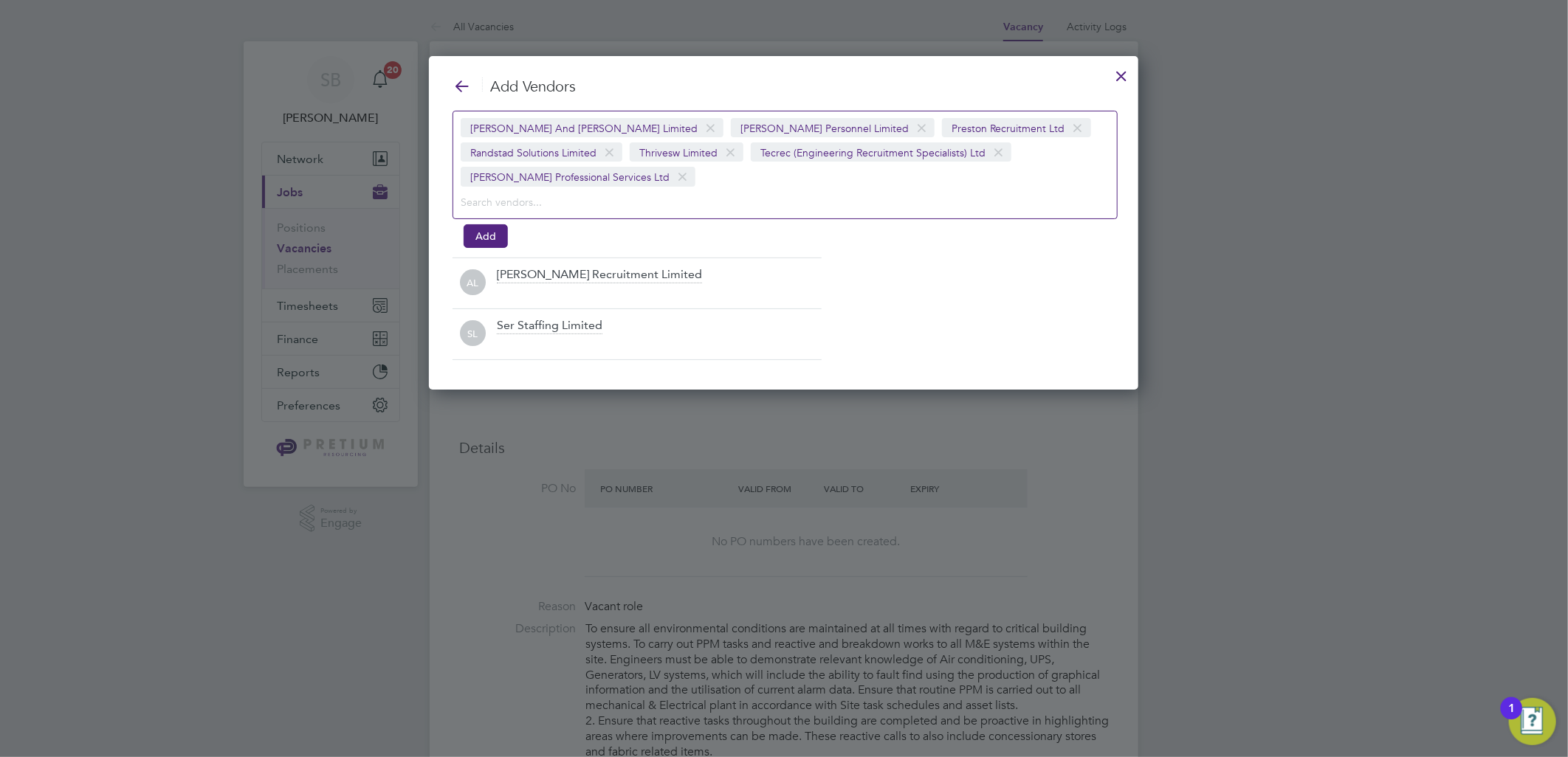
click at [587, 339] on div "Add Vendors [PERSON_NAME] And [PERSON_NAME] Limited [PERSON_NAME] Personnel Lim…" at bounding box center [783, 222] width 709 height 333
drag, startPoint x: 564, startPoint y: 299, endPoint x: 558, endPoint y: 271, distance: 28.6
click at [564, 318] on div "Ser Staffing Limited" at bounding box center [549, 326] width 106 height 16
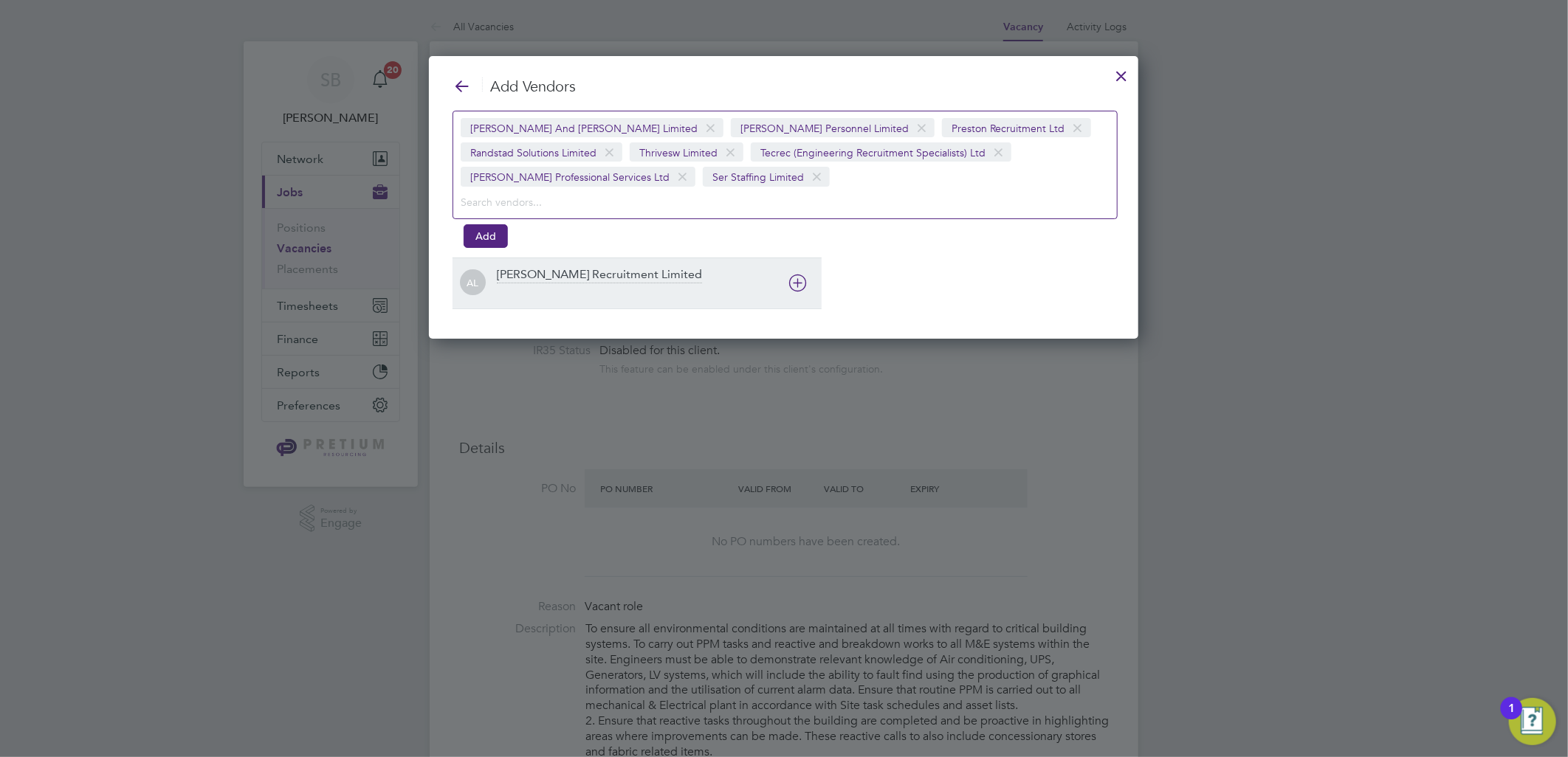
click at [555, 263] on div "AL [PERSON_NAME] Recruitment Limited" at bounding box center [636, 283] width 369 height 51
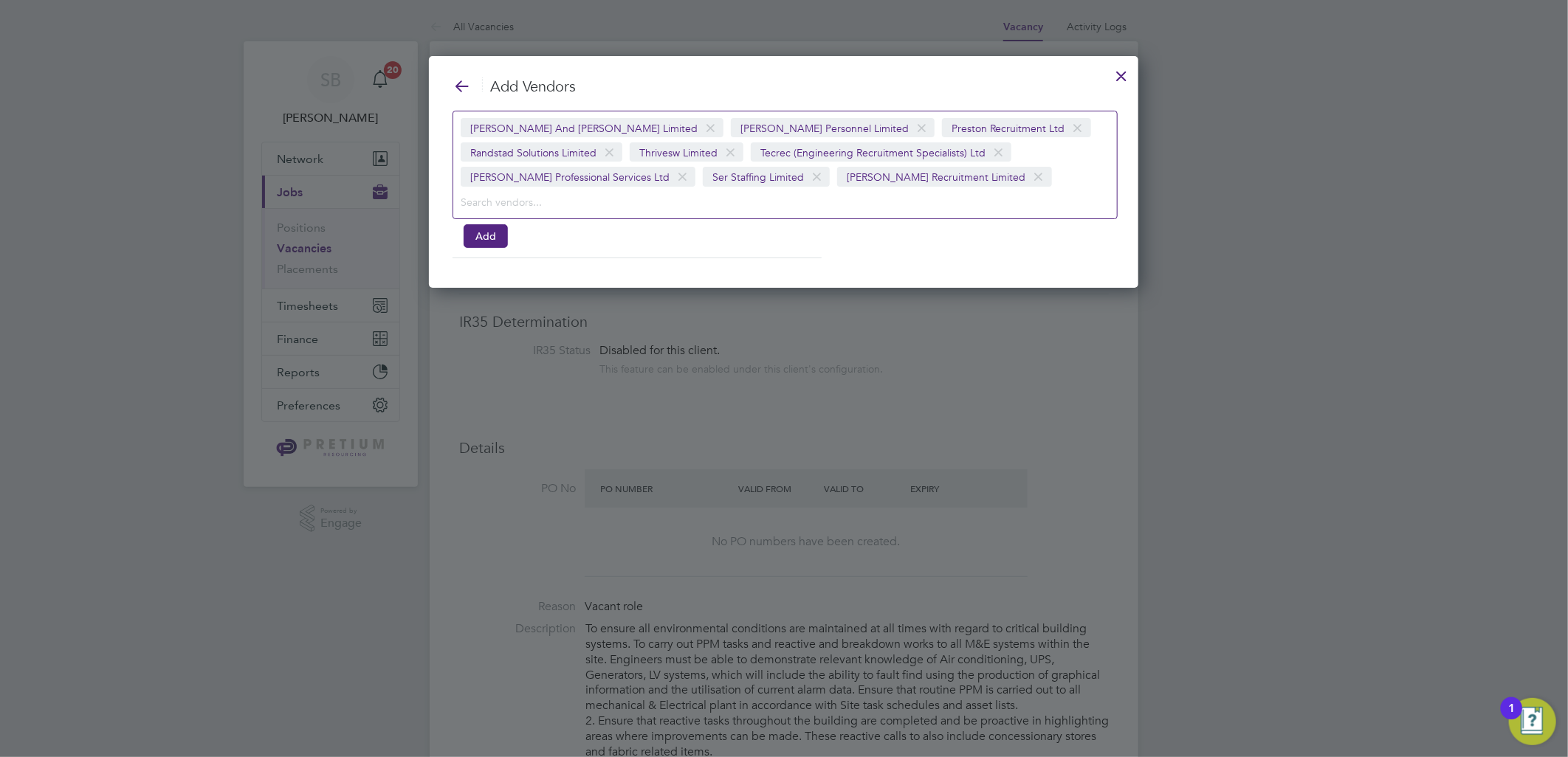
click at [620, 139] on span at bounding box center [609, 153] width 21 height 28
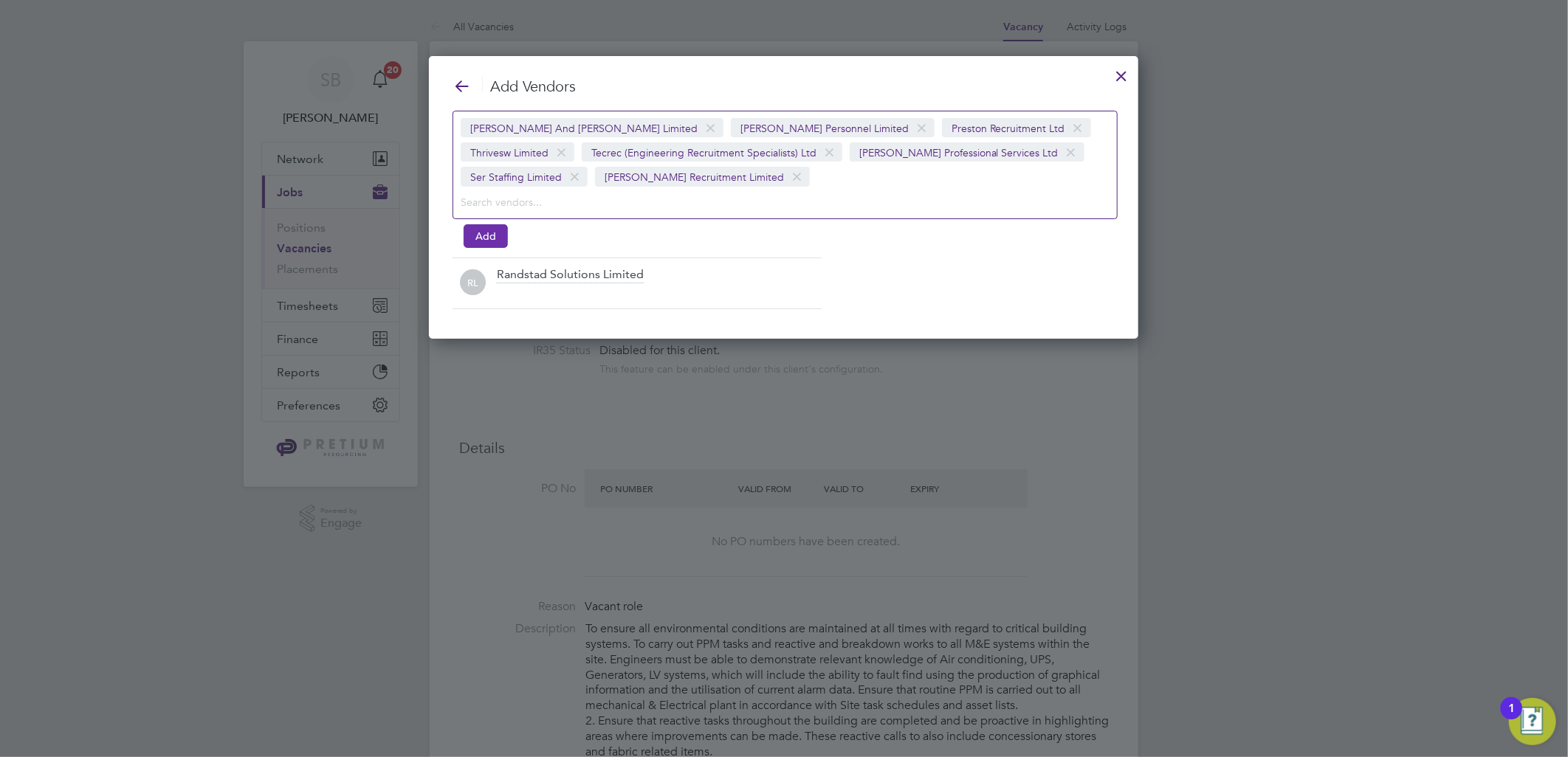
click at [485, 232] on button "Add" at bounding box center [485, 235] width 44 height 24
